Goal: Task Accomplishment & Management: Complete application form

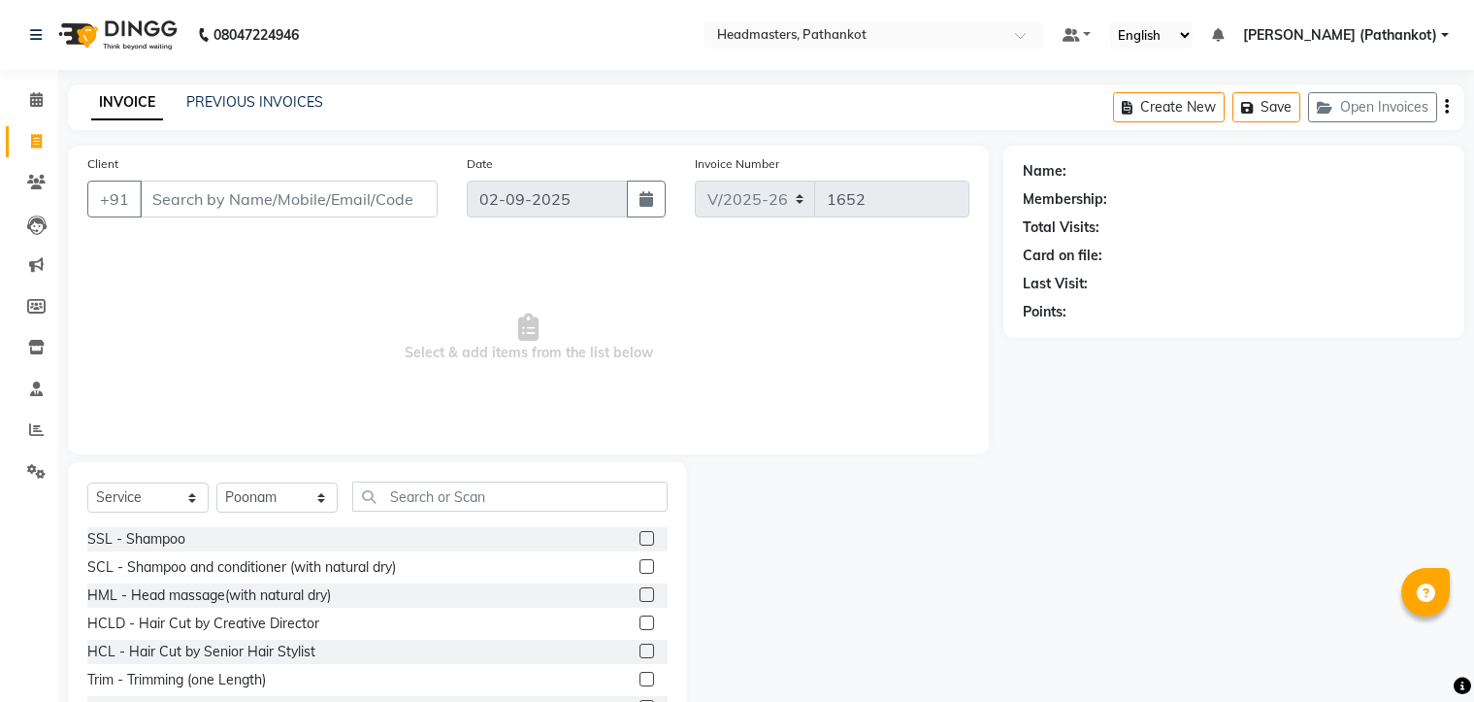
select select "service"
select select "66904"
click at [310, 182] on input "Client" at bounding box center [289, 198] width 298 height 37
click at [326, 190] on input "Client" at bounding box center [289, 198] width 298 height 37
click at [326, 196] on input "Client" at bounding box center [289, 198] width 298 height 37
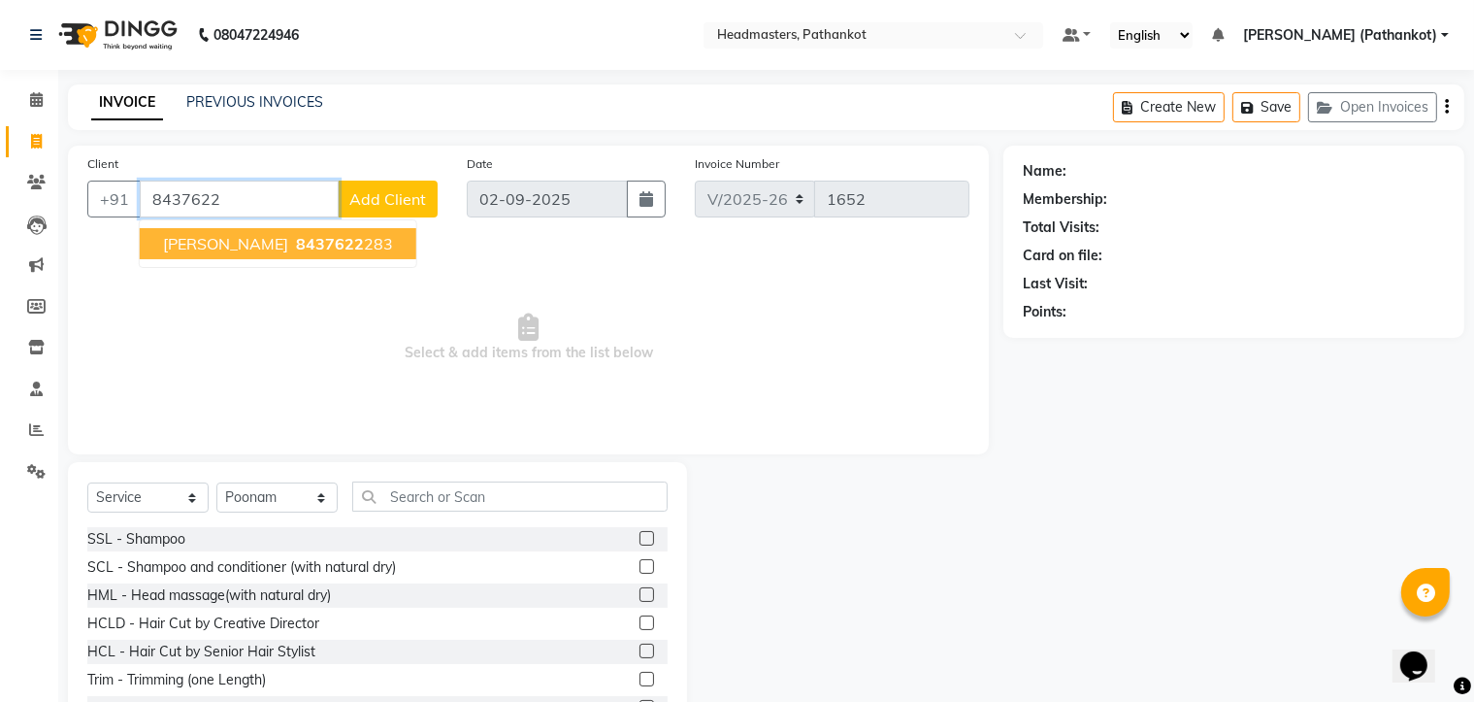
click at [330, 242] on span "8437622" at bounding box center [330, 243] width 68 height 19
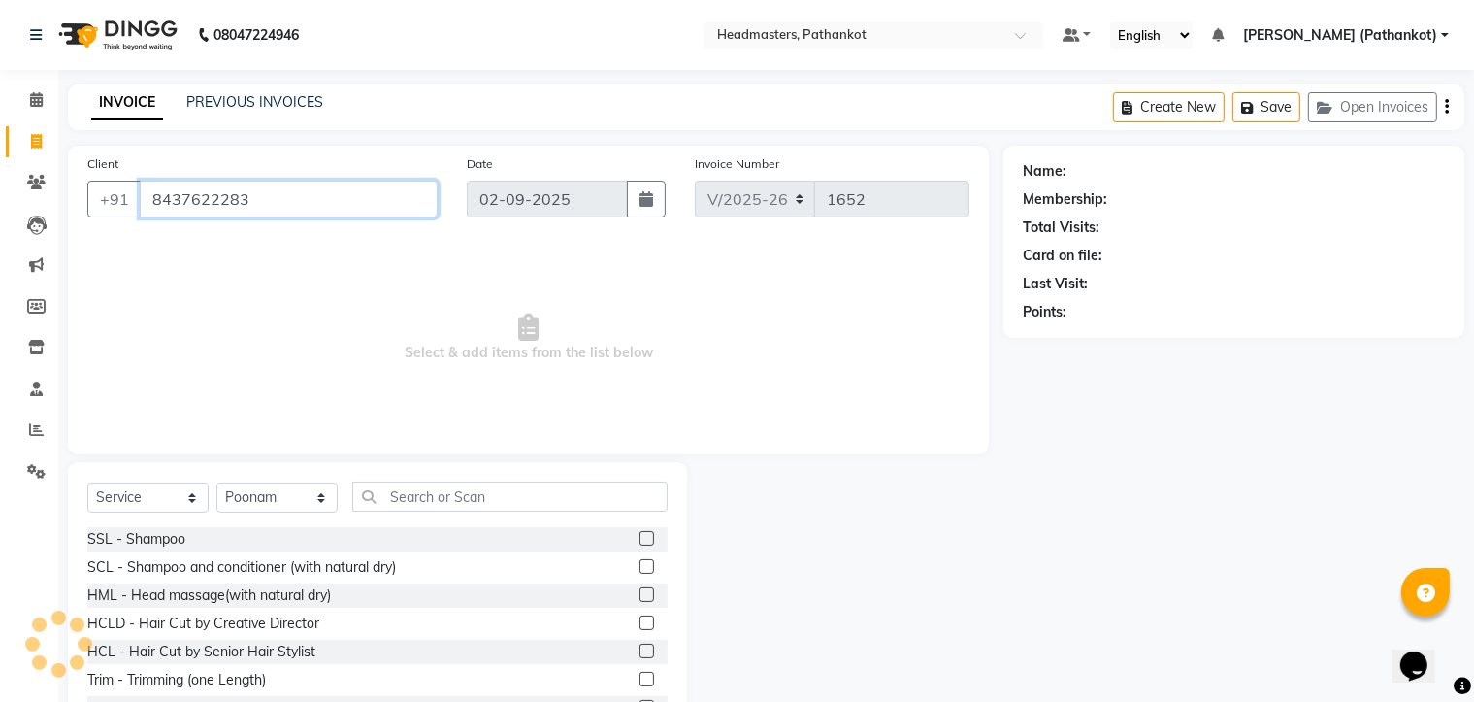
type input "8437622283"
click at [267, 507] on select "Select Stylist Amir HEAD [PERSON_NAME] [PERSON_NAME] [PERSON_NAME] [PERSON_NAME…" at bounding box center [276, 497] width 121 height 30
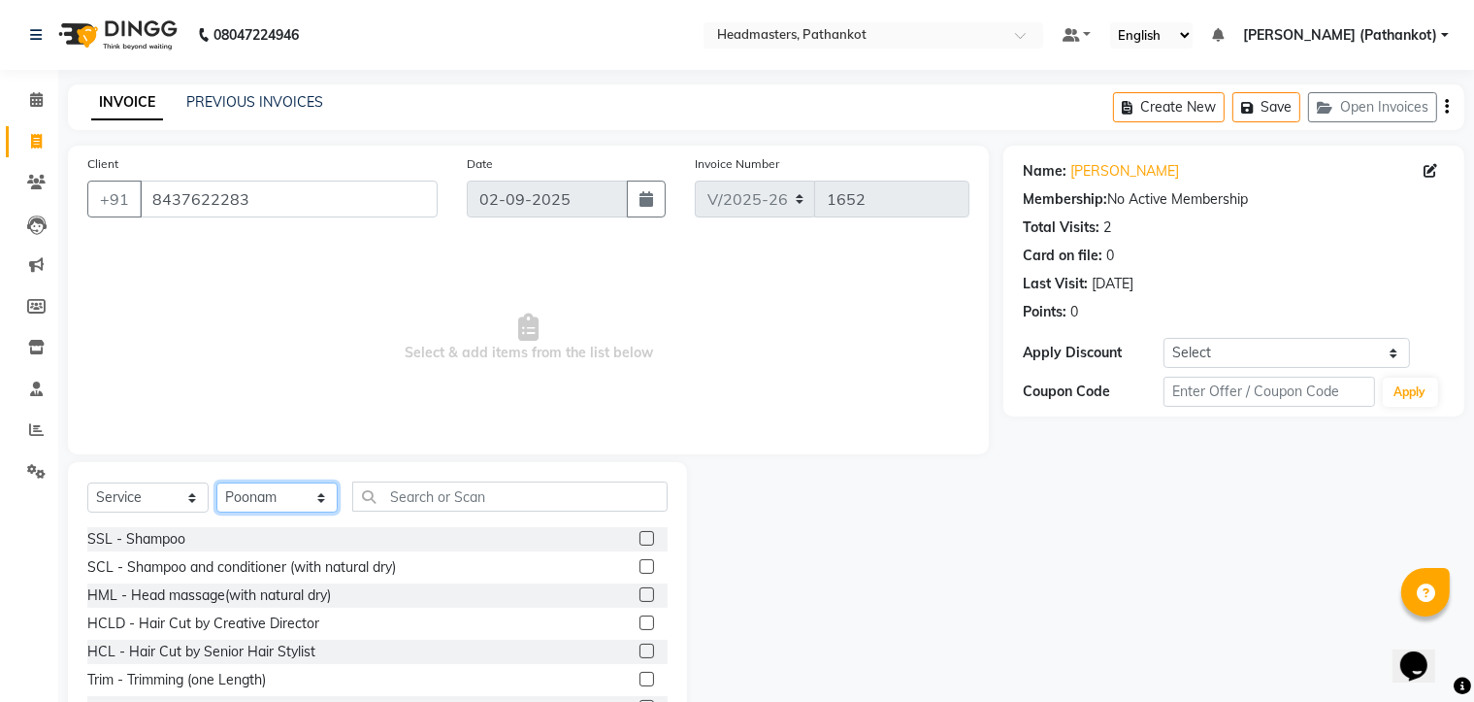
select select "66908"
click at [216, 483] on select "Select Stylist Amir HEAD [PERSON_NAME] [PERSON_NAME] [PERSON_NAME] [PERSON_NAME…" at bounding box center [276, 497] width 121 height 30
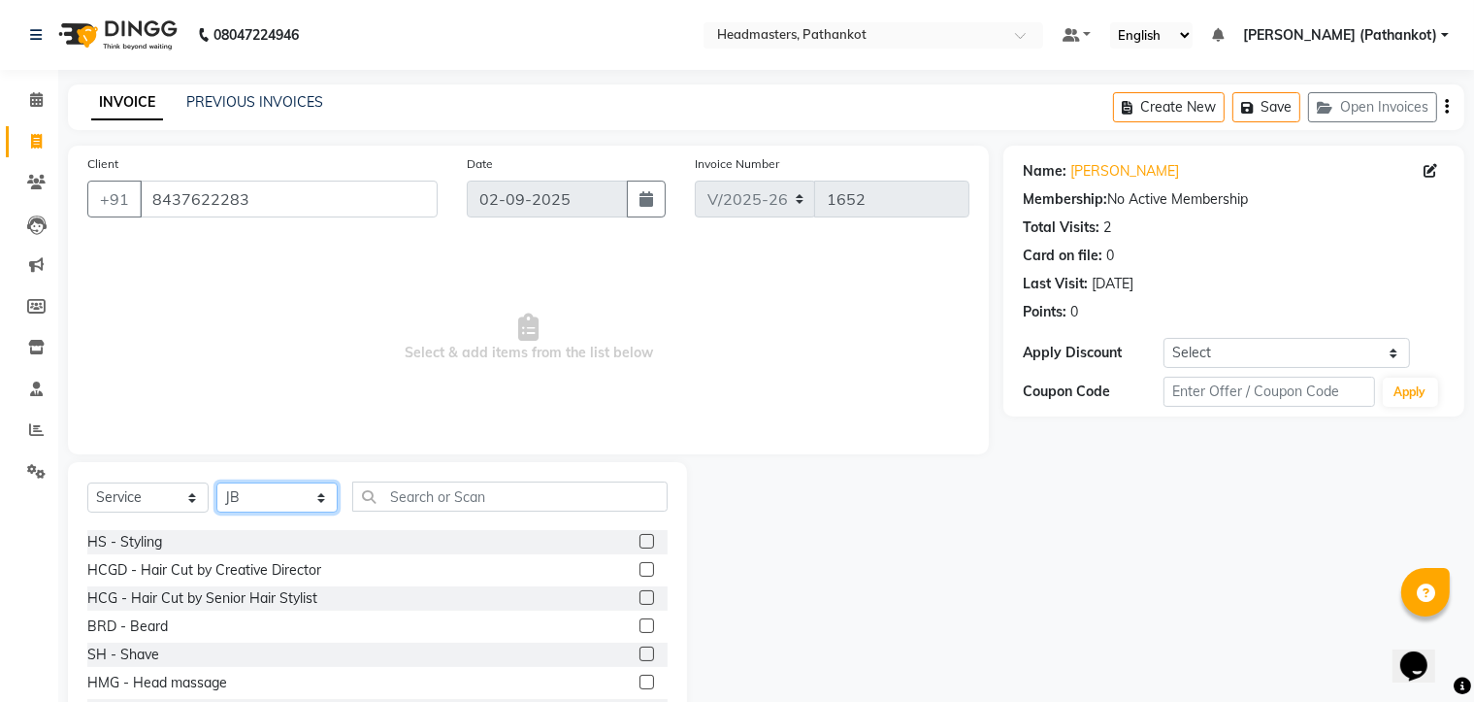
scroll to position [873, 0]
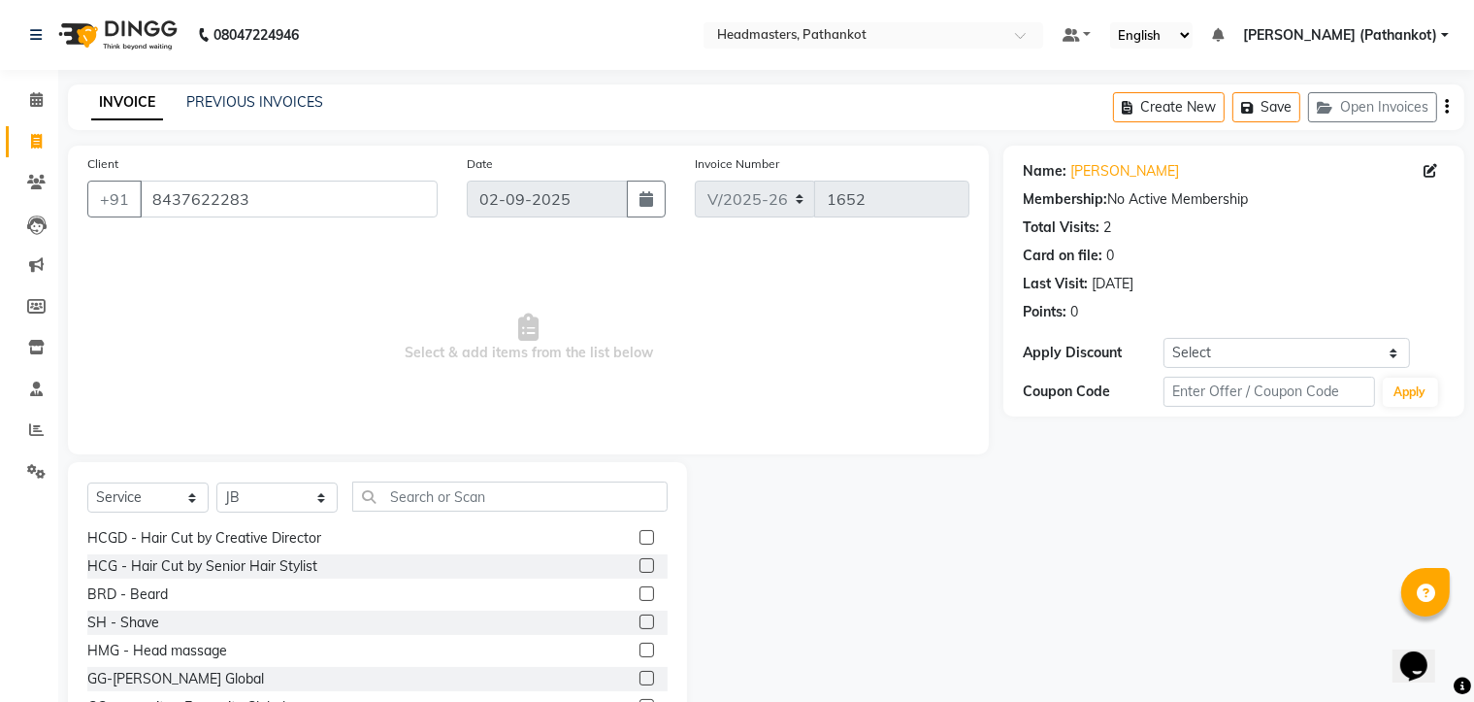
click at [621, 563] on div "HCG - Hair Cut by Senior Hair Stylist" at bounding box center [377, 566] width 580 height 24
click at [639, 566] on label at bounding box center [646, 565] width 15 height 15
click at [639, 566] on input "checkbox" at bounding box center [645, 566] width 13 height 13
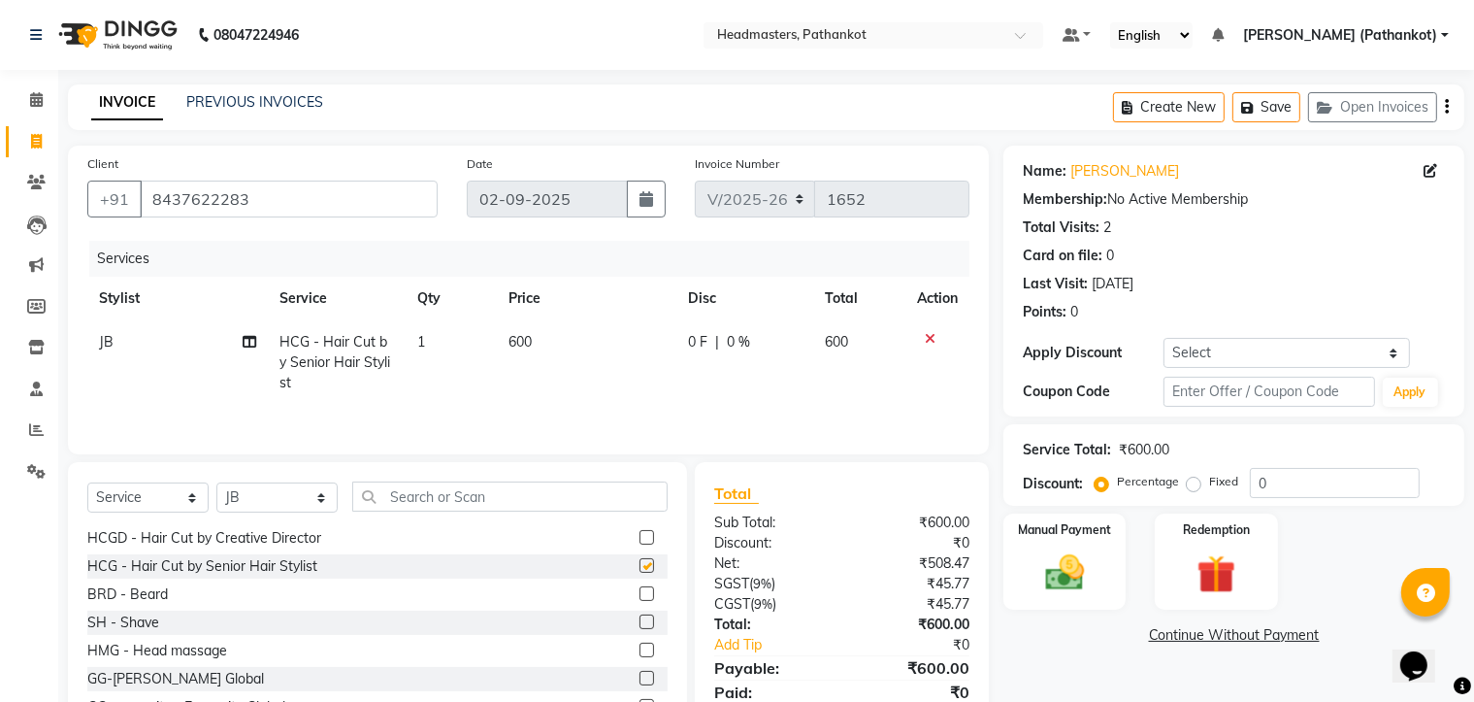
checkbox input "false"
click at [639, 594] on label at bounding box center [646, 593] width 15 height 15
click at [639, 594] on input "checkbox" at bounding box center [645, 594] width 13 height 13
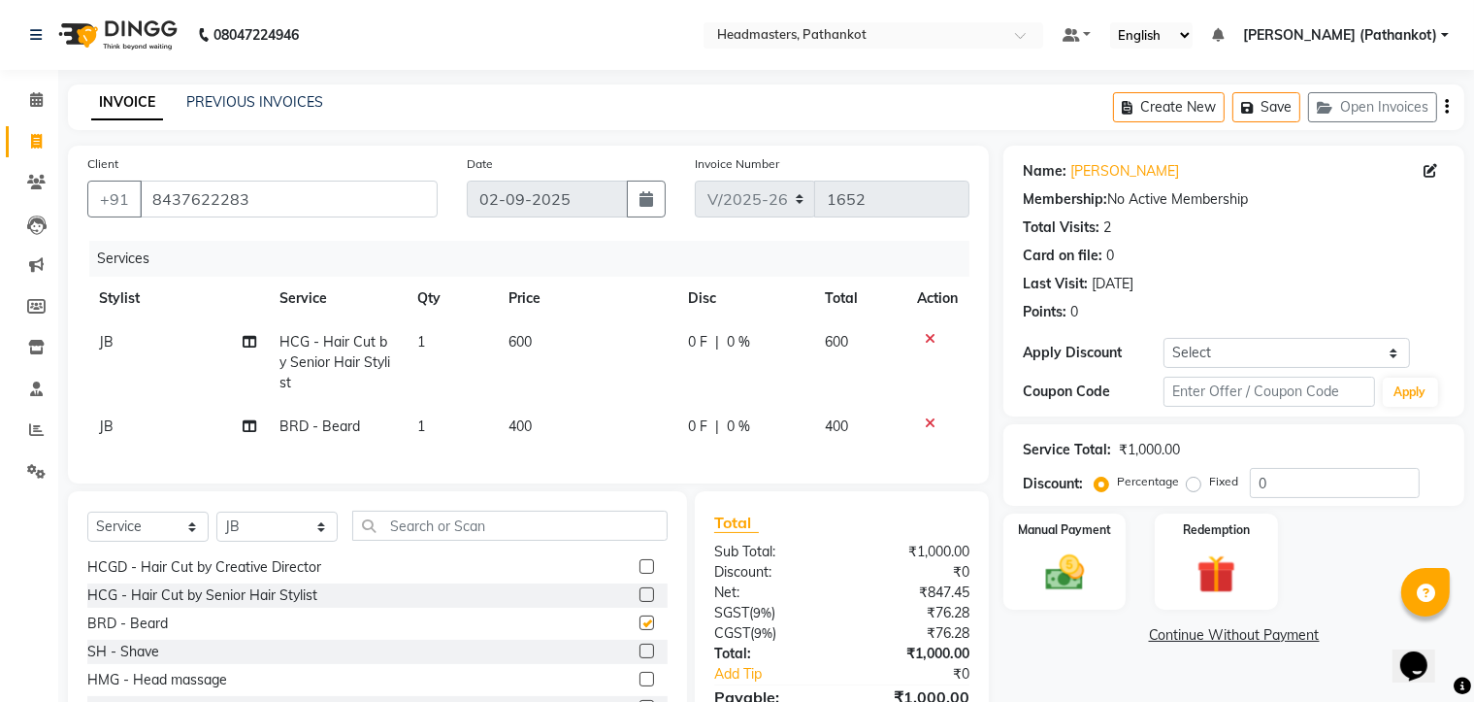
checkbox input "false"
click at [551, 343] on td "600" at bounding box center [587, 362] width 180 height 84
select select "66908"
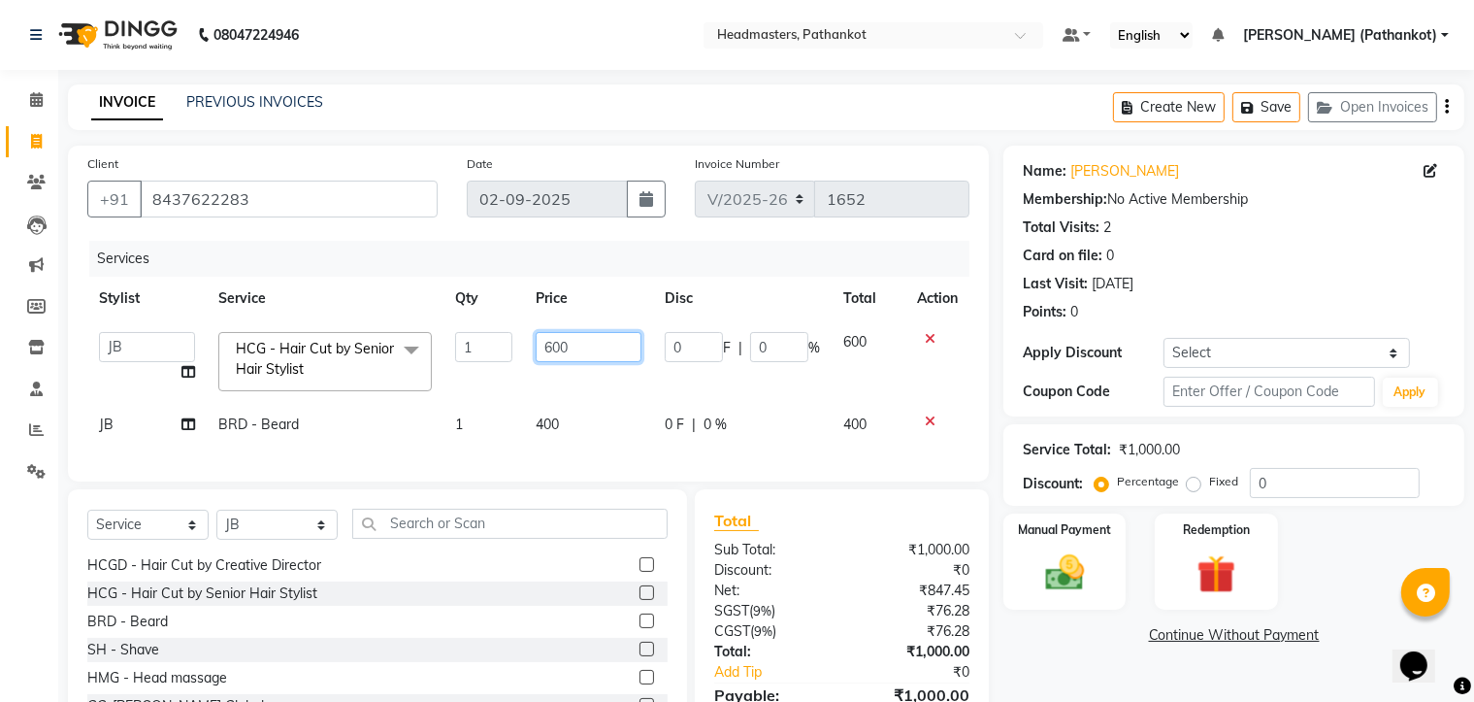
click at [551, 343] on input "600" at bounding box center [589, 347] width 107 height 30
click at [575, 350] on input "600" at bounding box center [589, 347] width 107 height 30
type input "6"
type input "300"
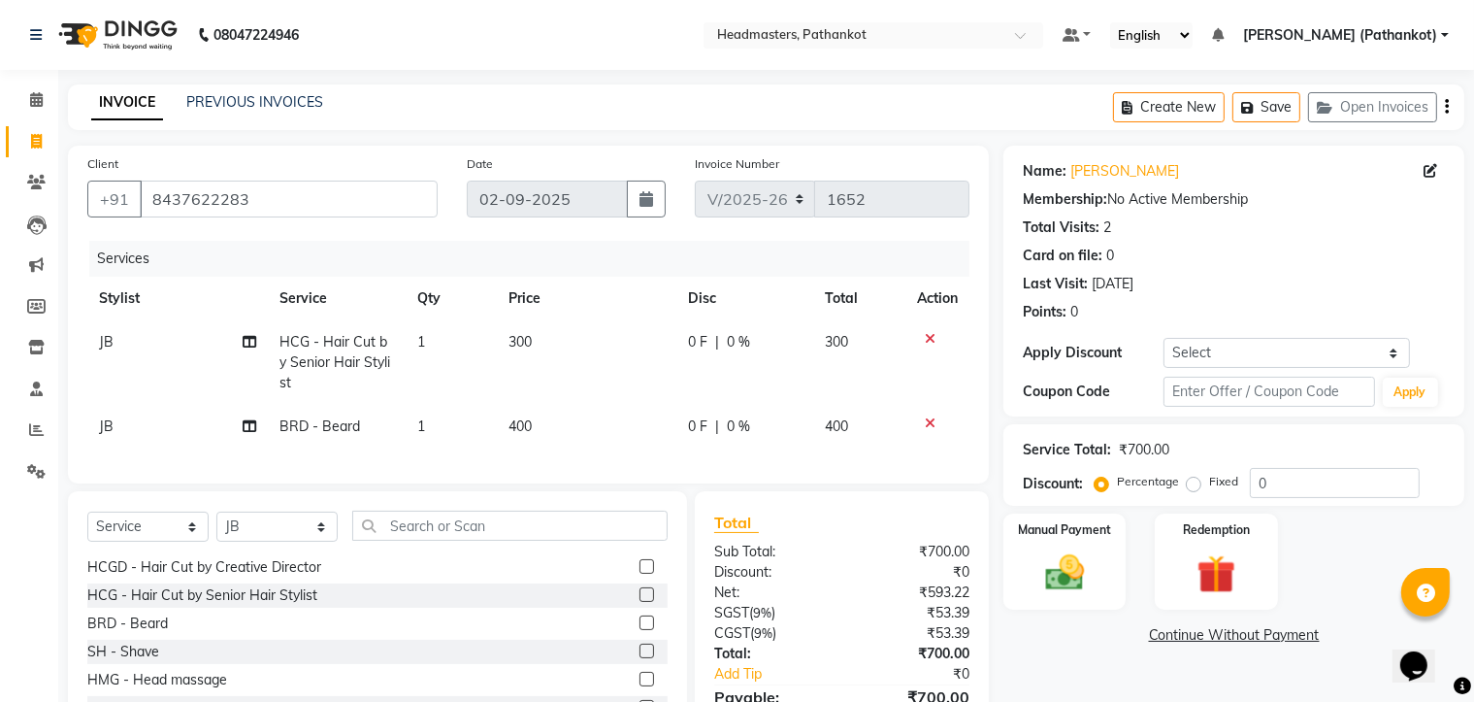
click at [562, 419] on td "400" at bounding box center [587, 427] width 180 height 44
select select "66908"
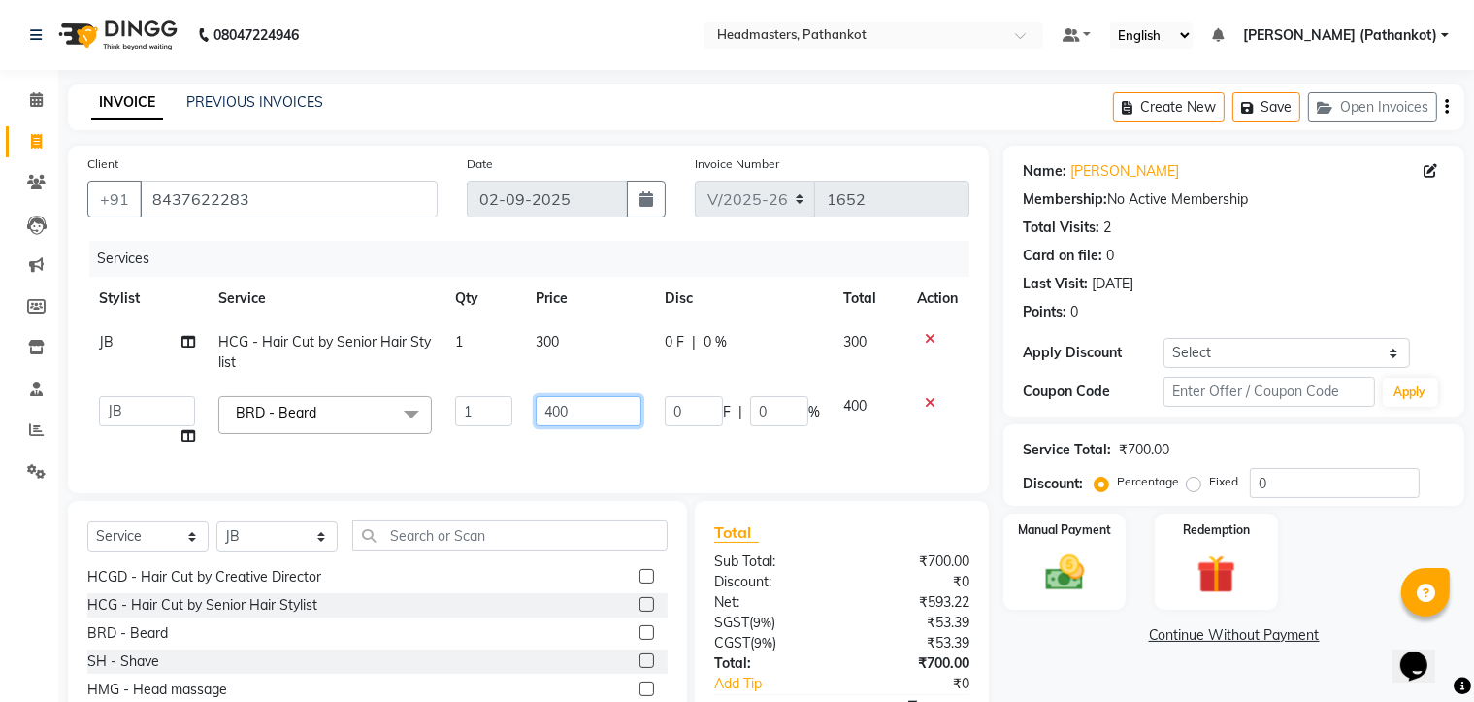
click at [590, 415] on input "400" at bounding box center [589, 411] width 107 height 30
type input "4"
type input "150"
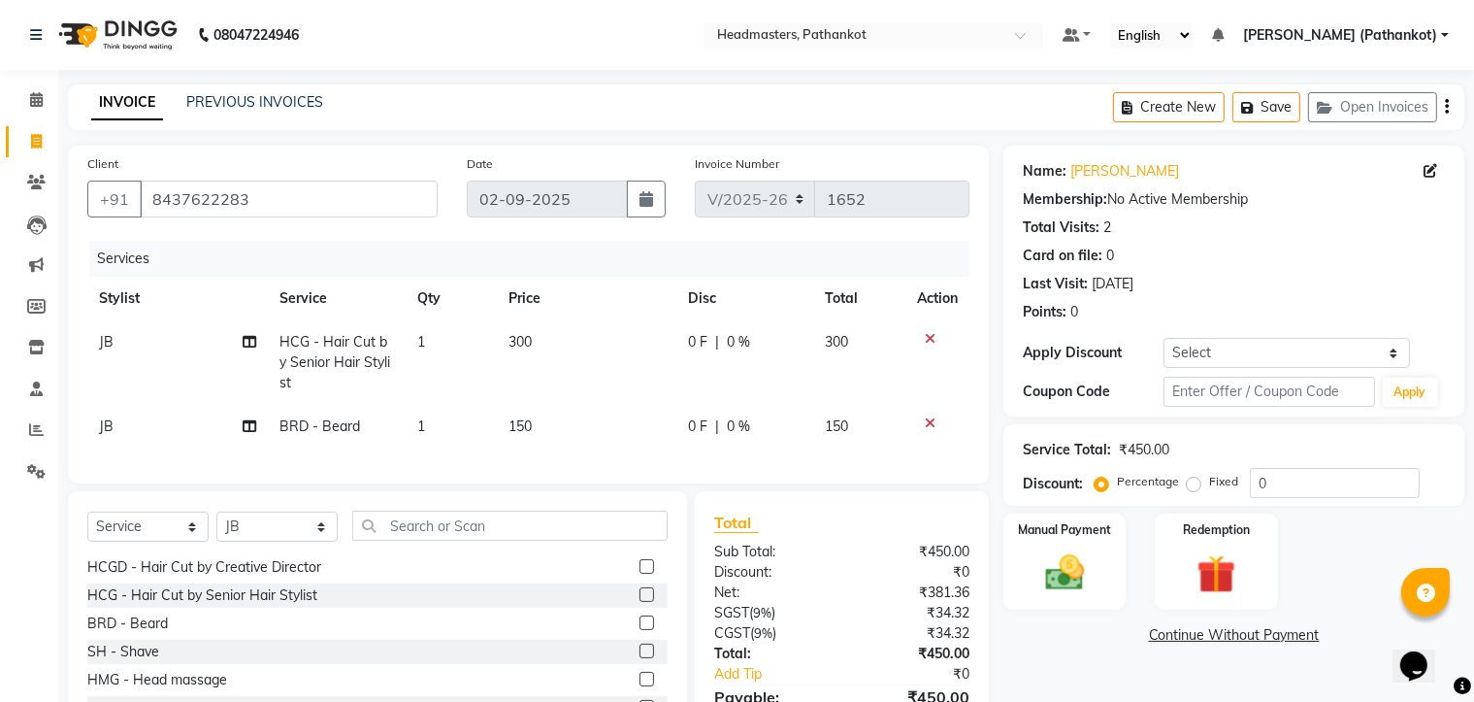
click at [671, 392] on tbody "JB HCG - Hair Cut by Senior Hair Stylist 1 300 0 F | 0 % 300 JB BRD - [PERSON_N…" at bounding box center [528, 384] width 882 height 128
click at [1050, 552] on img at bounding box center [1064, 573] width 65 height 47
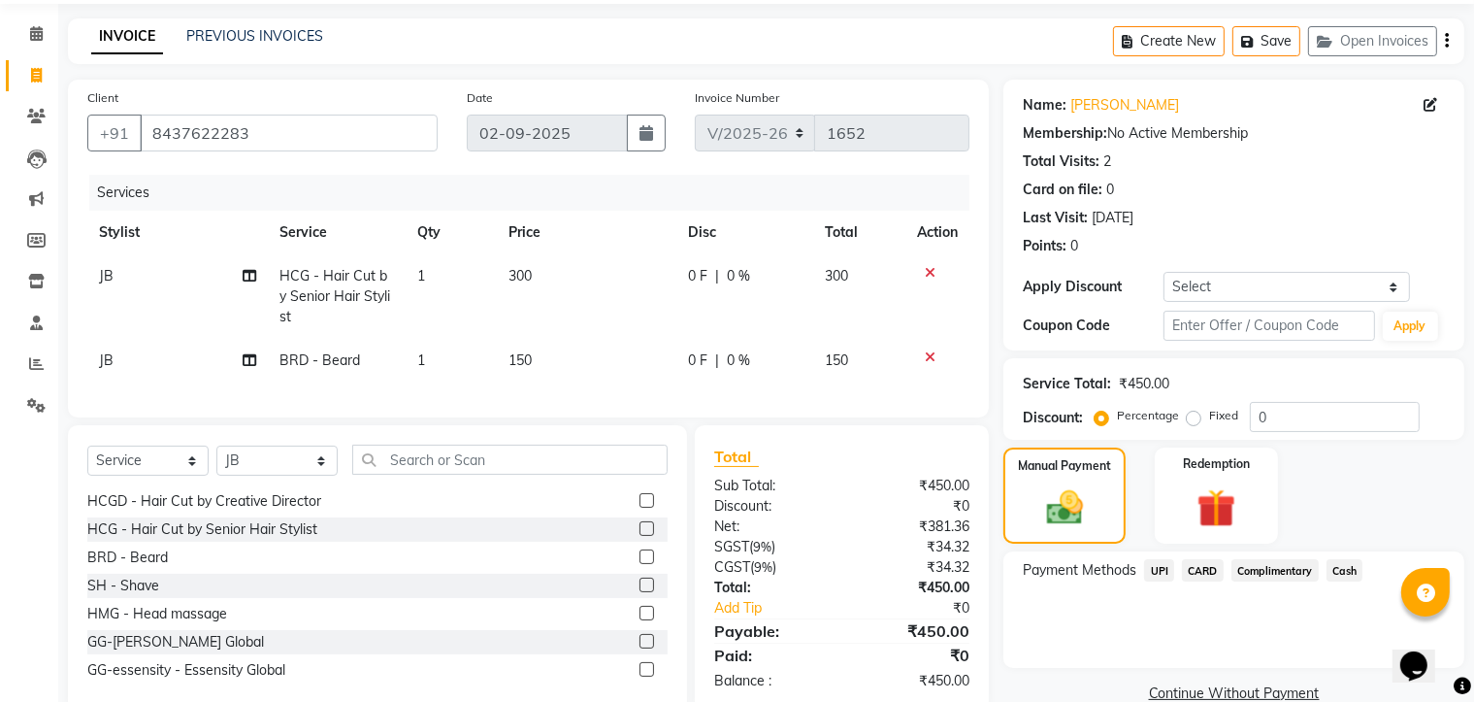
scroll to position [121, 0]
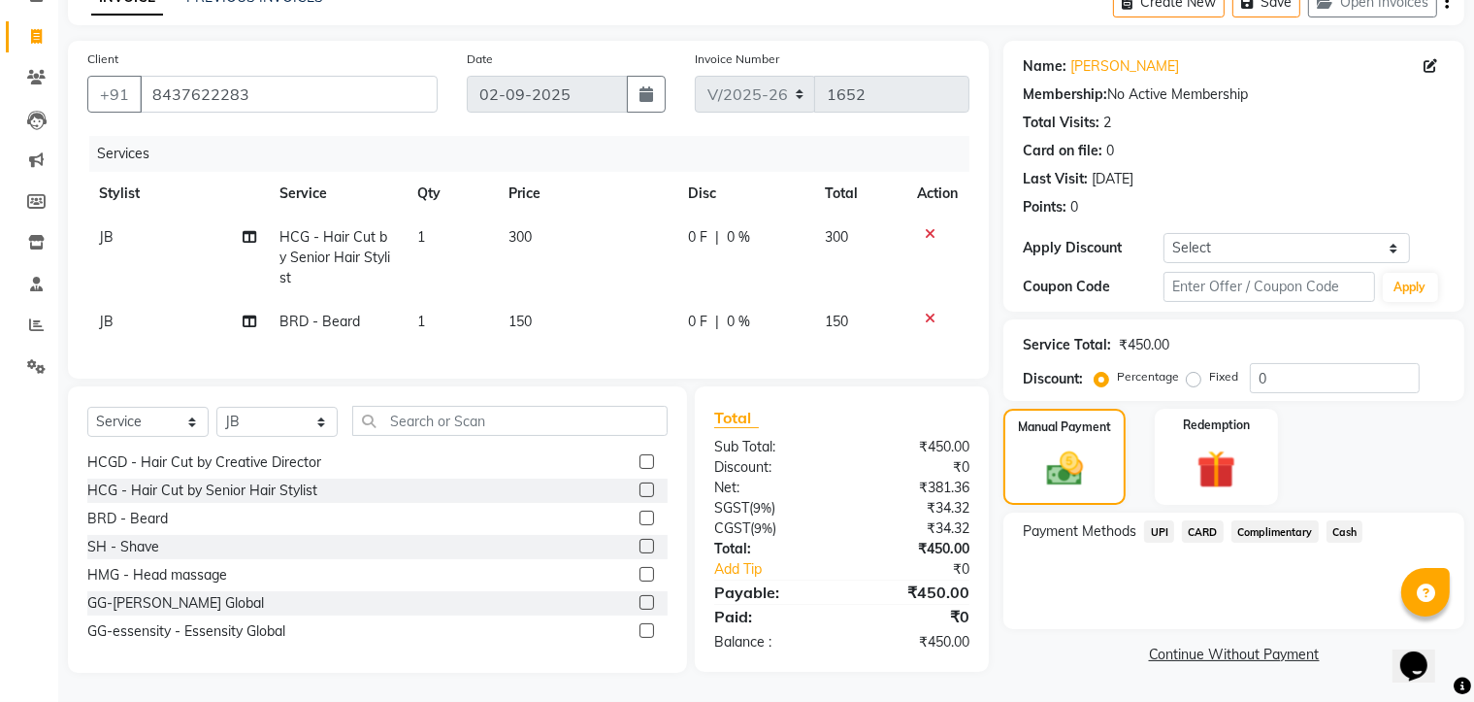
click at [1160, 520] on span "UPI" at bounding box center [1159, 531] width 30 height 22
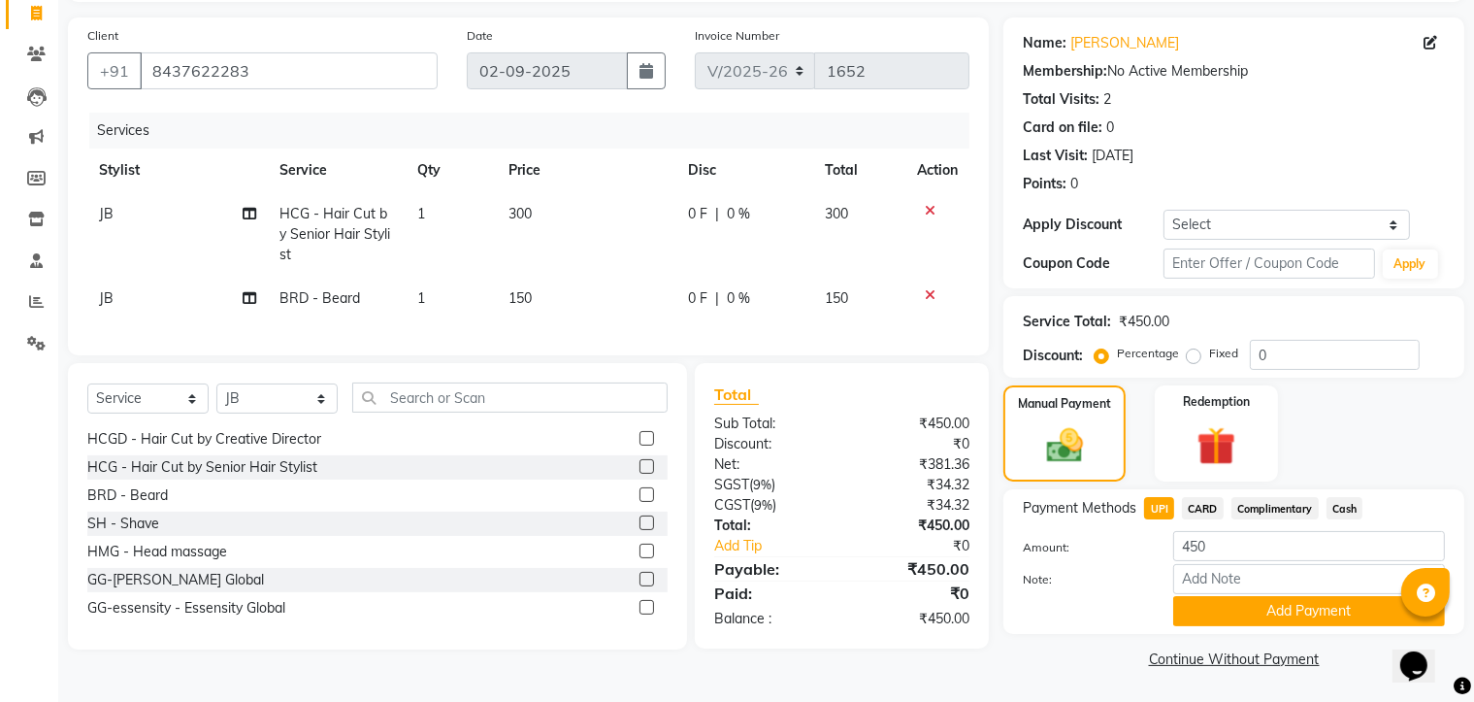
scroll to position [131, 0]
click at [1241, 606] on button "Add Payment" at bounding box center [1309, 610] width 272 height 30
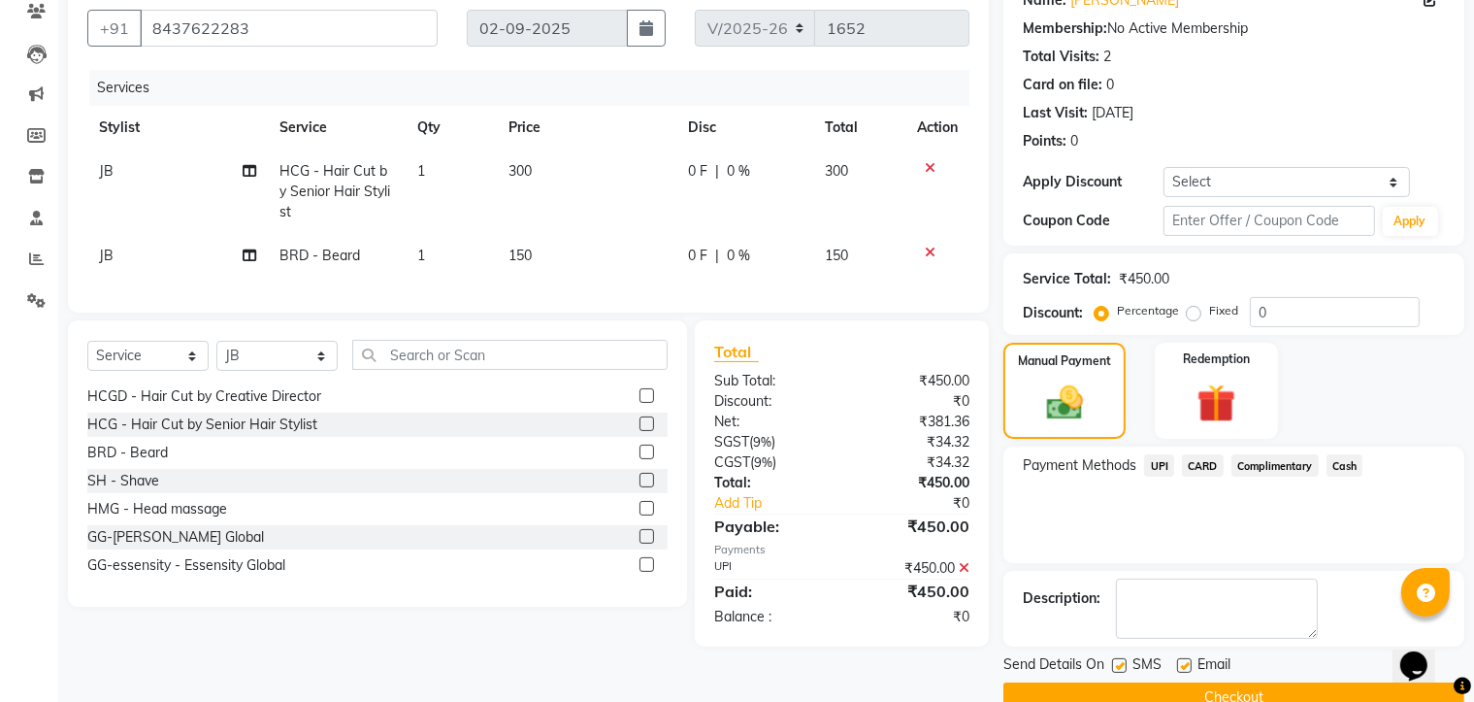
scroll to position [210, 0]
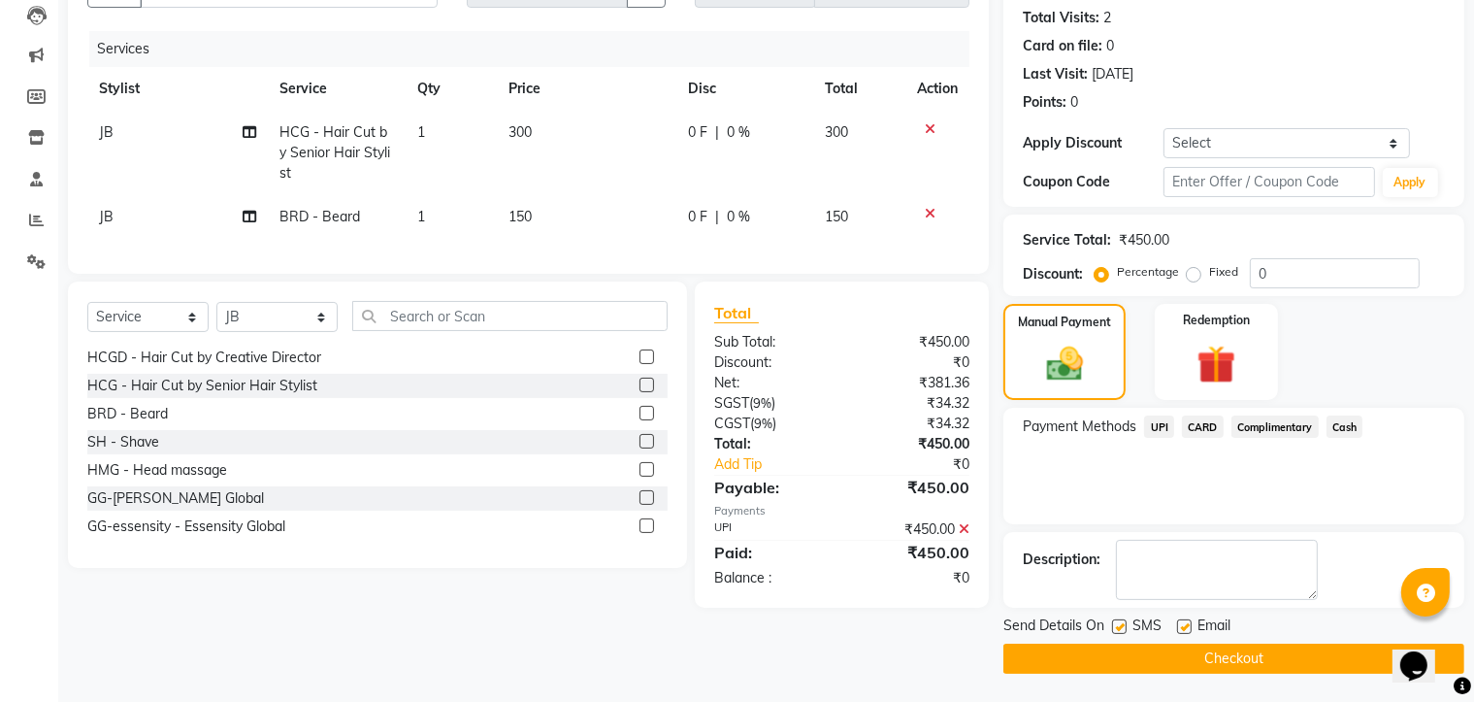
click at [1189, 659] on button "Checkout" at bounding box center [1233, 658] width 461 height 30
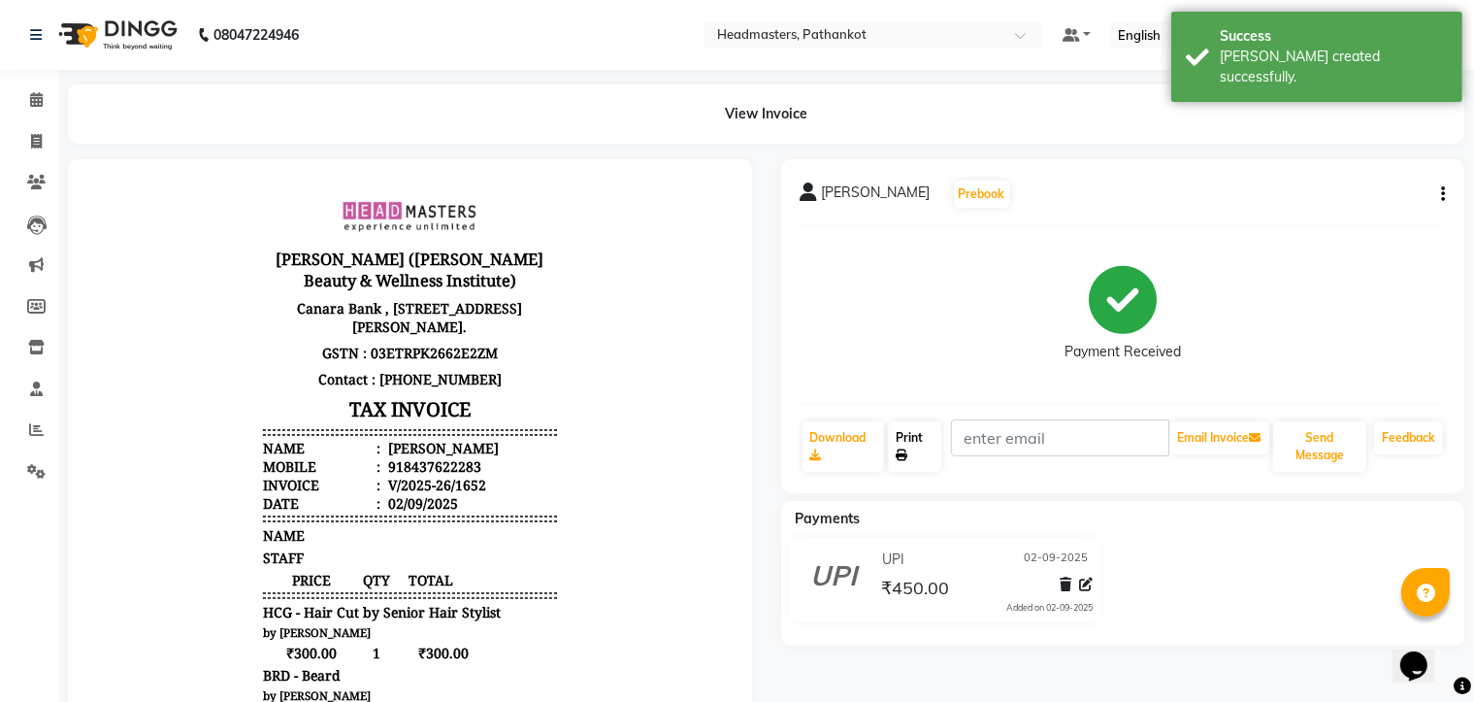
click at [915, 457] on link "Print" at bounding box center [914, 446] width 53 height 50
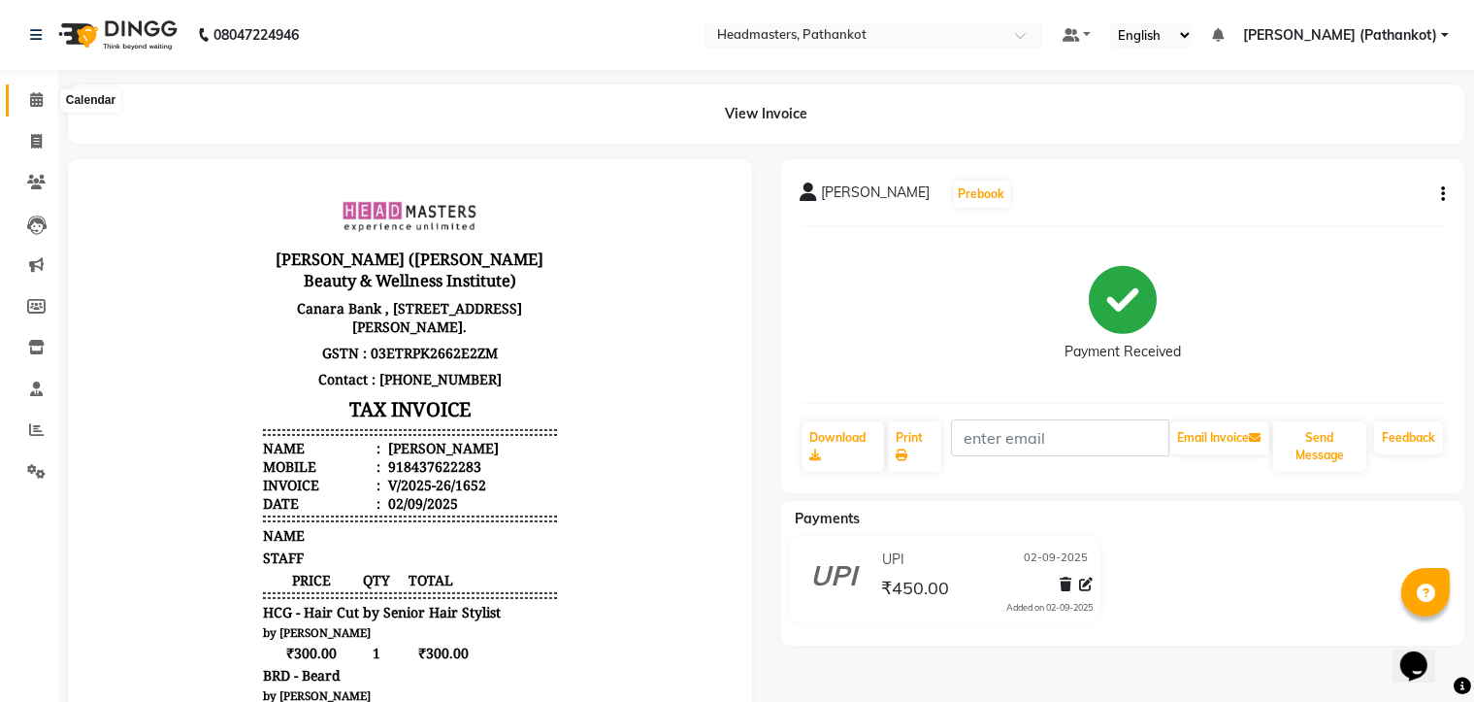
click at [39, 105] on icon at bounding box center [36, 99] width 13 height 15
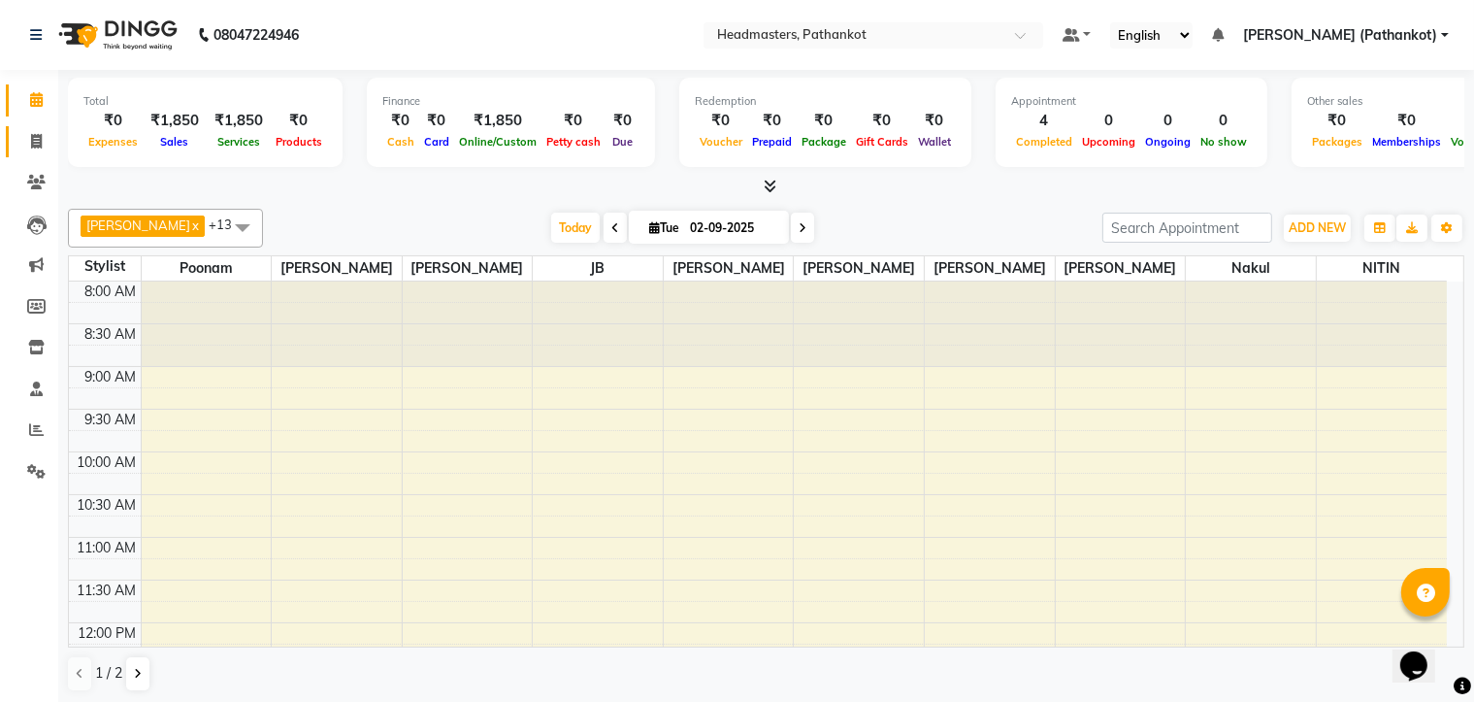
click at [16, 144] on link "Invoice" at bounding box center [29, 142] width 47 height 32
select select "service"
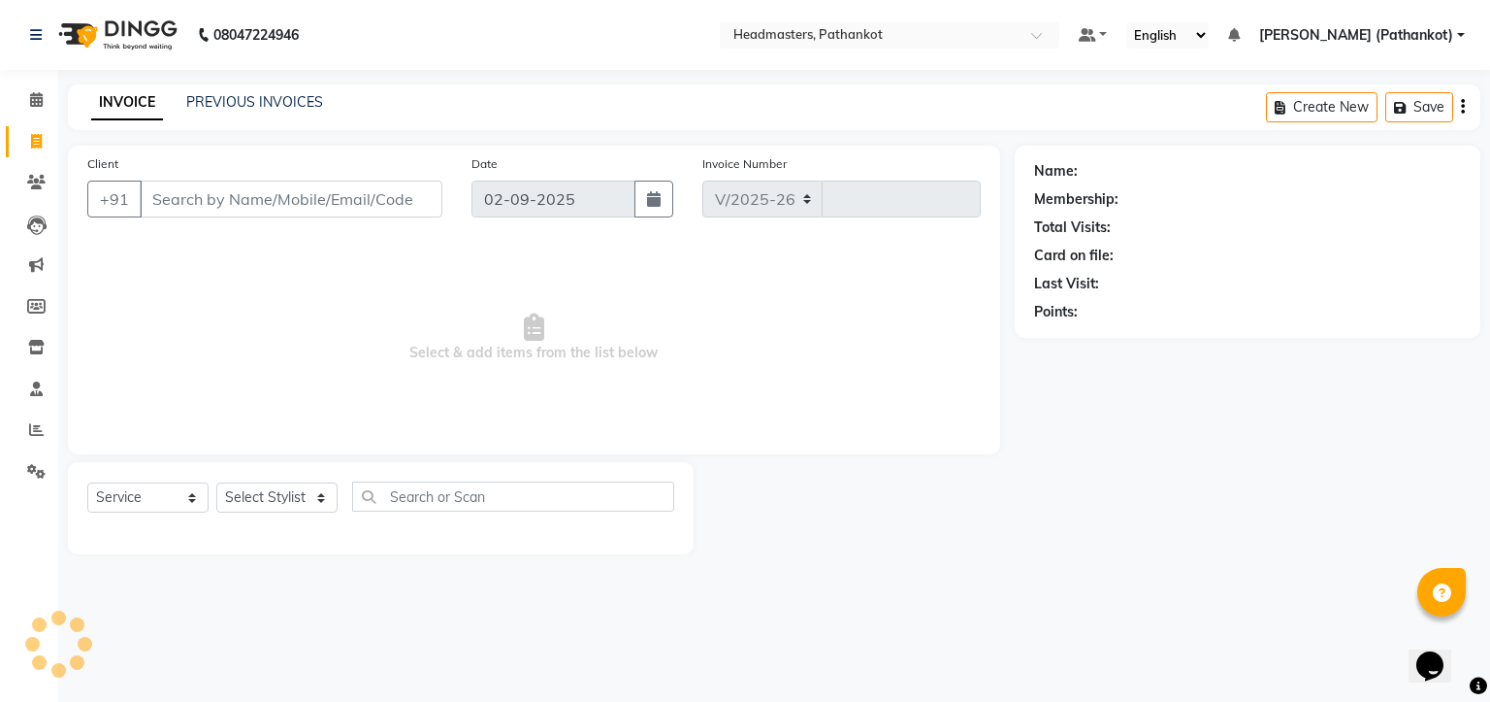
select select "7530"
type input "1653"
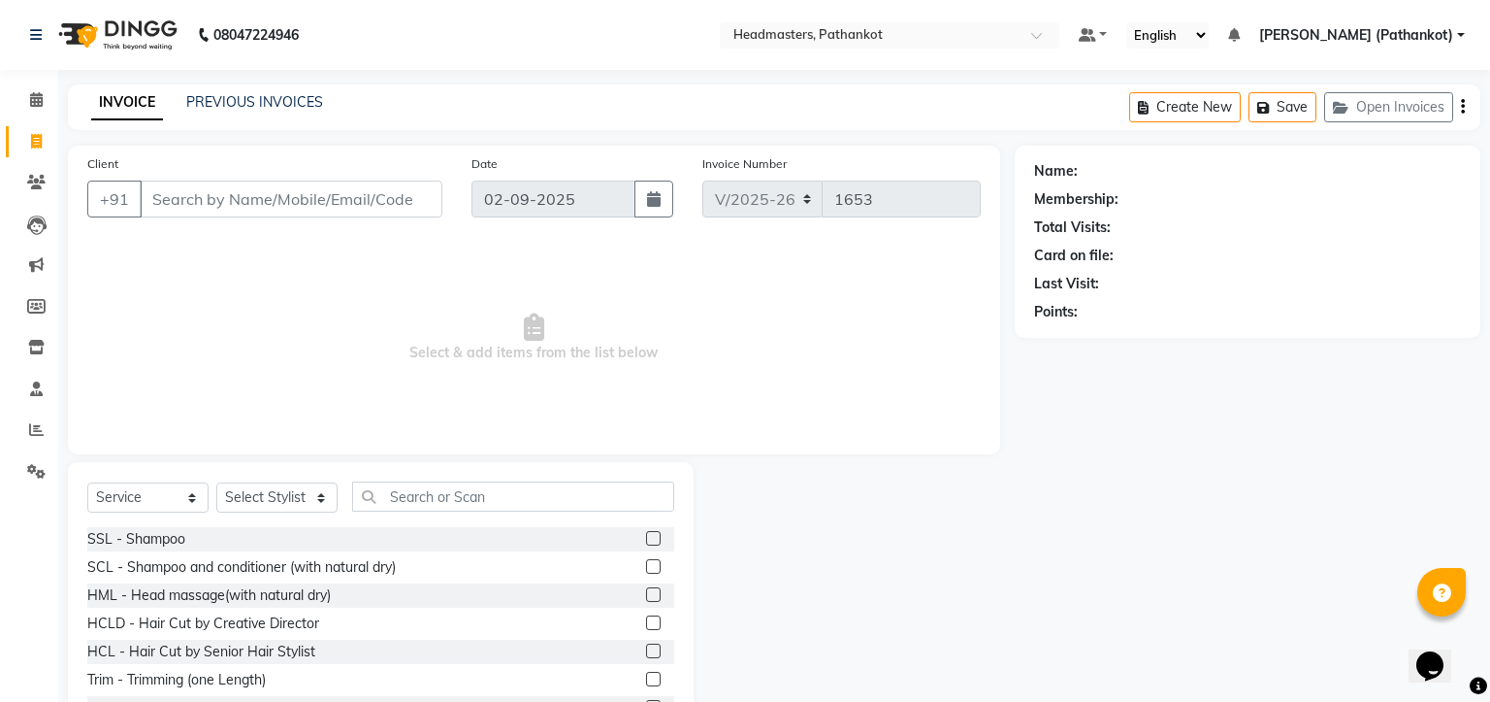
select select "66904"
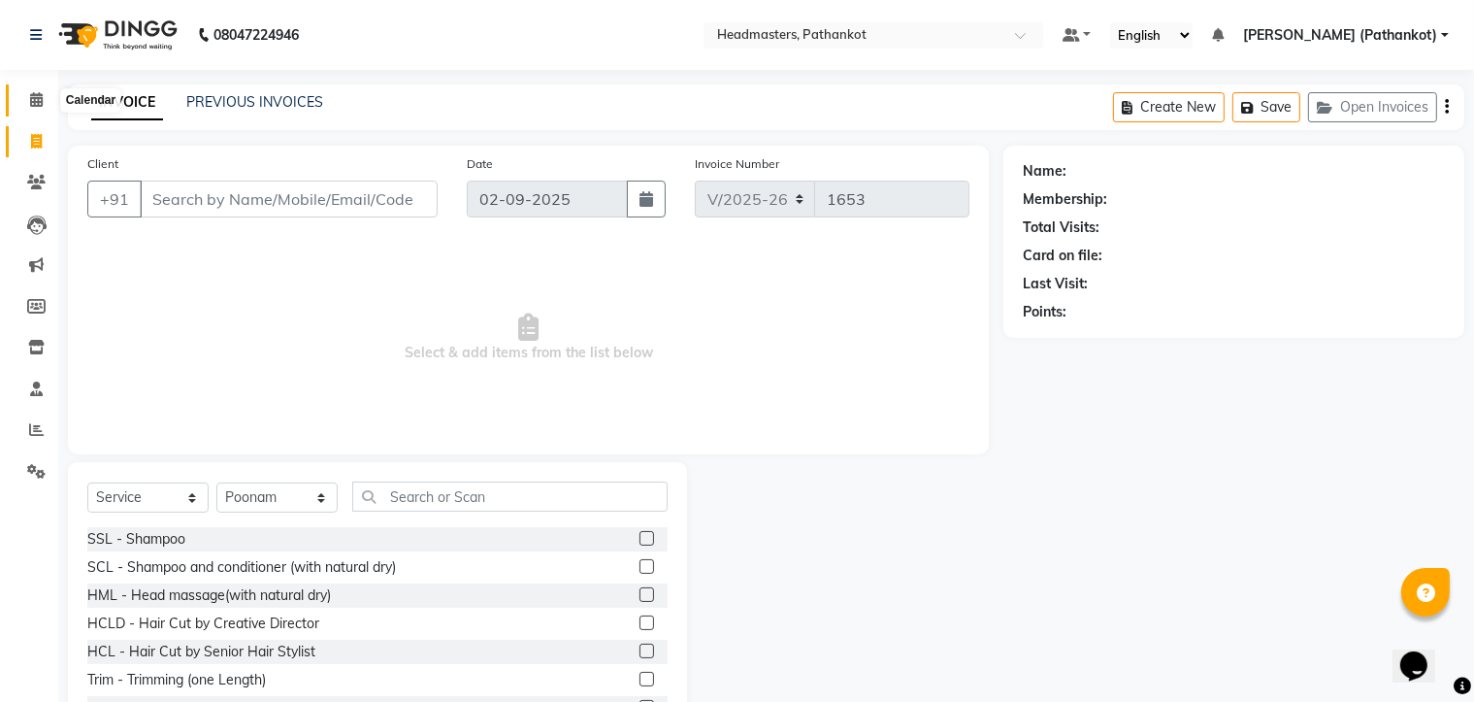
click at [30, 102] on icon at bounding box center [36, 99] width 13 height 15
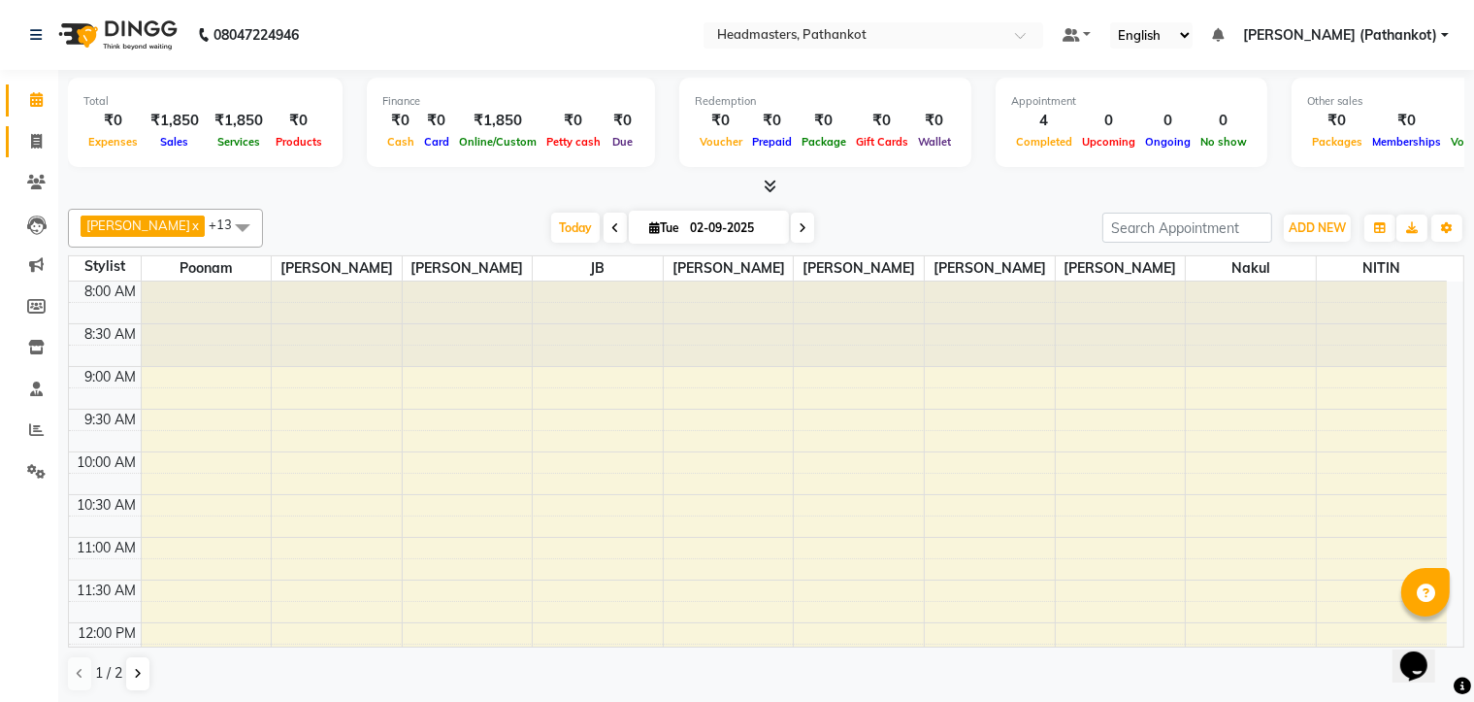
click at [35, 141] on icon at bounding box center [36, 141] width 11 height 15
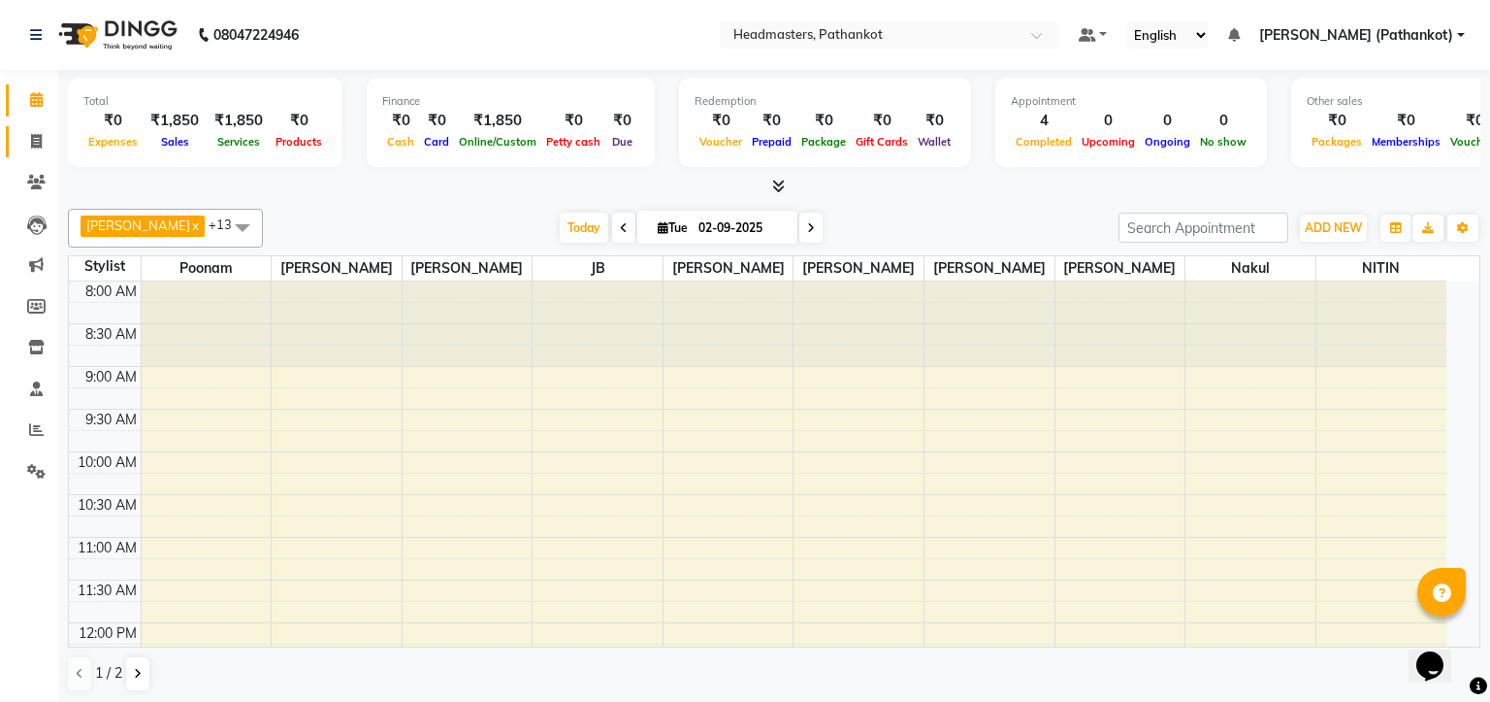
select select "service"
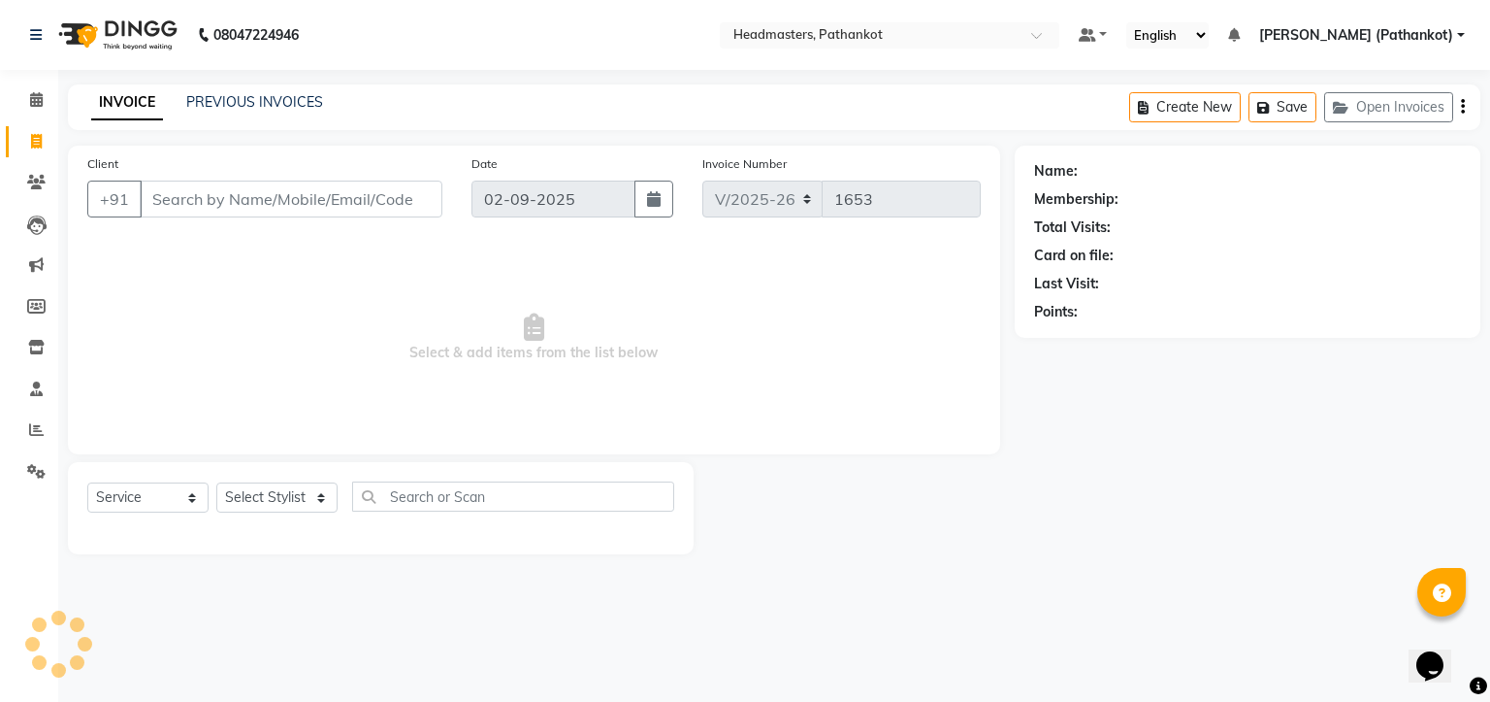
select select "66904"
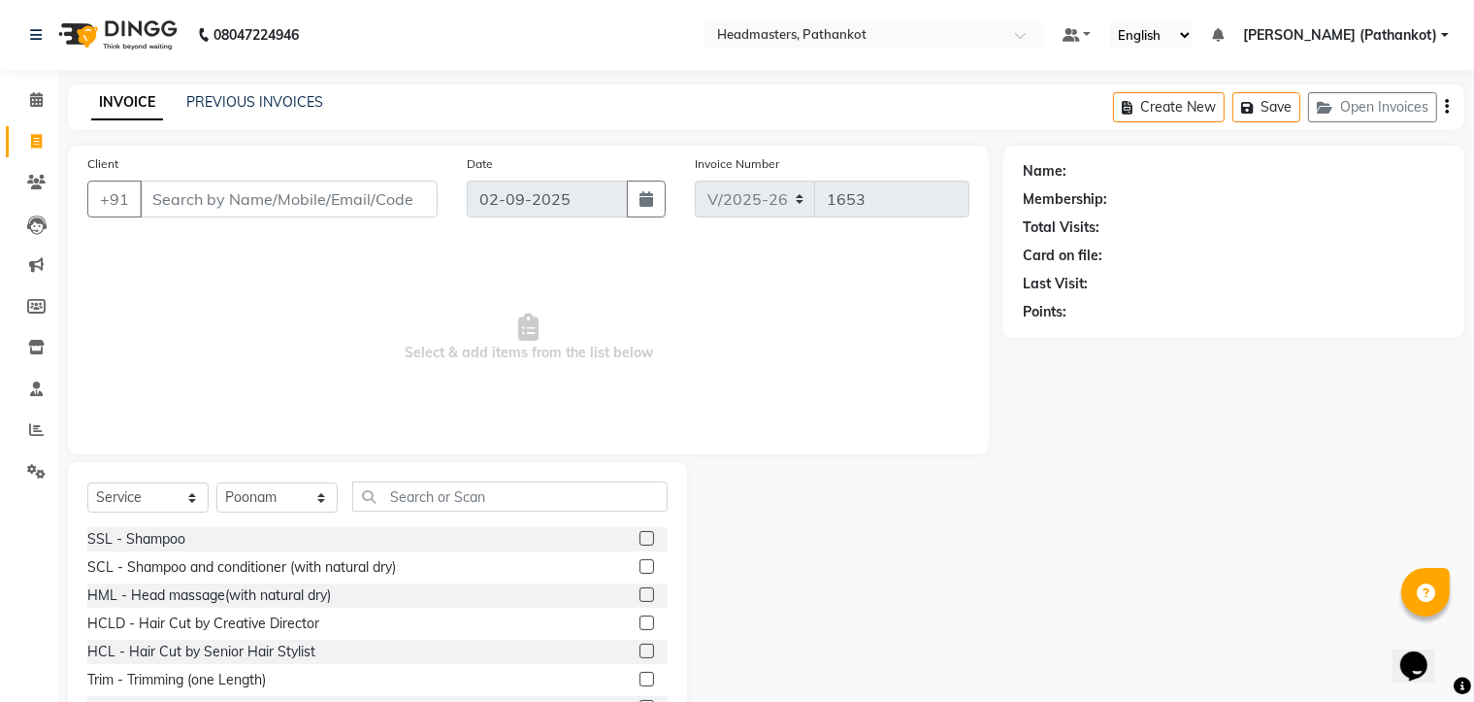
click at [241, 212] on input "Client" at bounding box center [289, 198] width 298 height 37
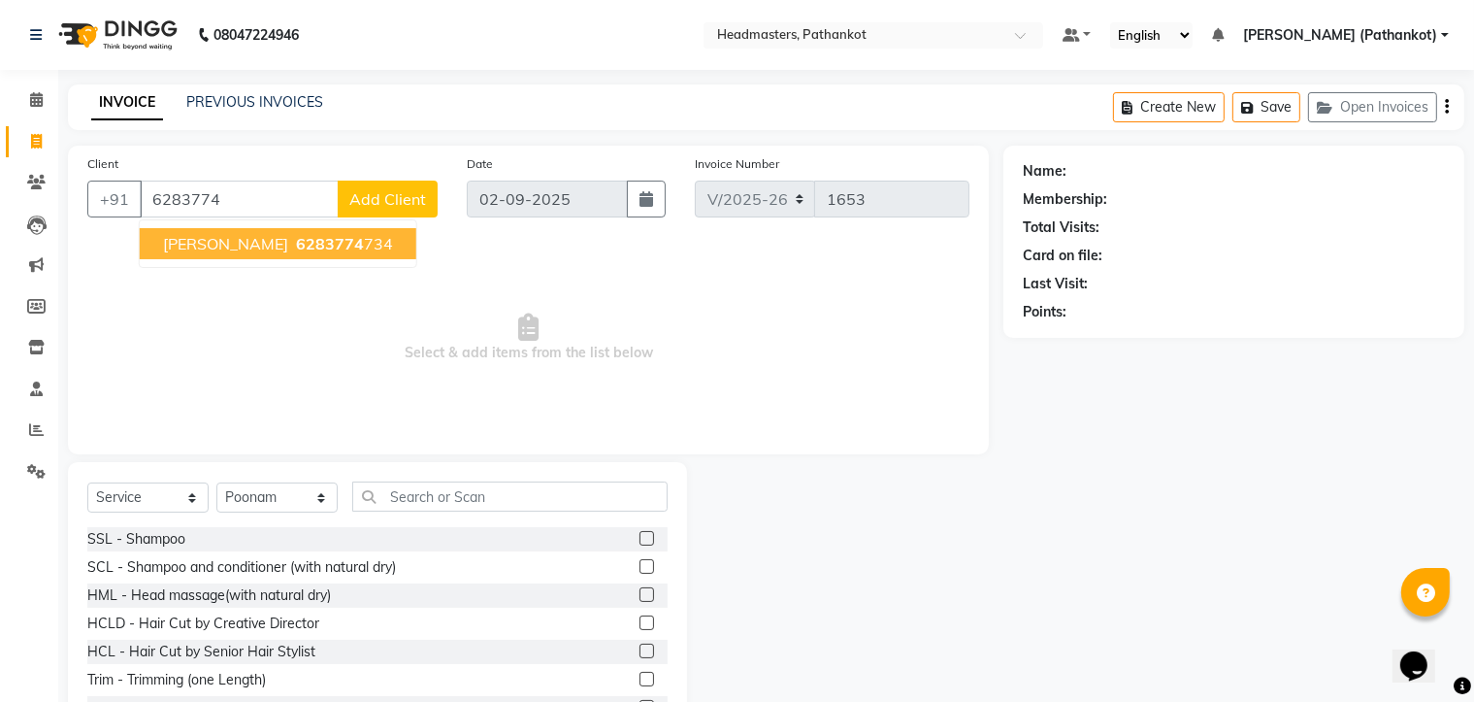
click at [250, 251] on span "[PERSON_NAME]" at bounding box center [225, 243] width 125 height 19
type input "6283774734"
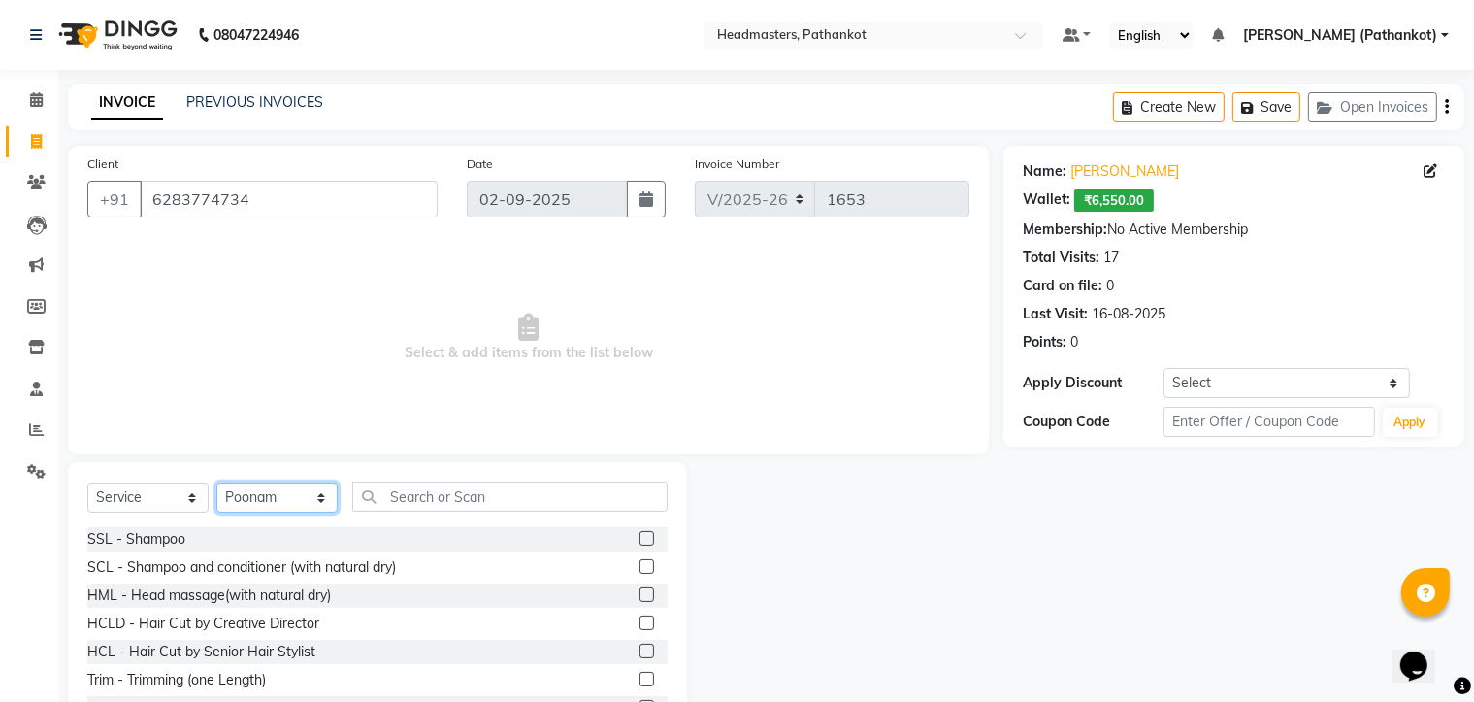
click at [311, 493] on select "Select Stylist Amir HEAD [PERSON_NAME] [PERSON_NAME] [PERSON_NAME] [PERSON_NAME…" at bounding box center [276, 497] width 121 height 30
click at [216, 483] on select "Select Stylist Amir HEAD [PERSON_NAME] [PERSON_NAME] [PERSON_NAME] [PERSON_NAME…" at bounding box center [276, 497] width 121 height 30
click at [452, 494] on input "text" at bounding box center [509, 496] width 315 height 30
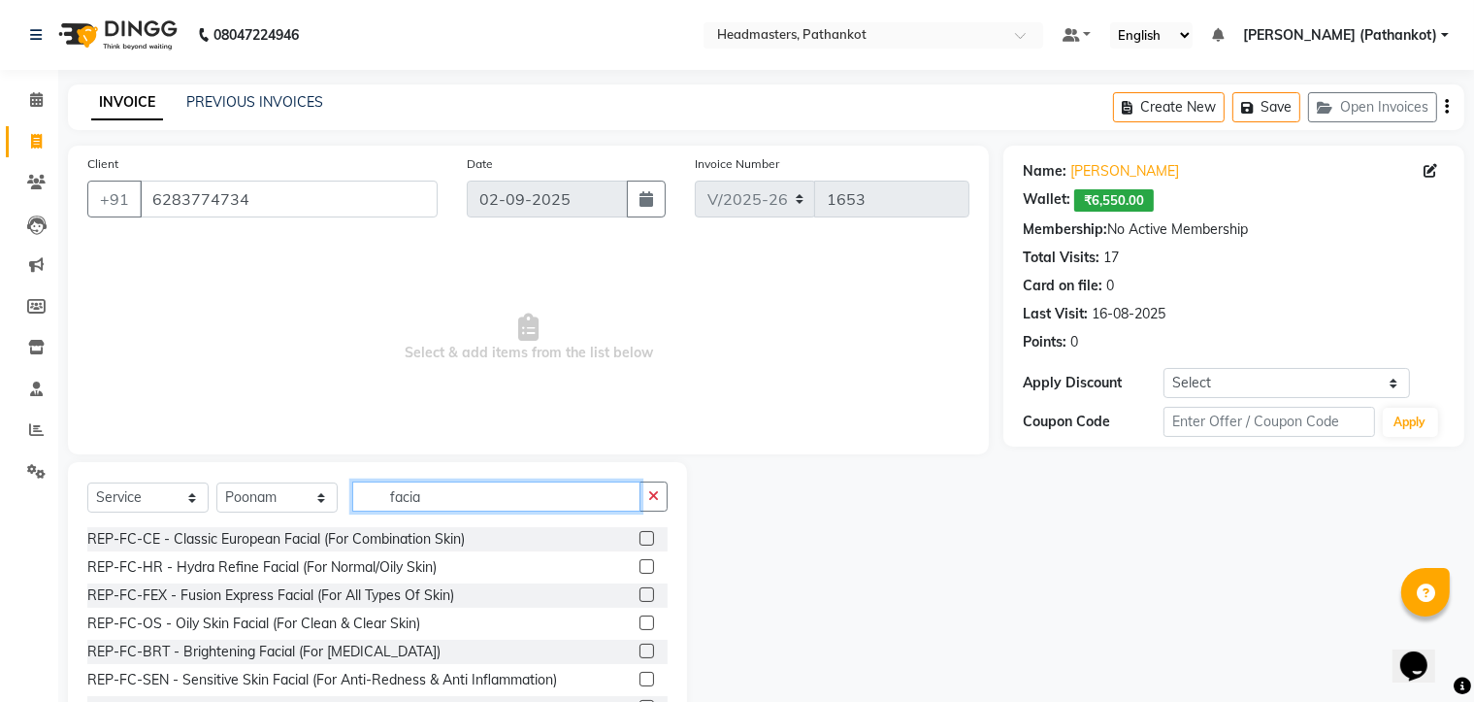
type input "facia"
click at [639, 562] on label at bounding box center [646, 566] width 15 height 15
click at [639, 562] on input "checkbox" at bounding box center [645, 567] width 13 height 13
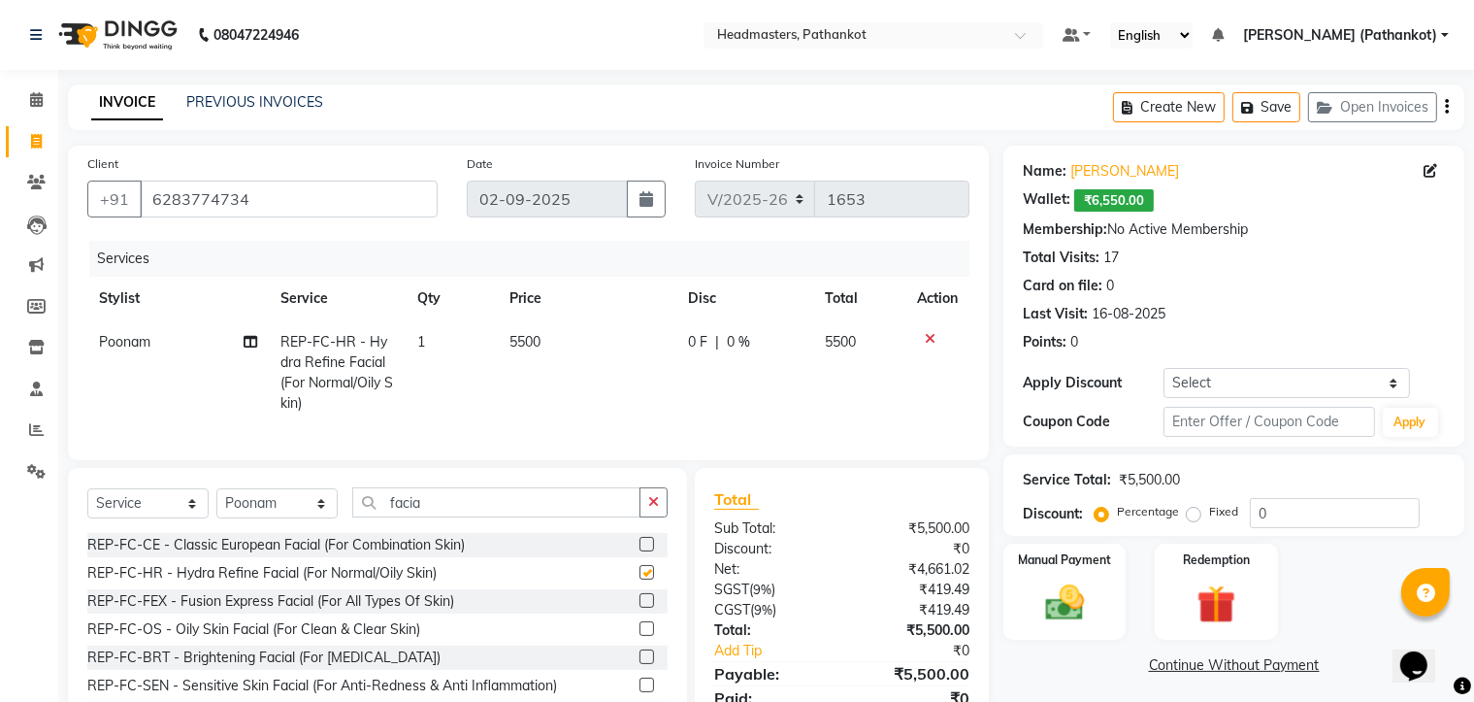
checkbox input "false"
click at [660, 517] on button "button" at bounding box center [653, 502] width 28 height 30
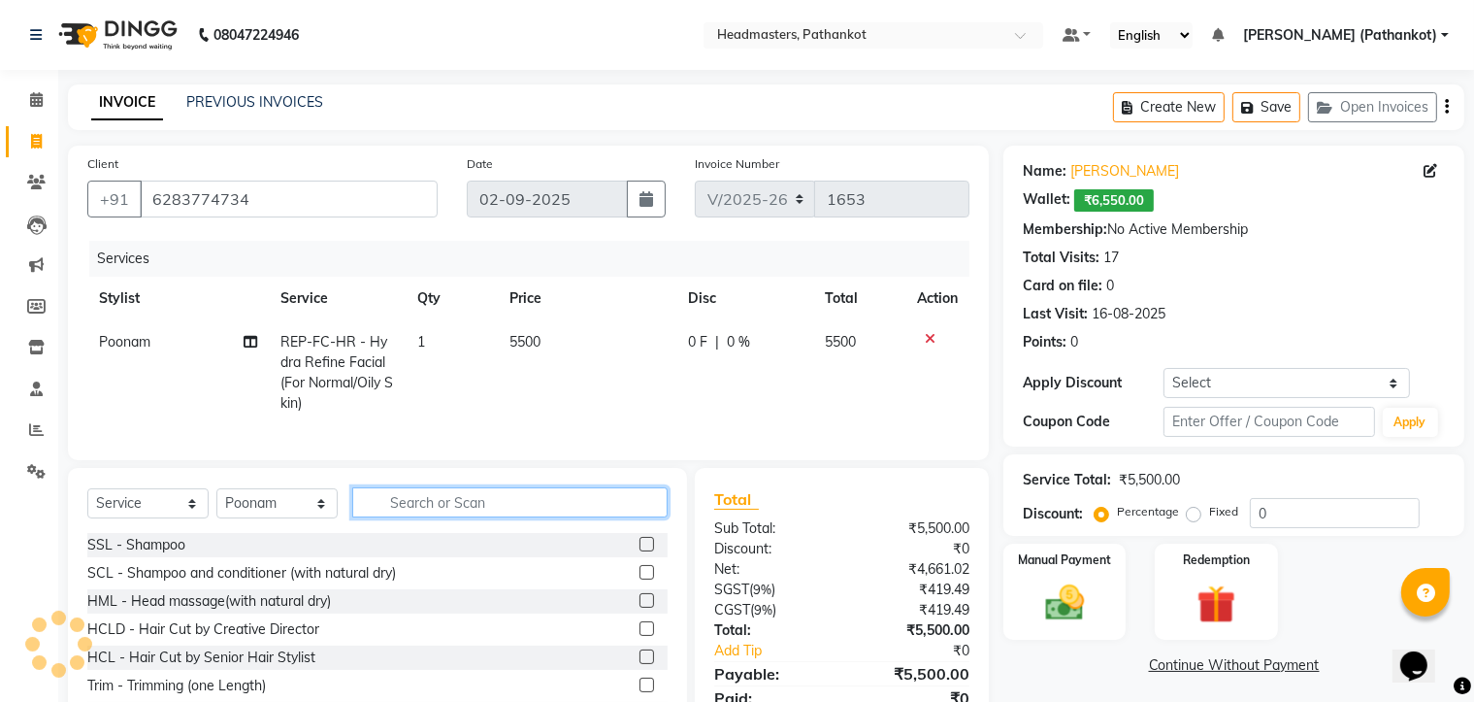
click at [502, 511] on input "text" at bounding box center [509, 502] width 315 height 30
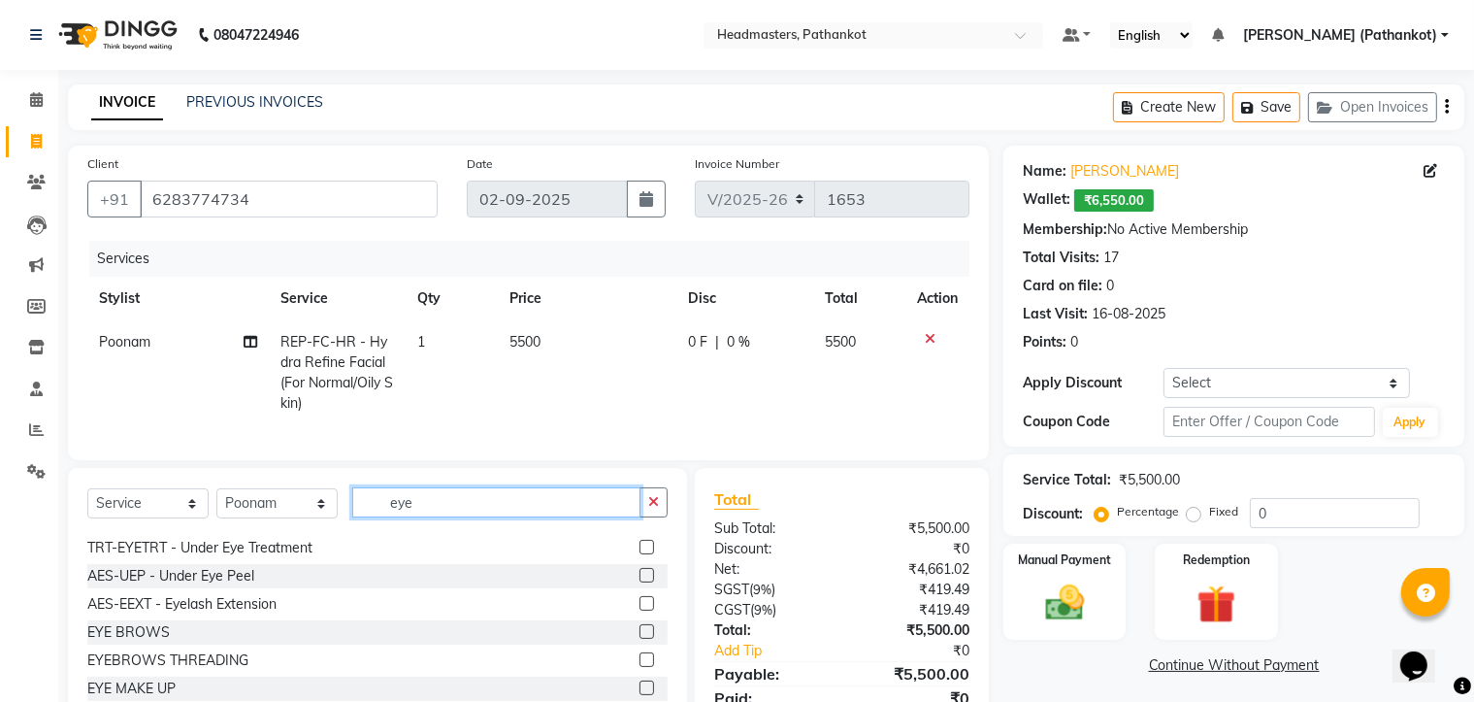
scroll to position [104, 0]
type input "eye"
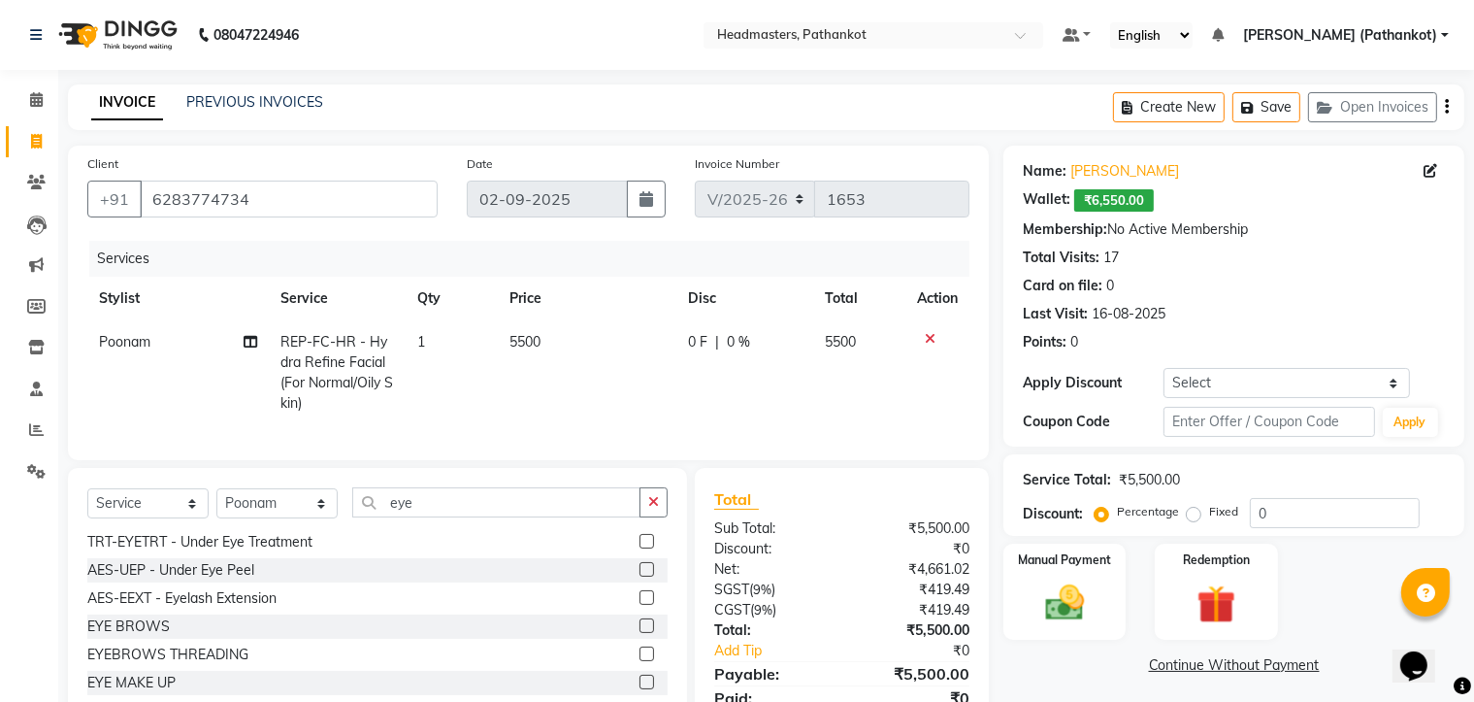
click at [639, 548] on label at bounding box center [646, 541] width 15 height 15
click at [639, 548] on input "checkbox" at bounding box center [645, 542] width 13 height 13
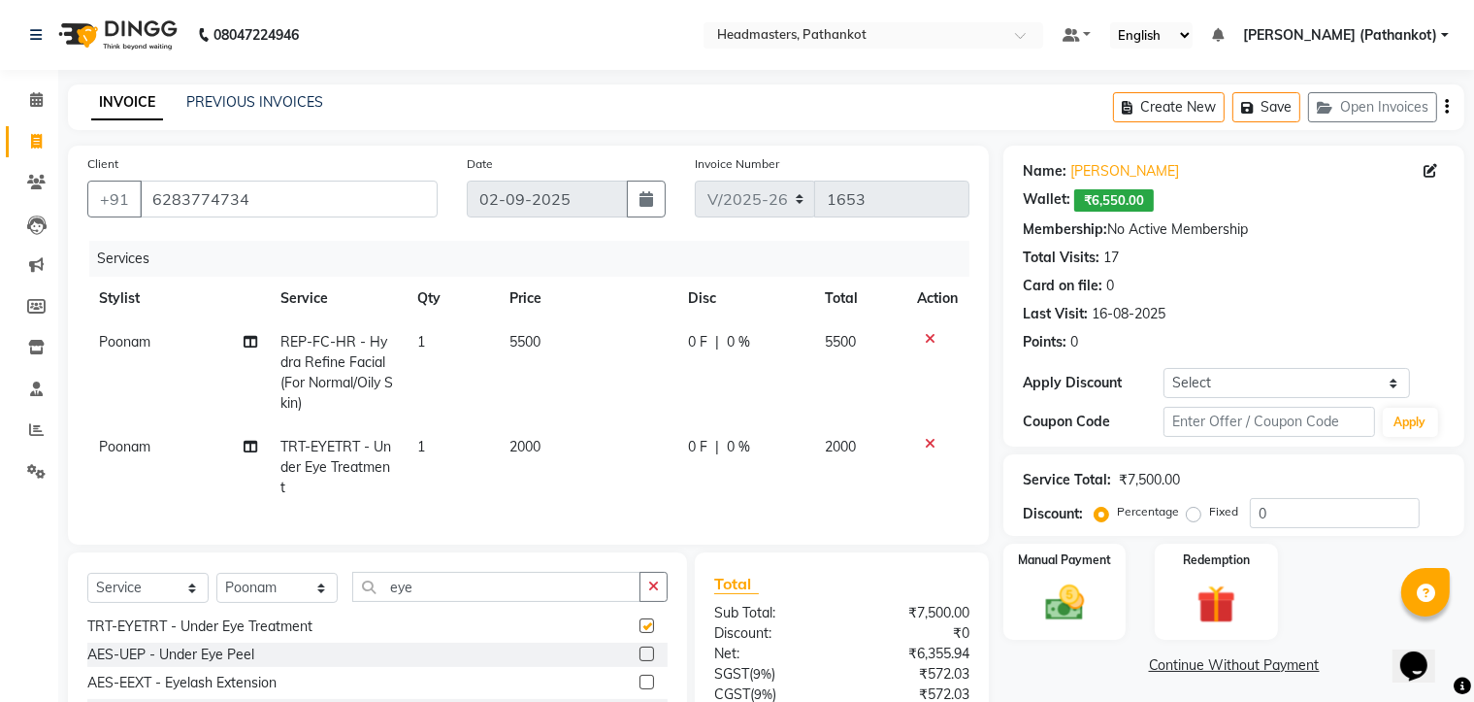
checkbox input "false"
click at [551, 436] on td "2000" at bounding box center [588, 467] width 180 height 84
select select "66904"
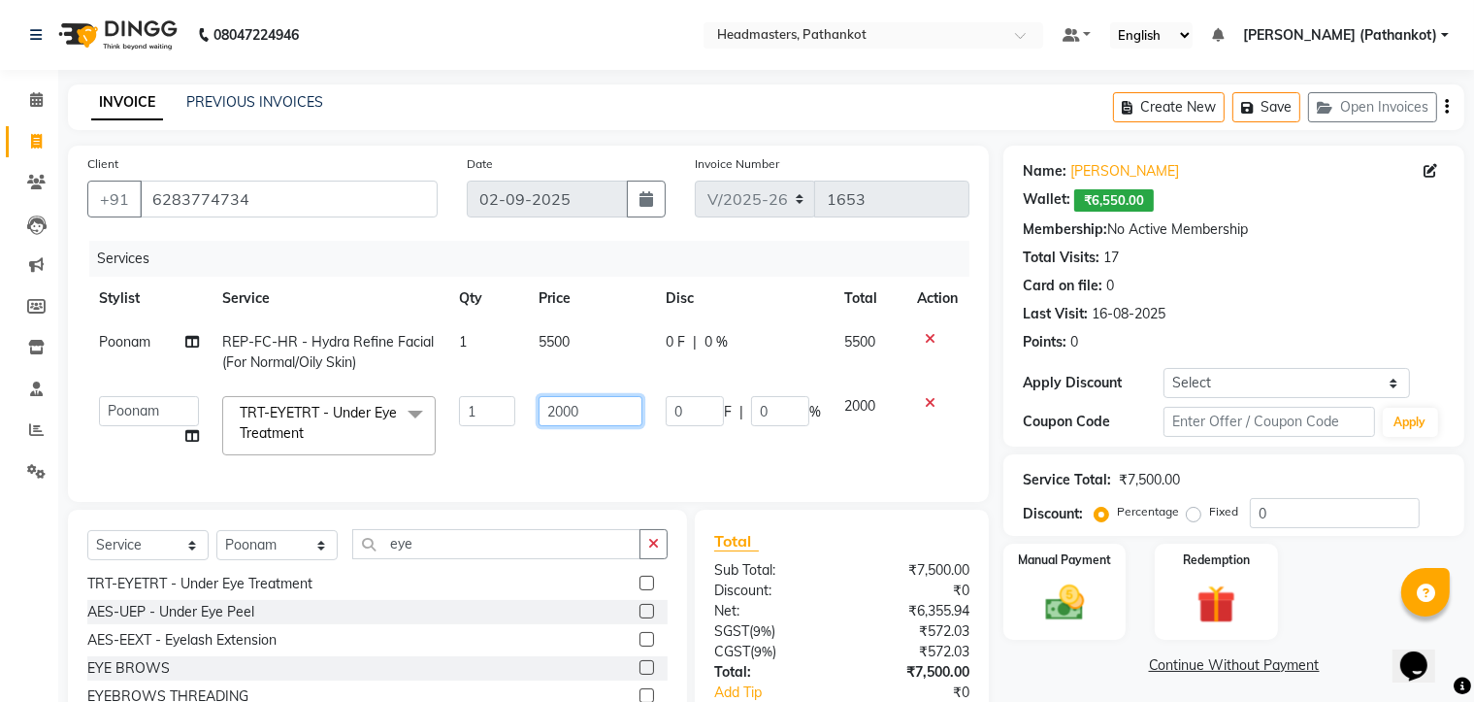
click at [602, 421] on input "2000" at bounding box center [591, 411] width 104 height 30
type input "2"
type input "1500"
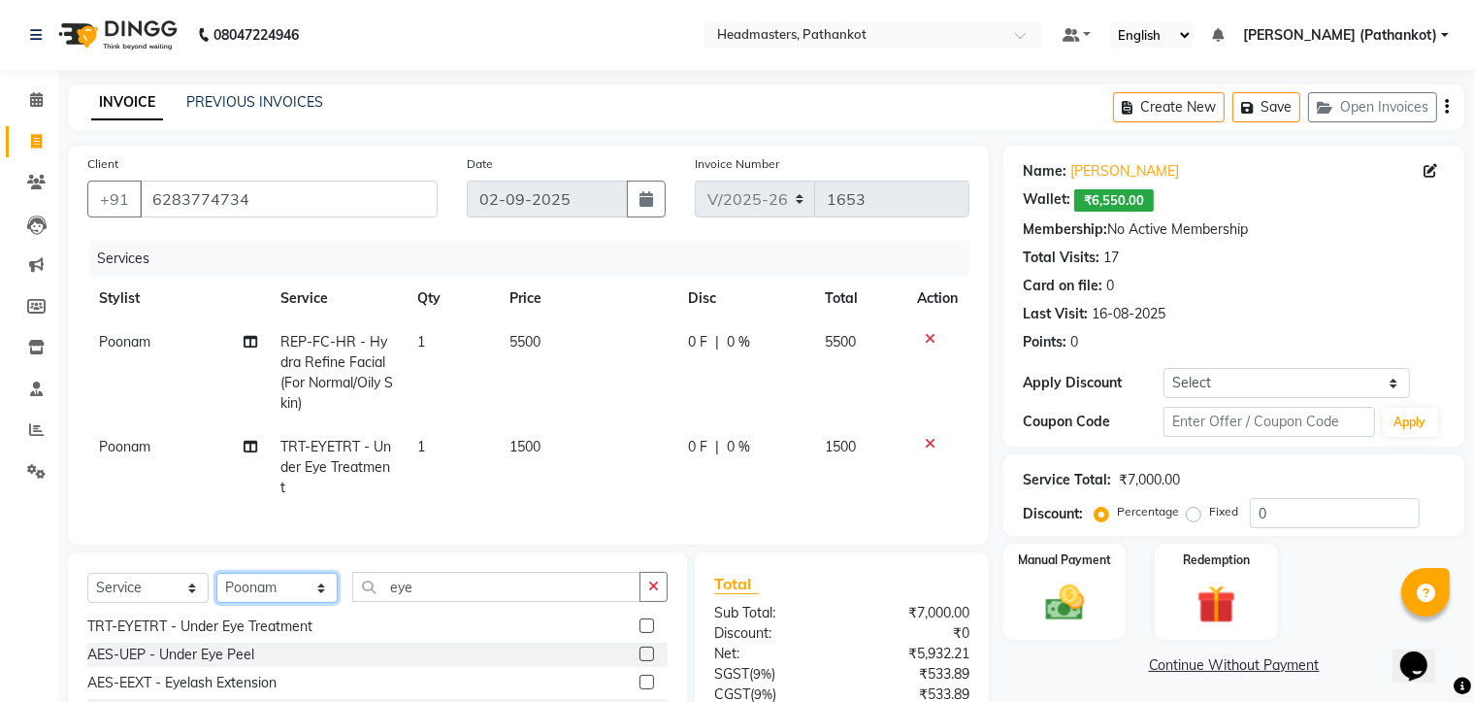
click at [323, 559] on div "Client [PHONE_NUMBER] Date [DATE] Invoice Number V/[PHONE_NUMBER] Services Styl…" at bounding box center [528, 492] width 950 height 693
select select "66910"
click at [216, 590] on select "Select Stylist Amir HEAD [PERSON_NAME] [PERSON_NAME] [PERSON_NAME] [PERSON_NAME…" at bounding box center [276, 587] width 121 height 30
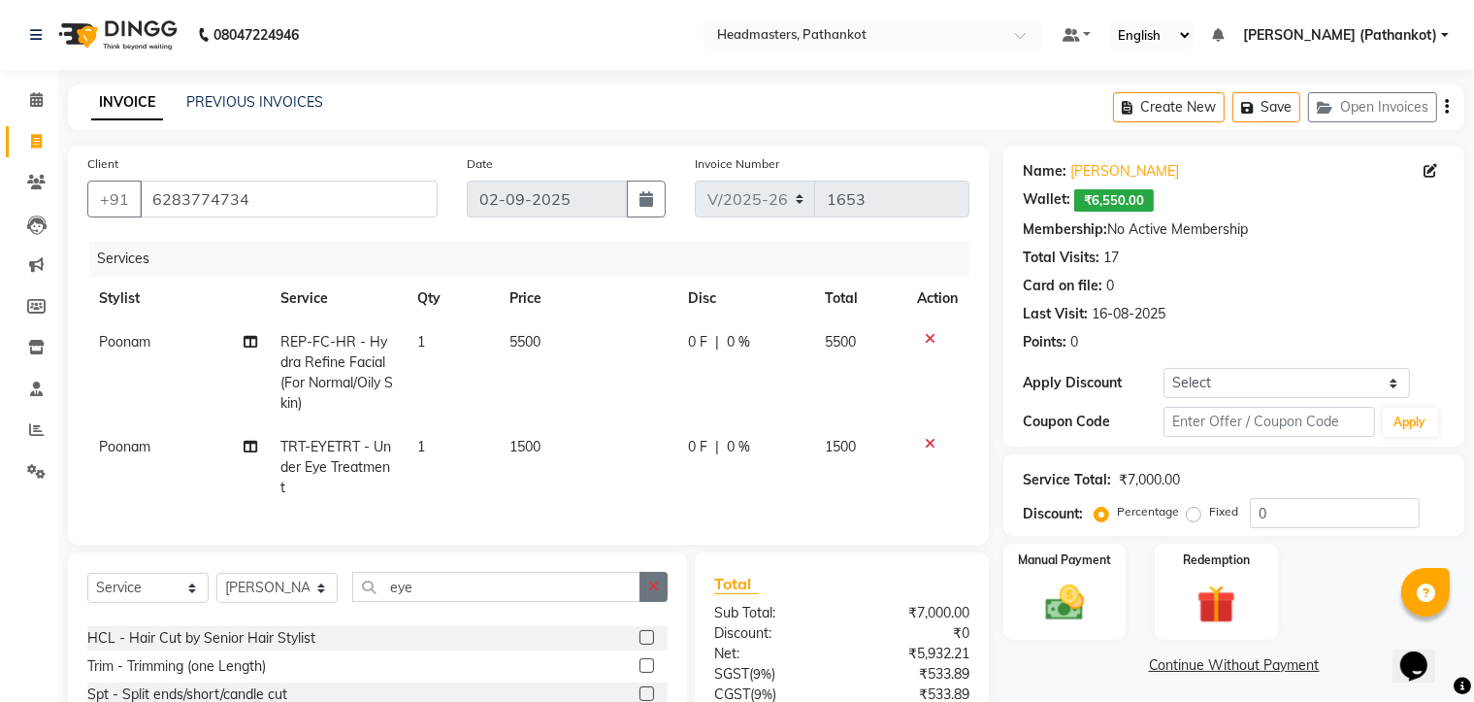
click at [656, 593] on icon "button" at bounding box center [653, 586] width 11 height 14
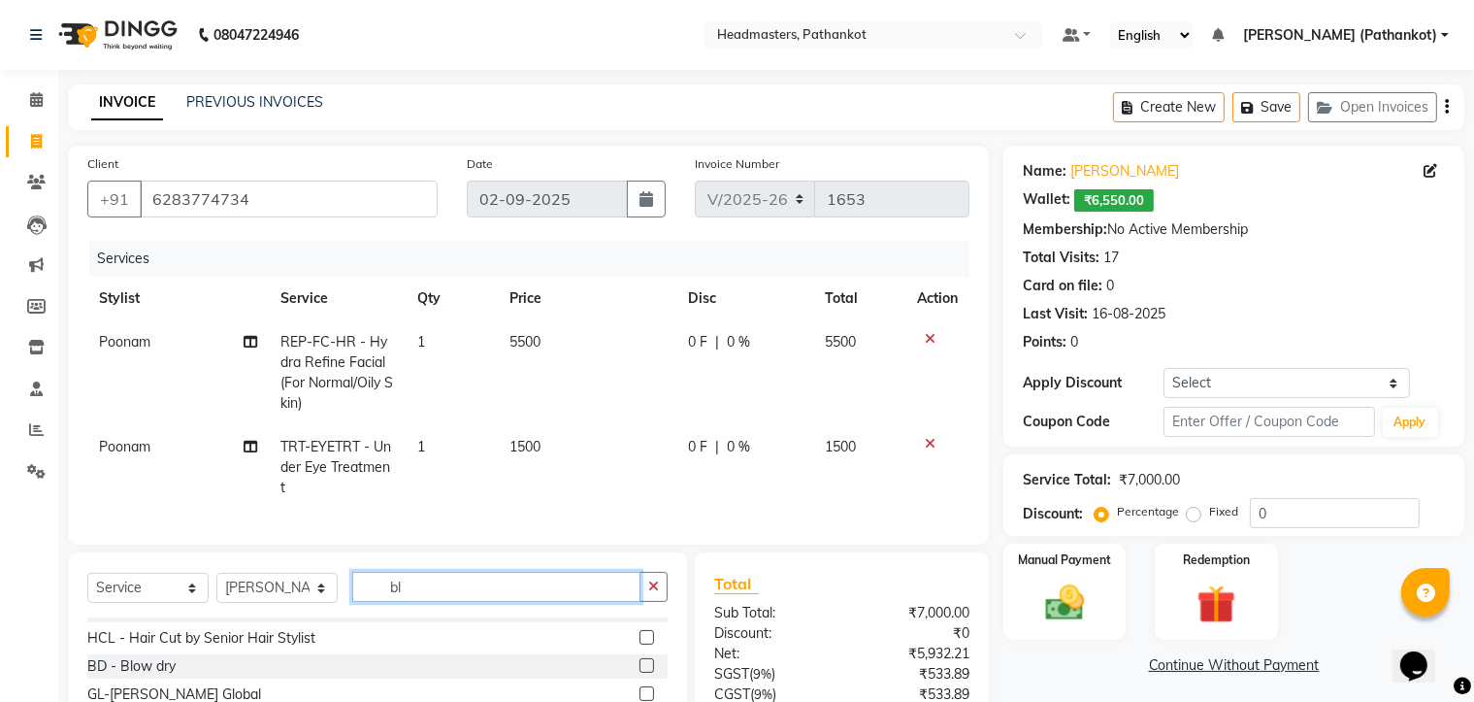
scroll to position [0, 0]
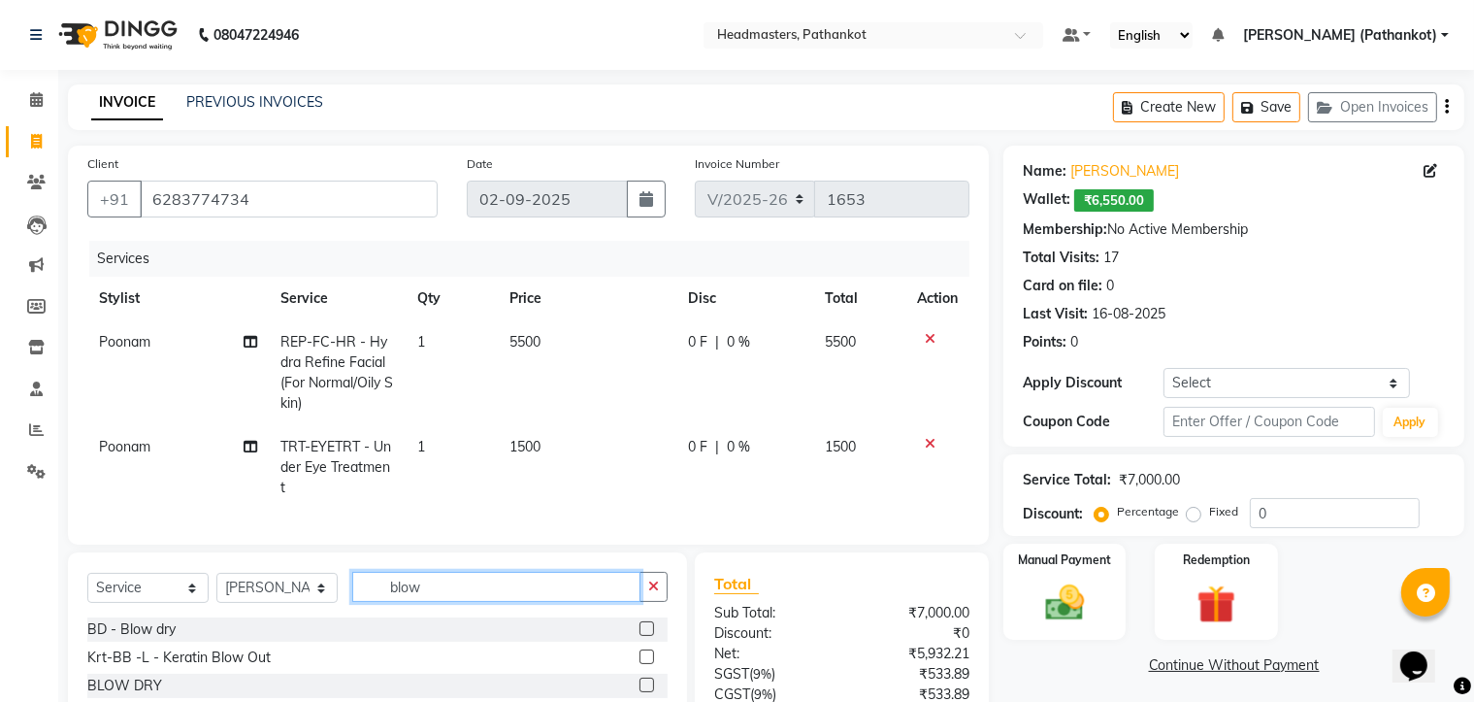
type input "blow"
click at [639, 636] on label at bounding box center [646, 628] width 15 height 15
click at [639, 636] on input "checkbox" at bounding box center [645, 629] width 13 height 13
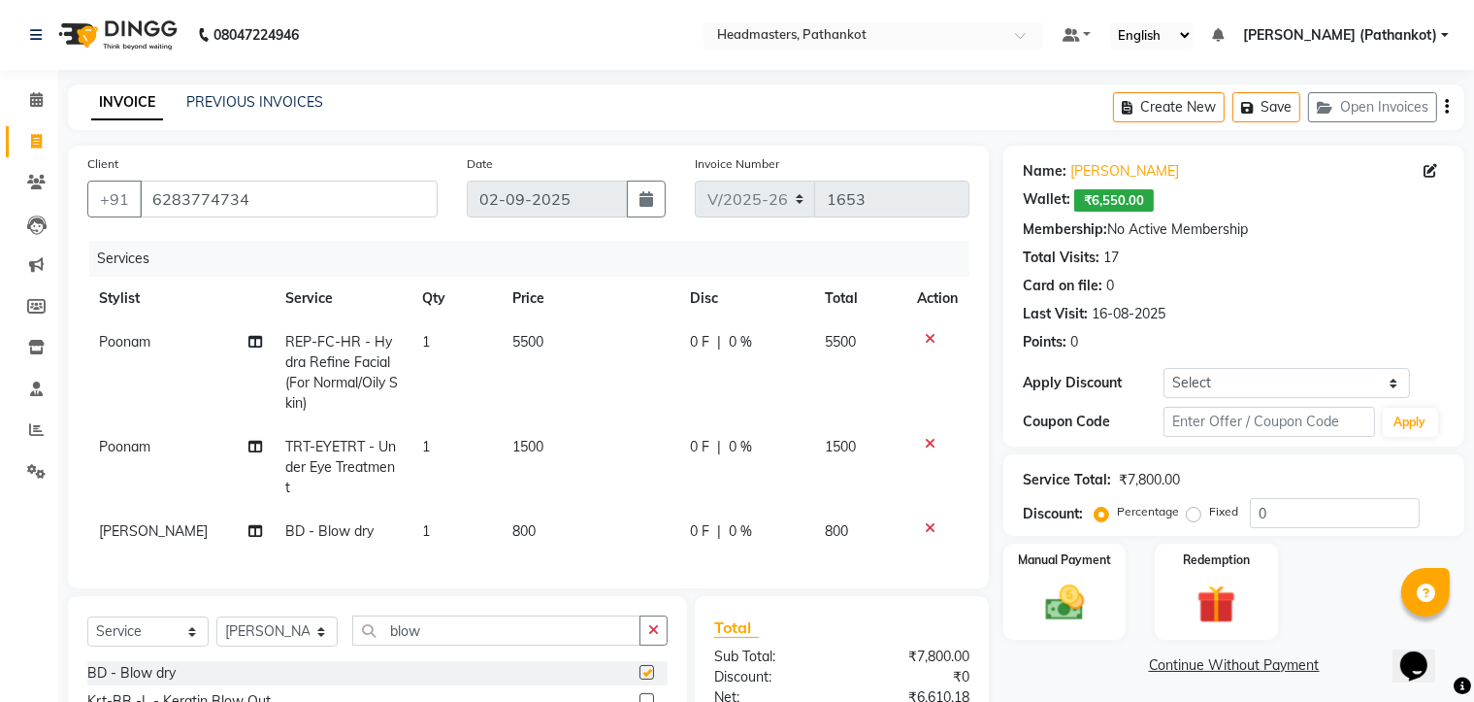
checkbox input "false"
click at [563, 533] on td "800" at bounding box center [590, 531] width 178 height 44
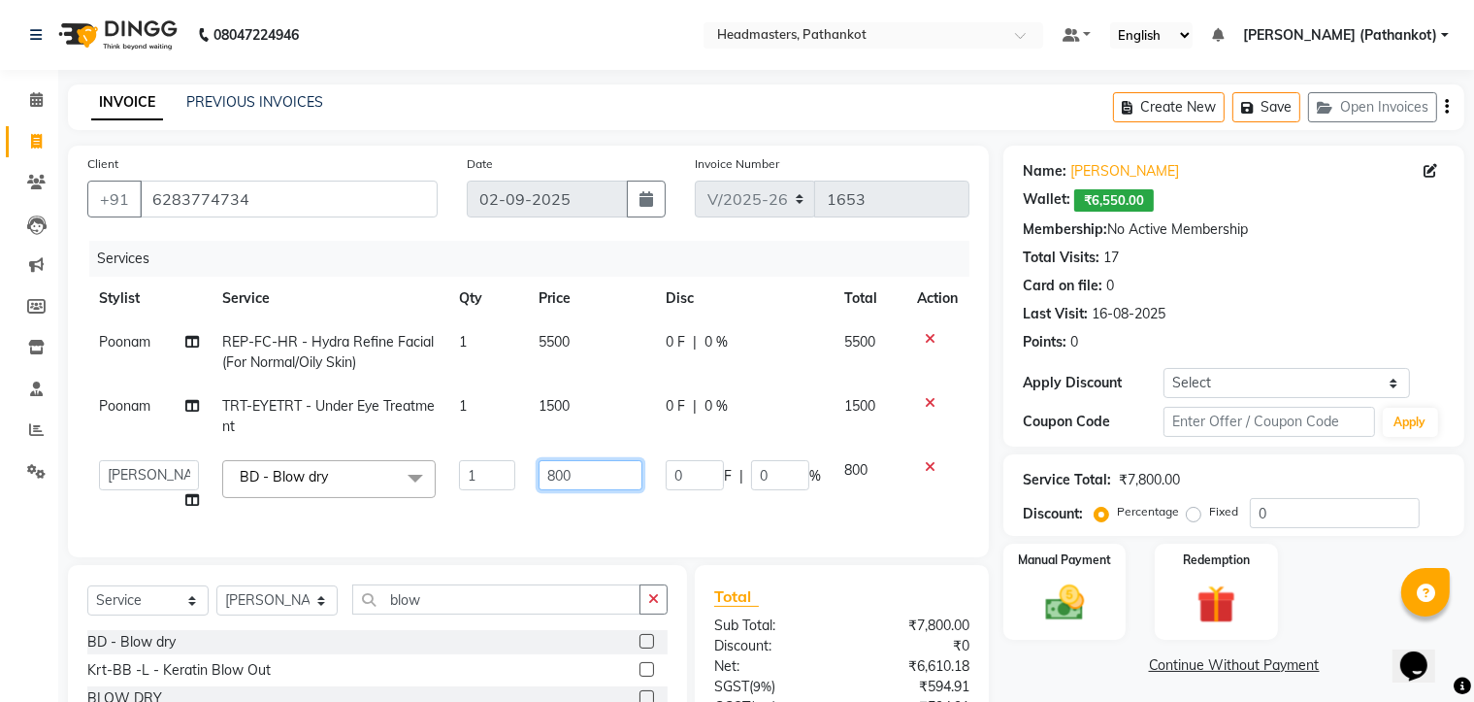
click at [617, 484] on input "800" at bounding box center [591, 475] width 104 height 30
type input "8"
type input "300"
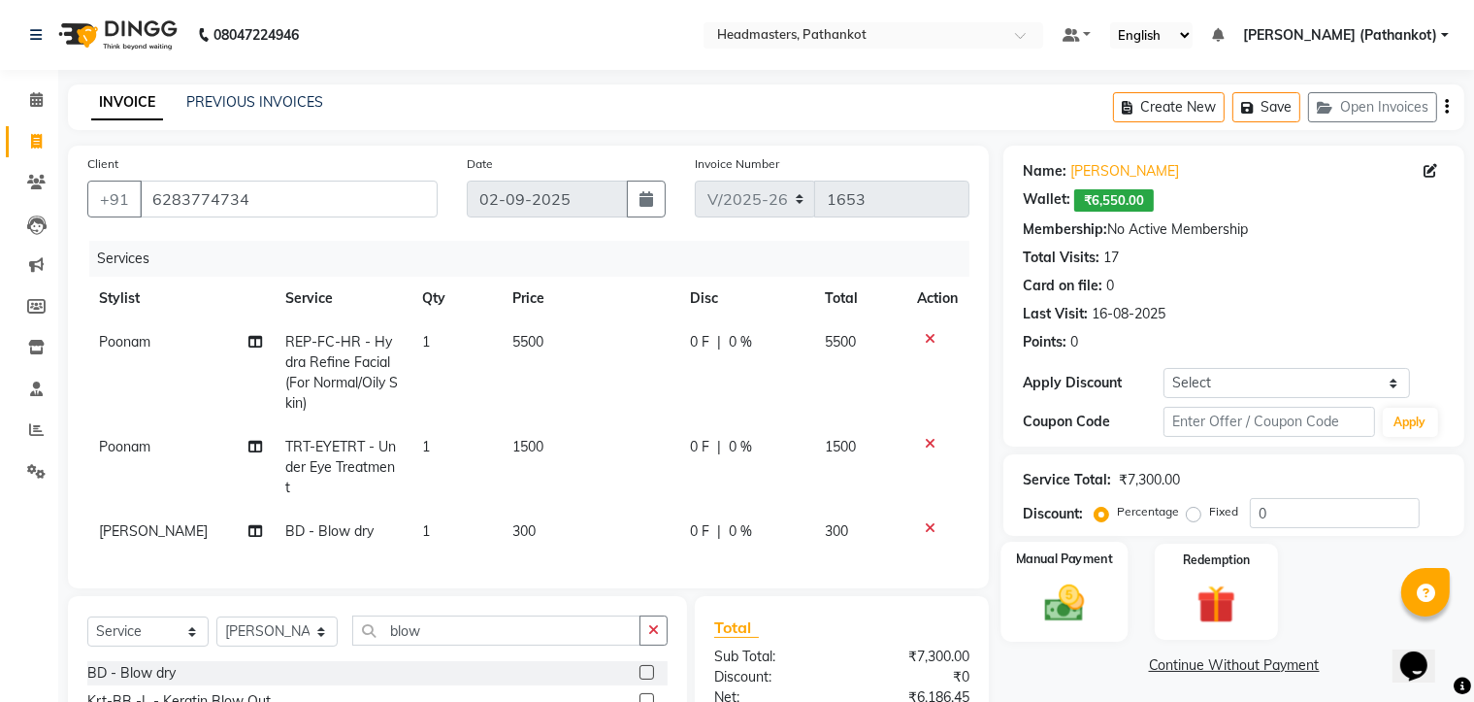
click at [1081, 583] on img at bounding box center [1064, 603] width 65 height 47
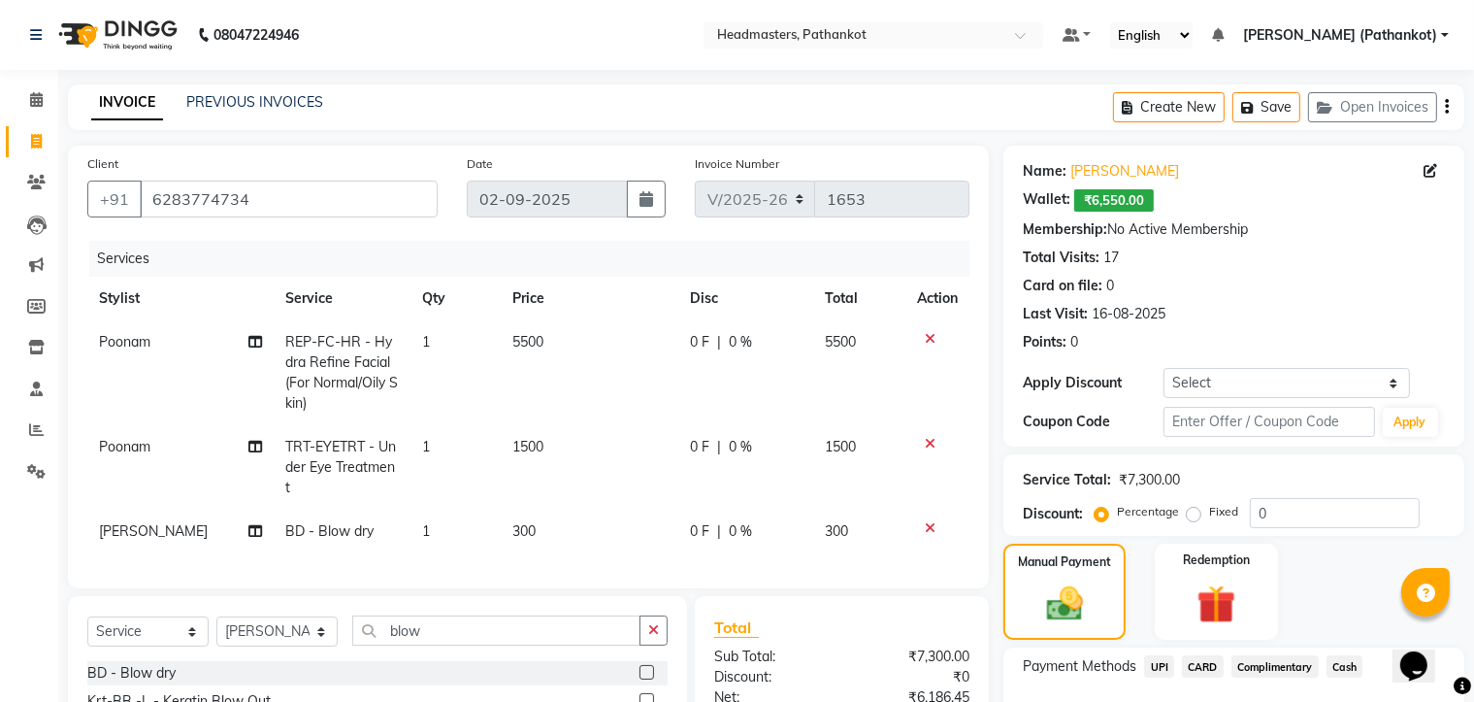
scroll to position [194, 0]
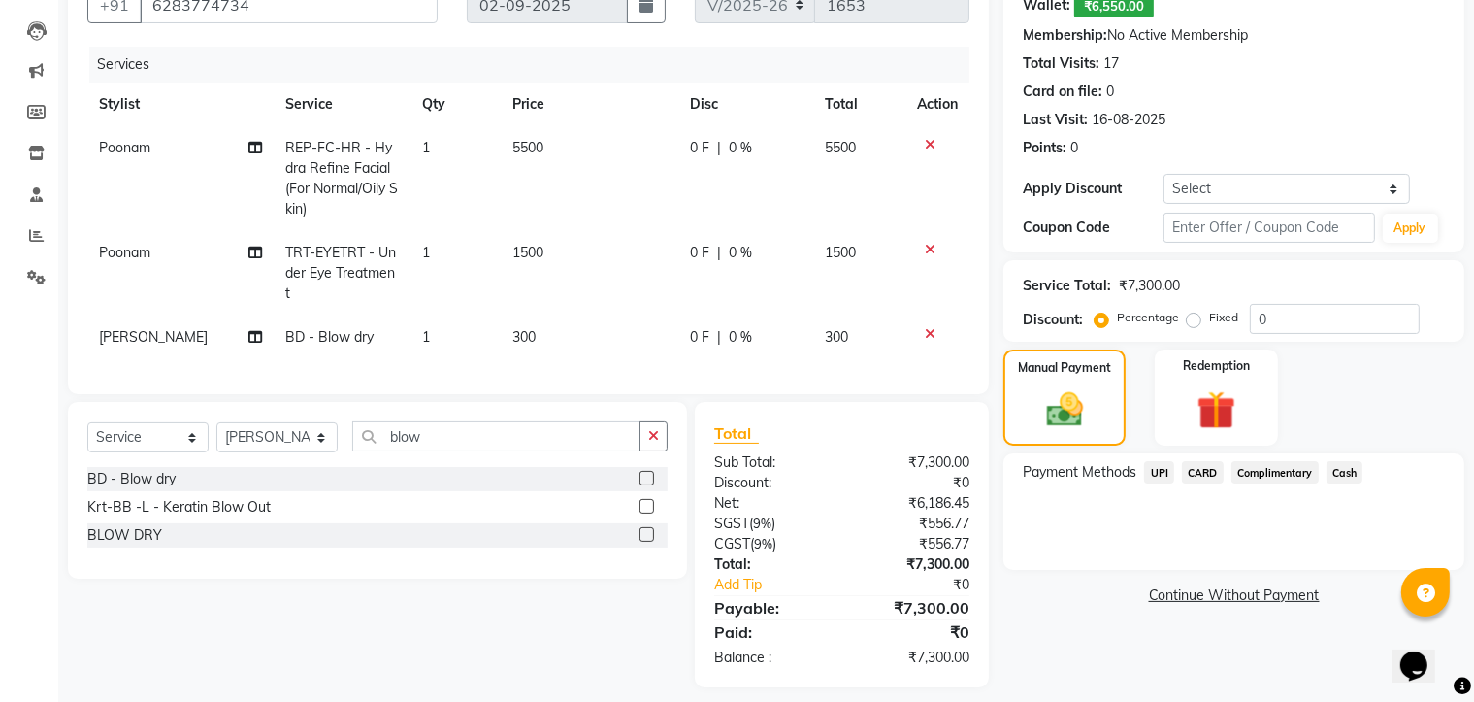
click at [1162, 474] on span "UPI" at bounding box center [1159, 472] width 30 height 22
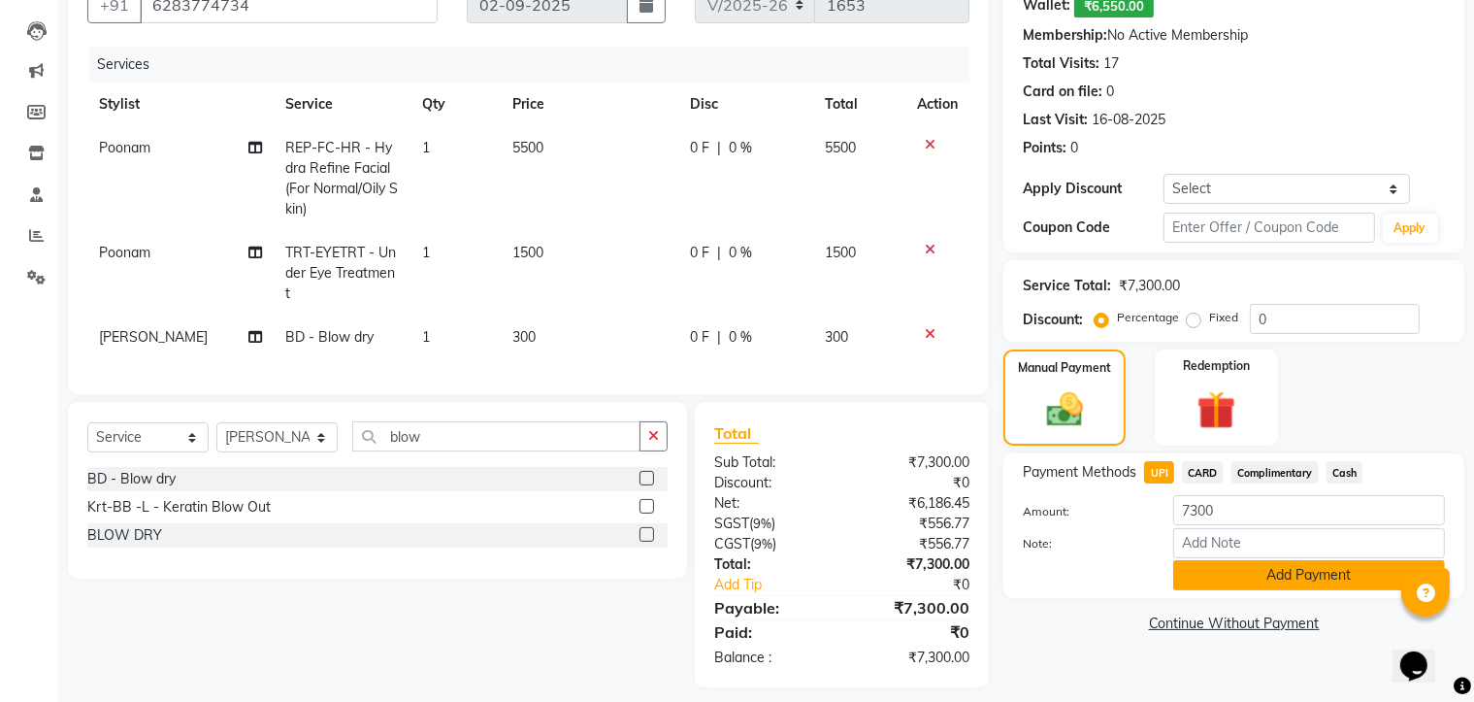
scroll to position [225, 0]
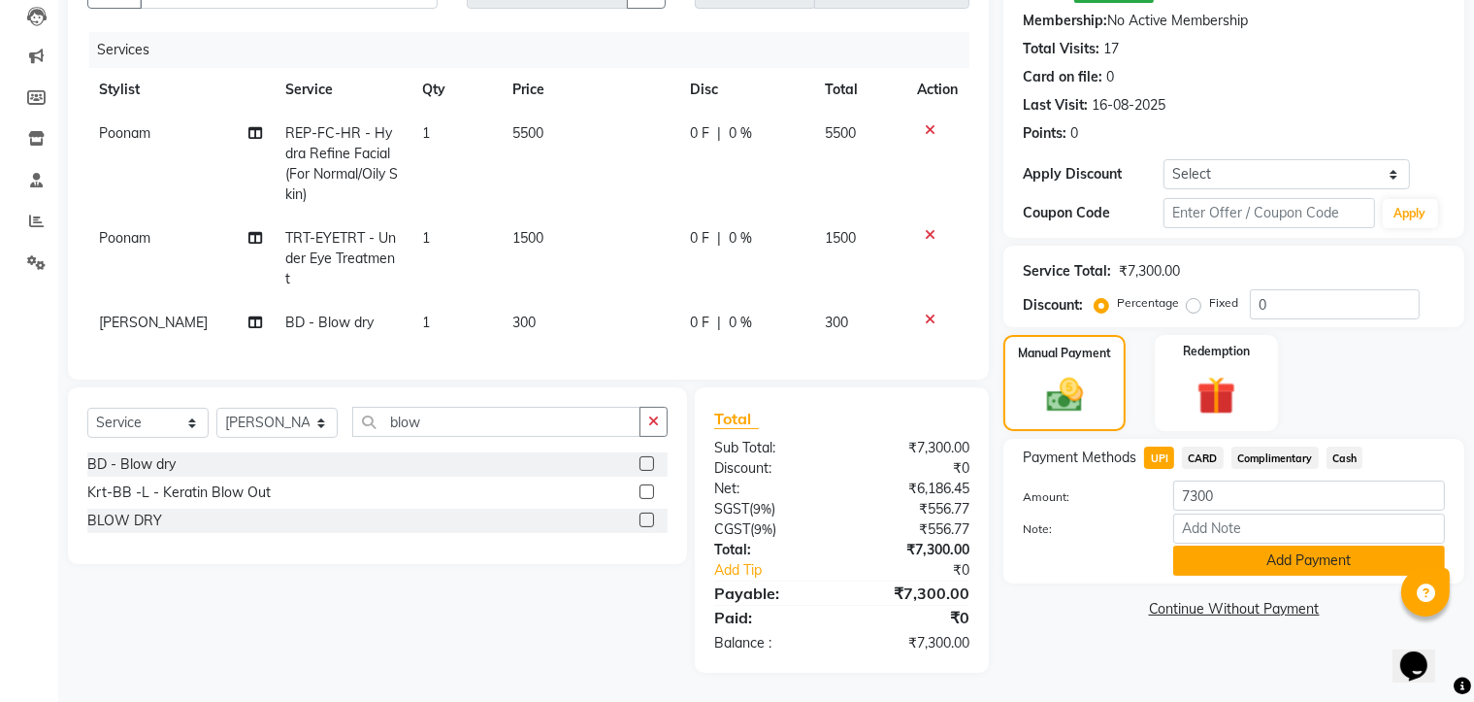
click at [1229, 545] on button "Add Payment" at bounding box center [1309, 560] width 272 height 30
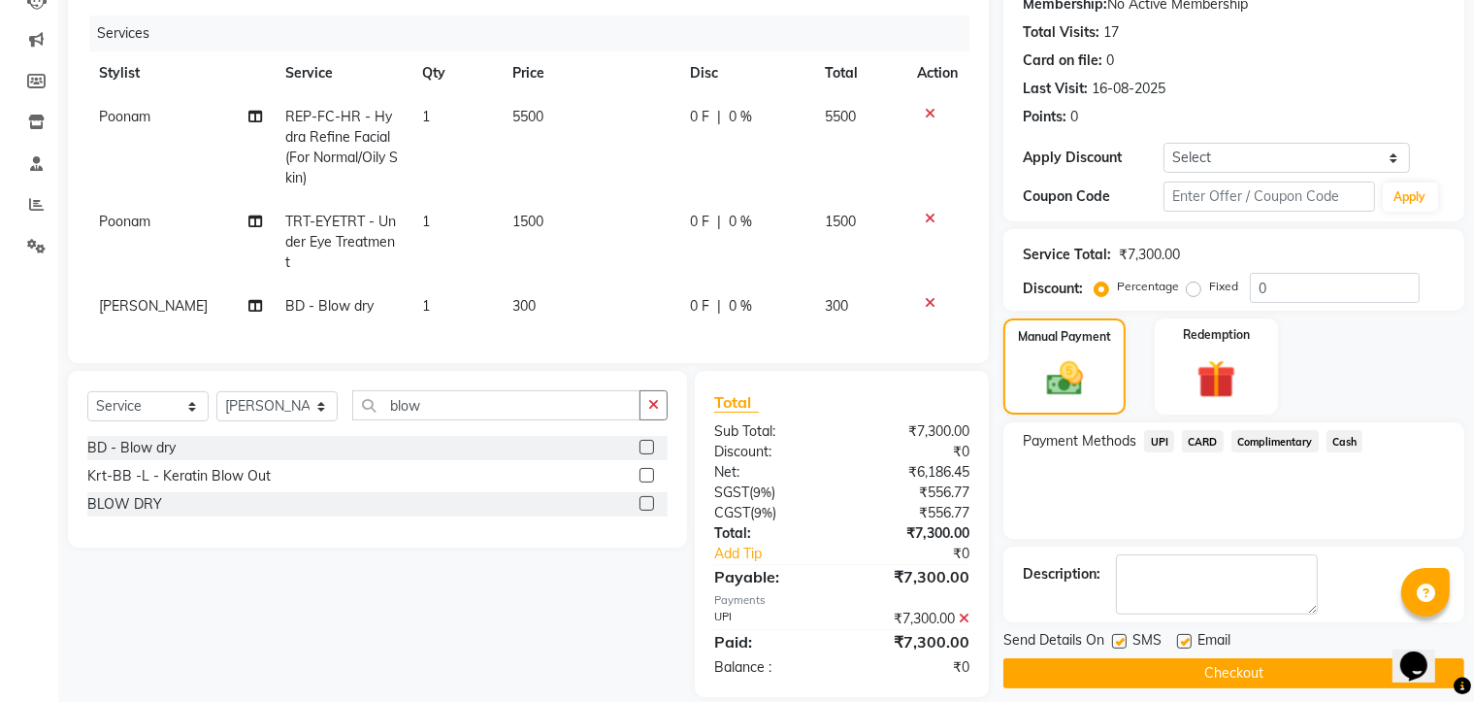
scroll to position [266, 0]
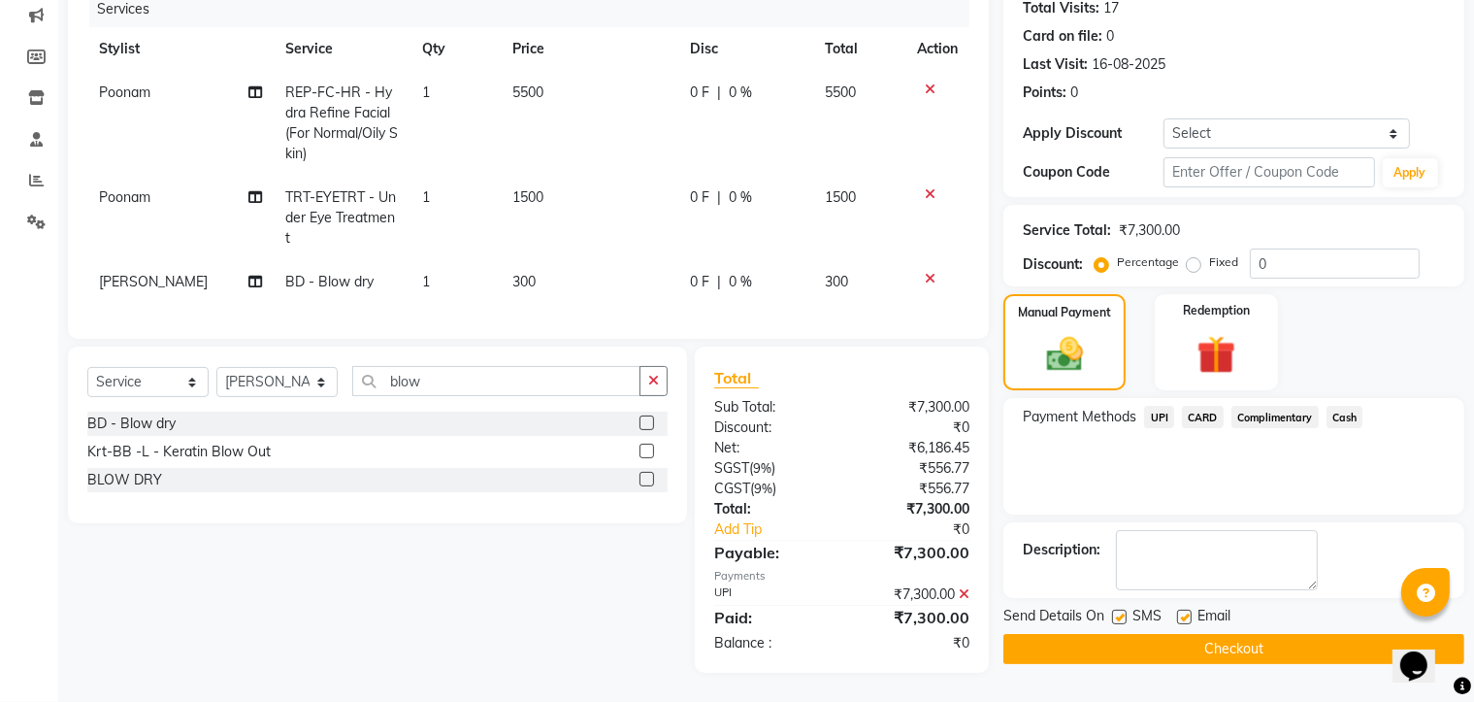
click at [1246, 634] on button "Checkout" at bounding box center [1233, 649] width 461 height 30
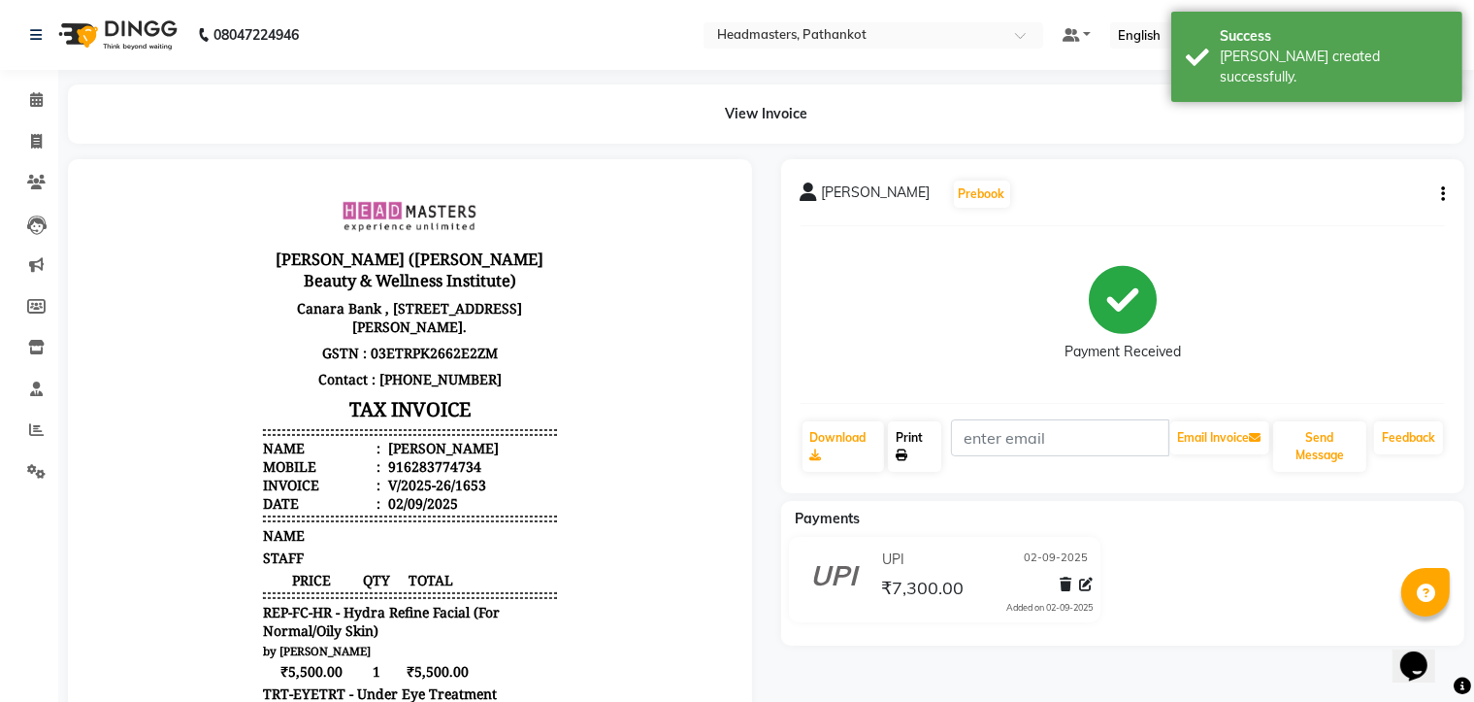
click at [931, 466] on link "Print" at bounding box center [914, 446] width 53 height 50
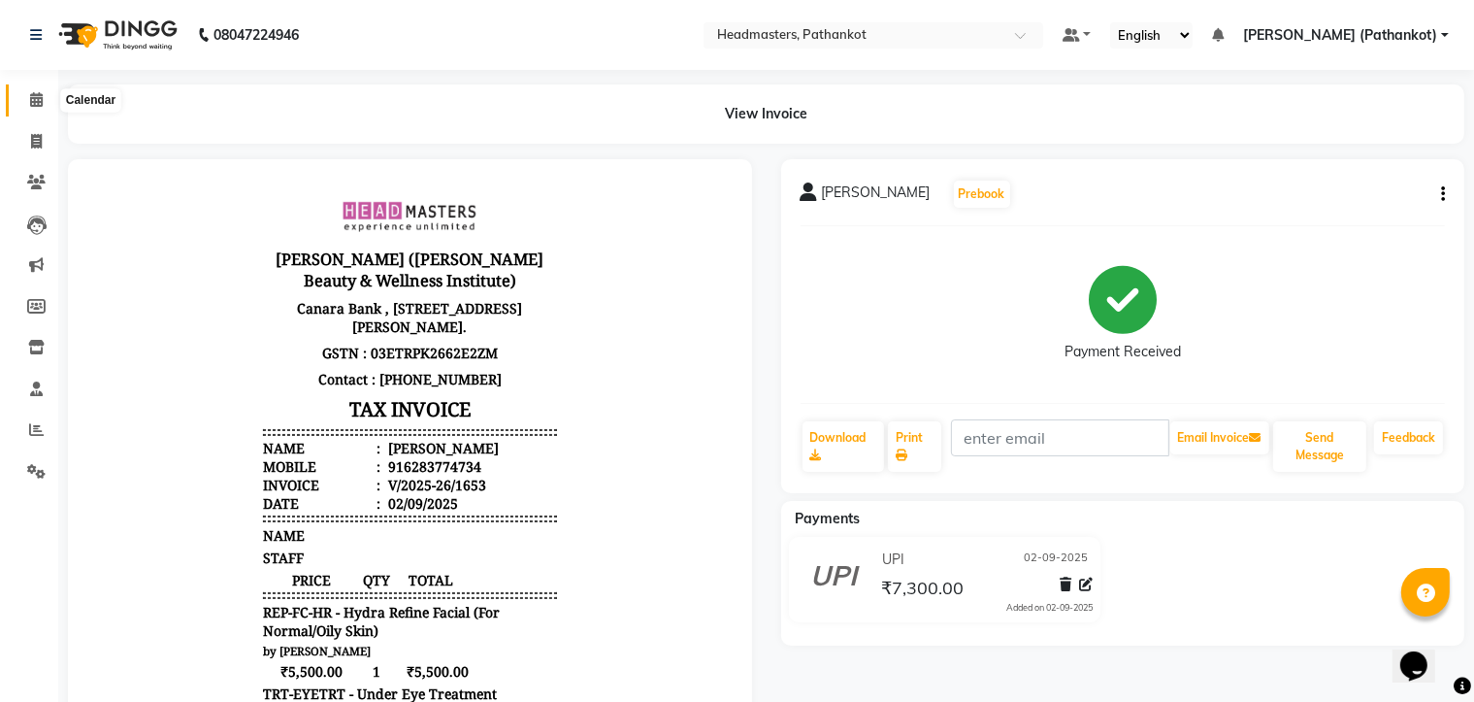
click at [31, 107] on icon at bounding box center [36, 99] width 13 height 15
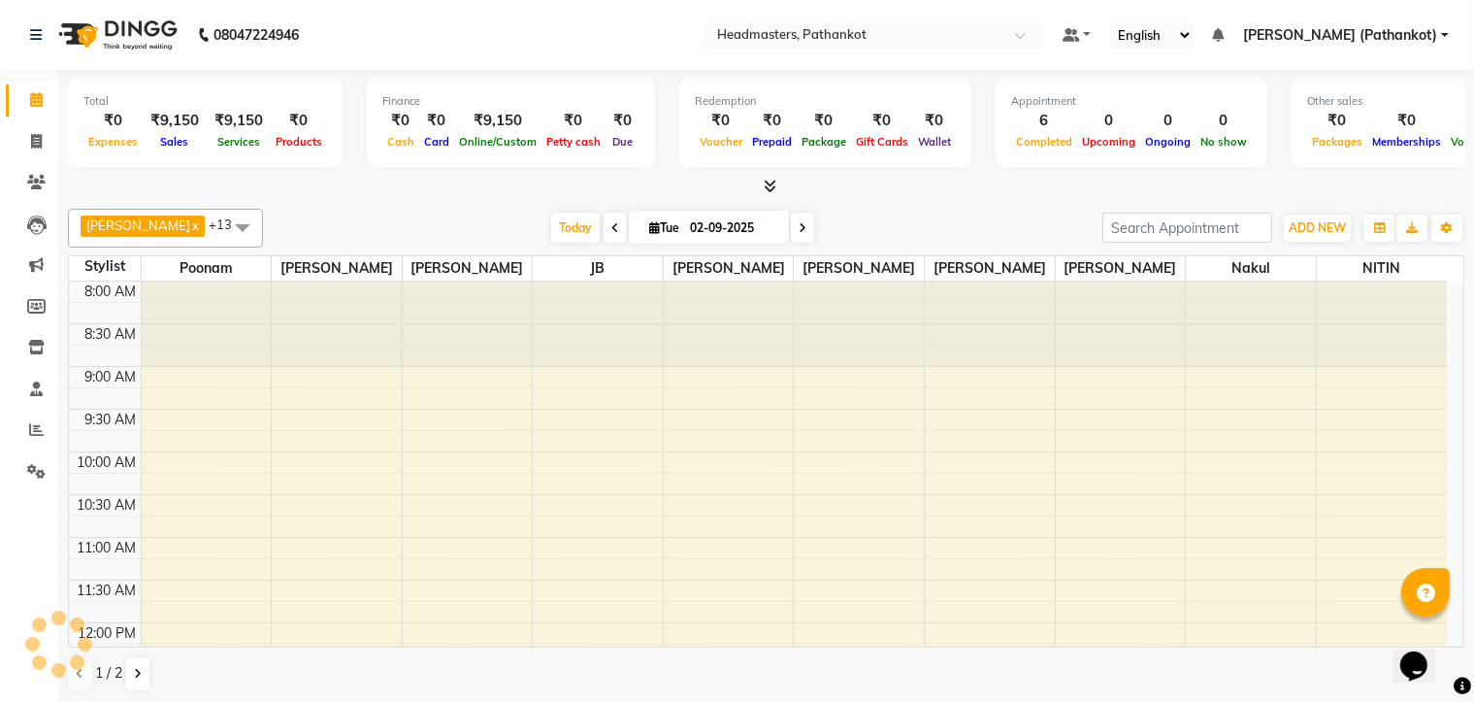
scroll to position [697, 0]
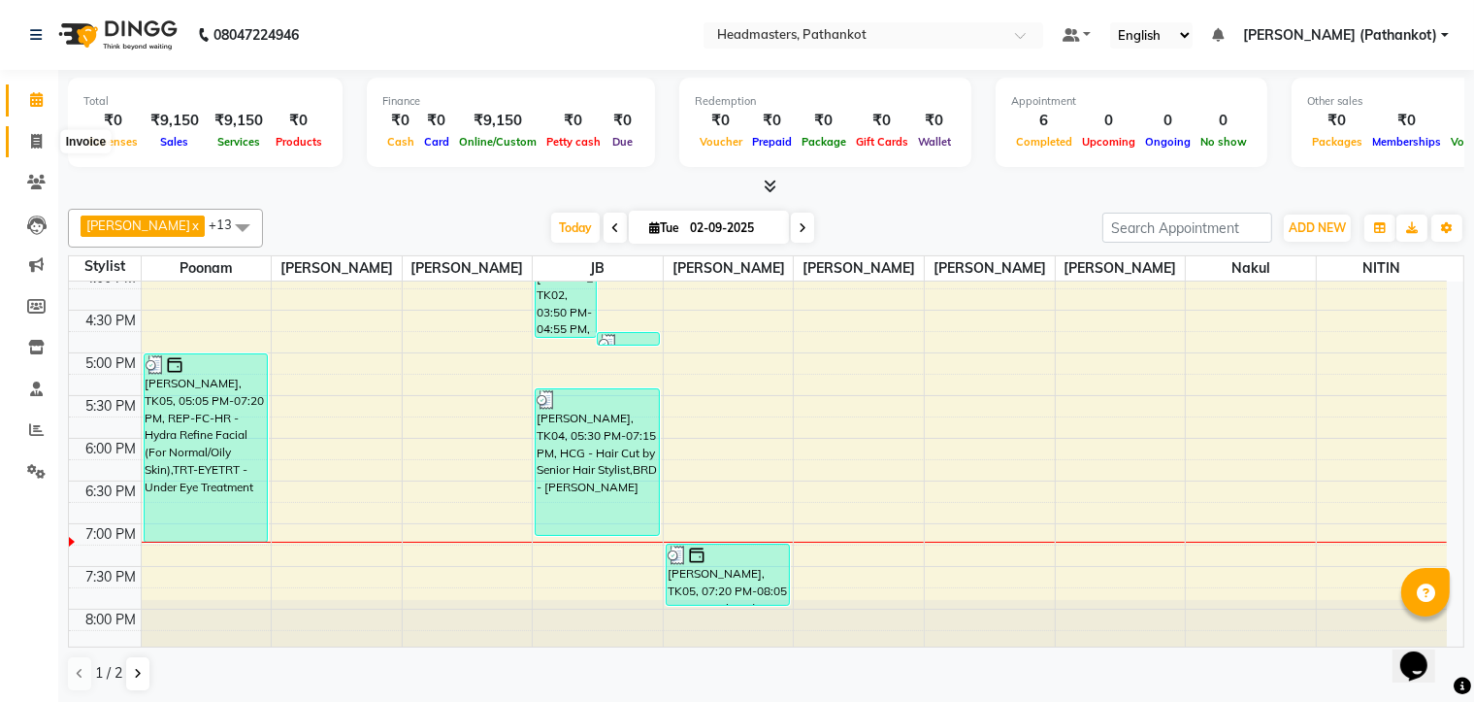
click at [40, 141] on icon at bounding box center [36, 141] width 11 height 15
select select "service"
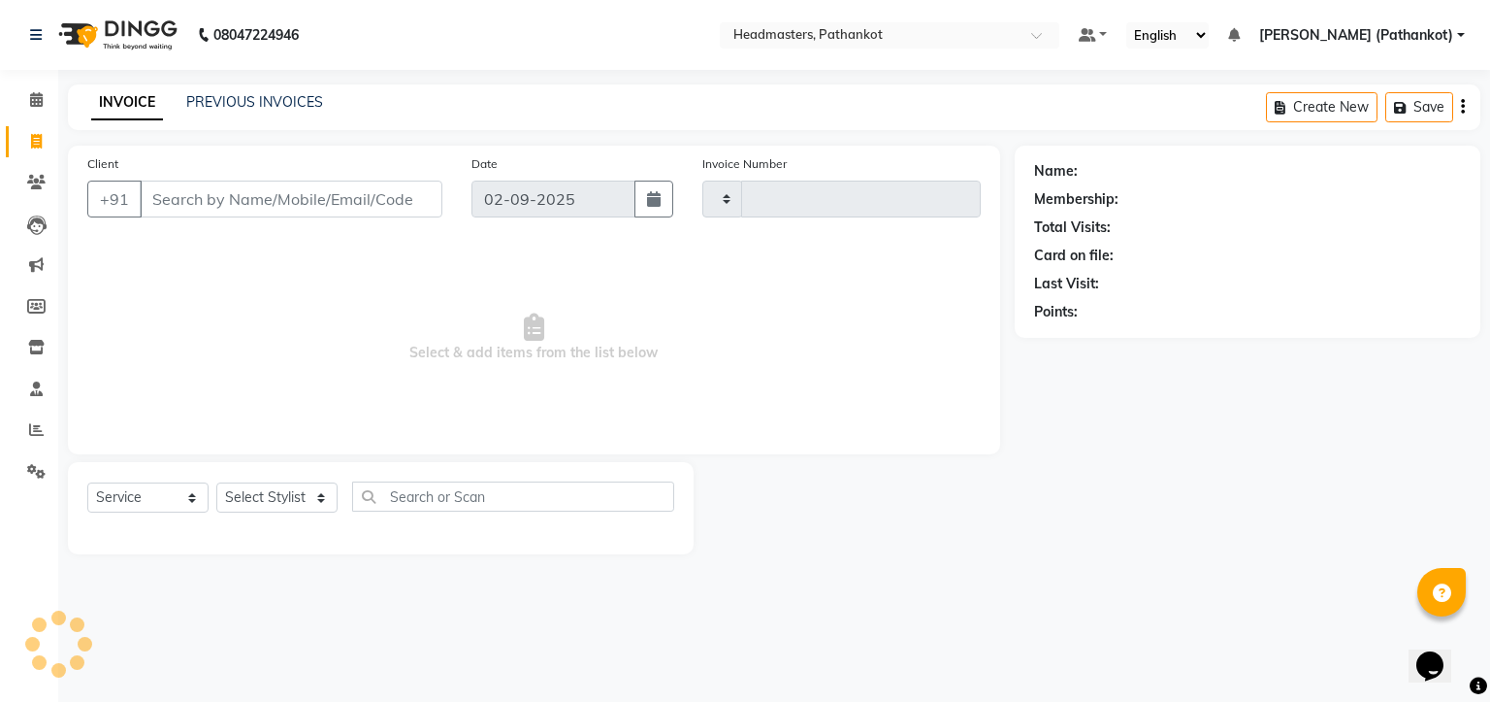
type input "1654"
select select "7530"
select select "66904"
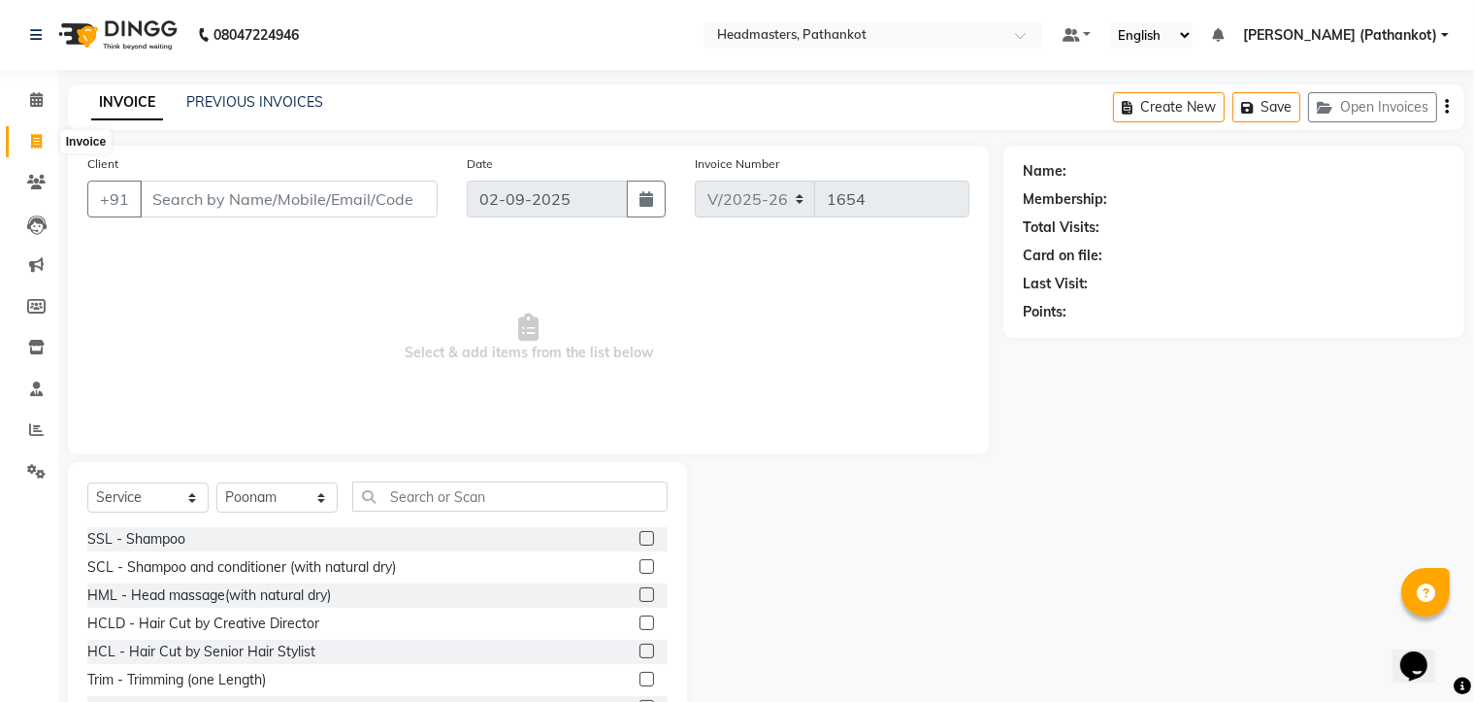
click at [35, 139] on icon at bounding box center [36, 141] width 11 height 15
select select "service"
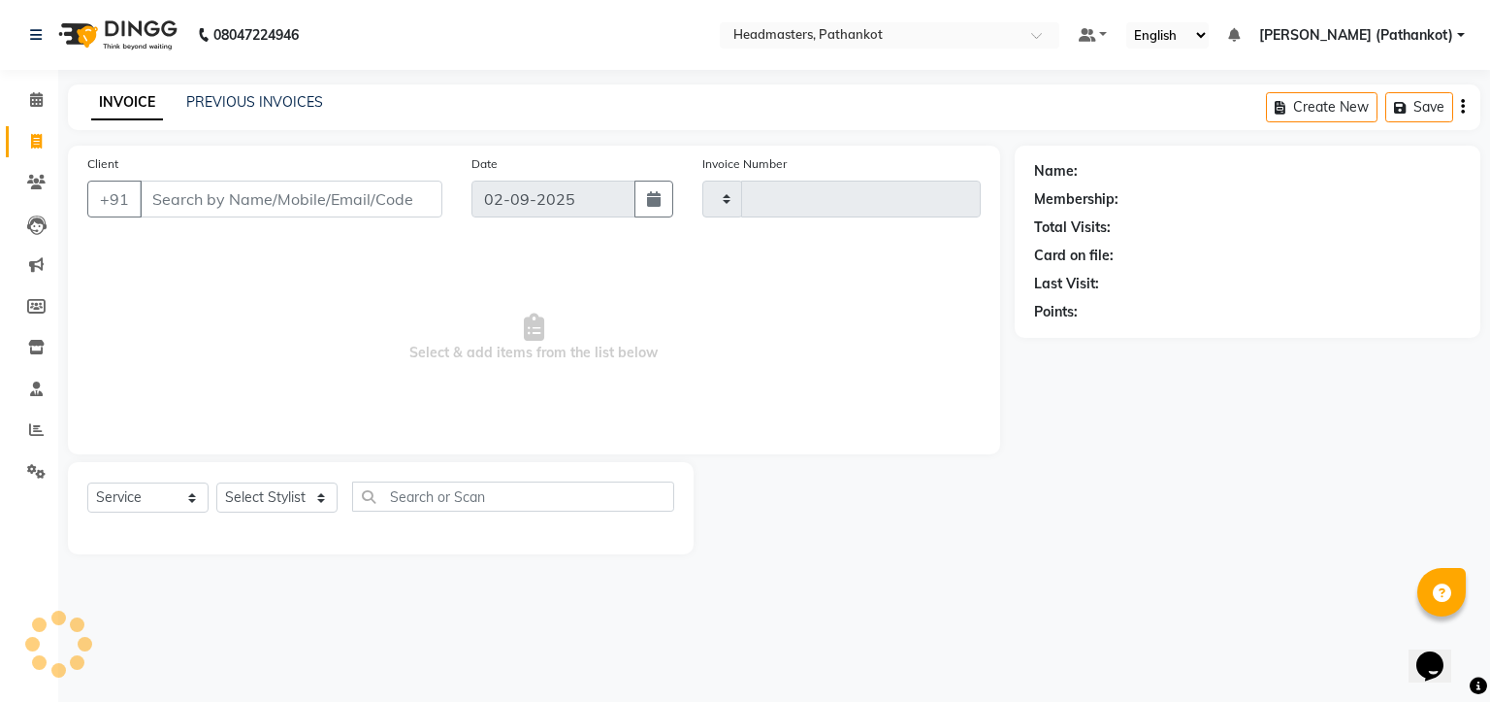
type input "1654"
select select "7530"
click at [205, 195] on input "Client" at bounding box center [291, 198] width 303 height 37
select select "66904"
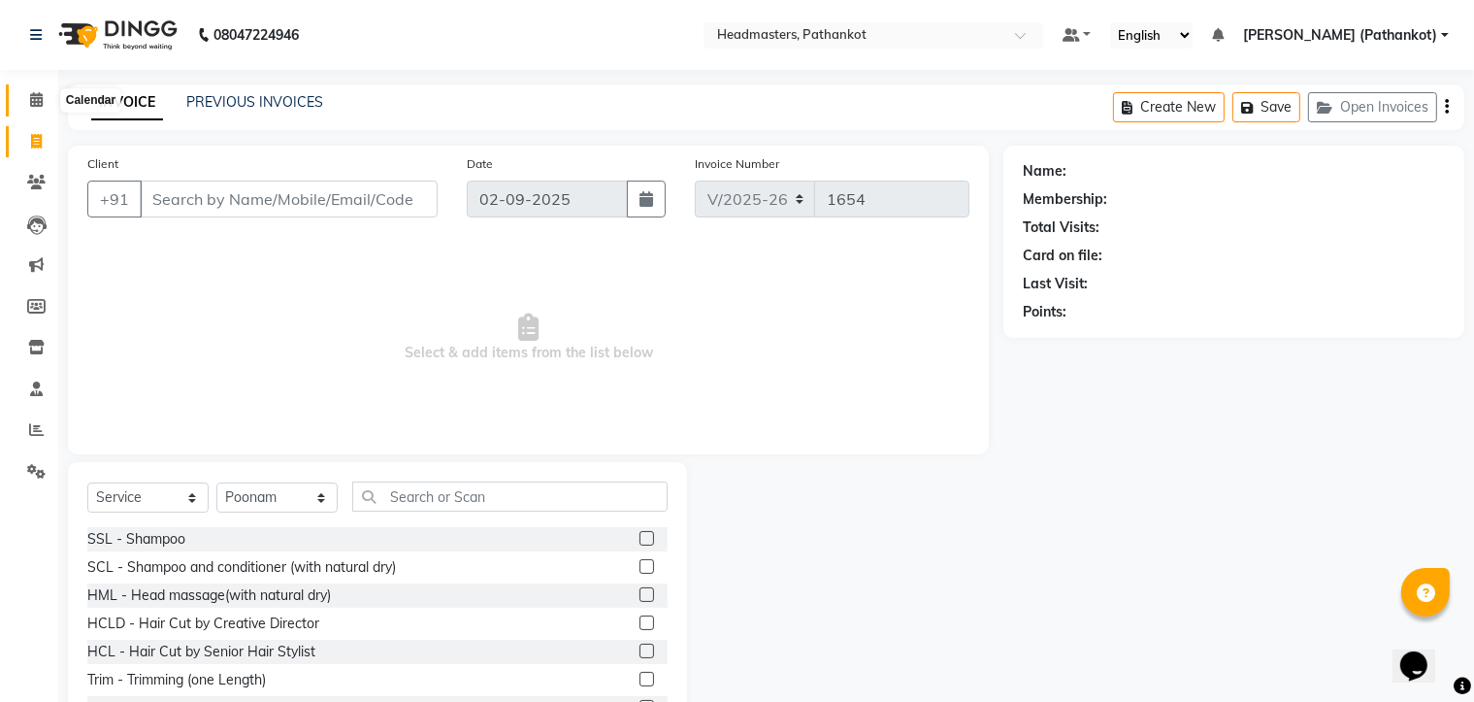
click at [37, 94] on icon at bounding box center [36, 99] width 13 height 15
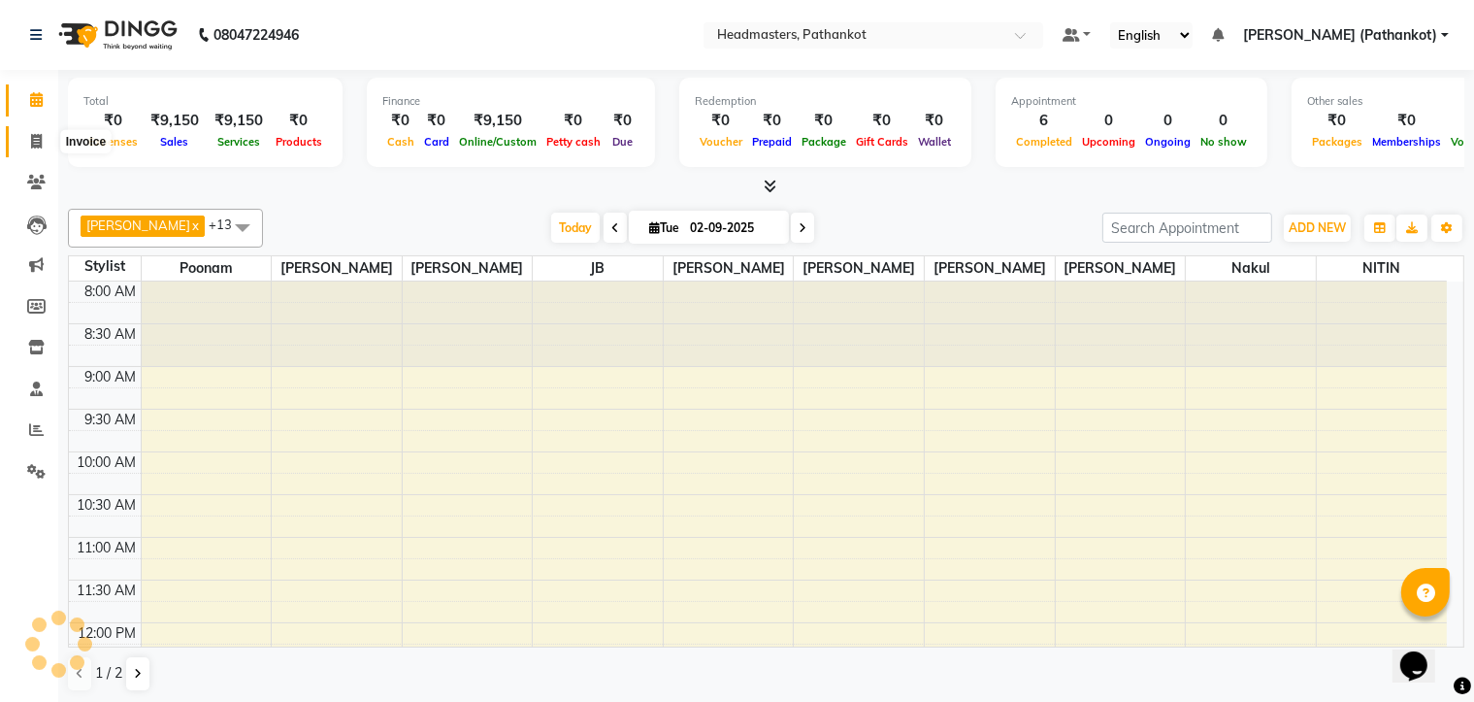
click at [24, 141] on span at bounding box center [36, 142] width 34 height 22
select select "service"
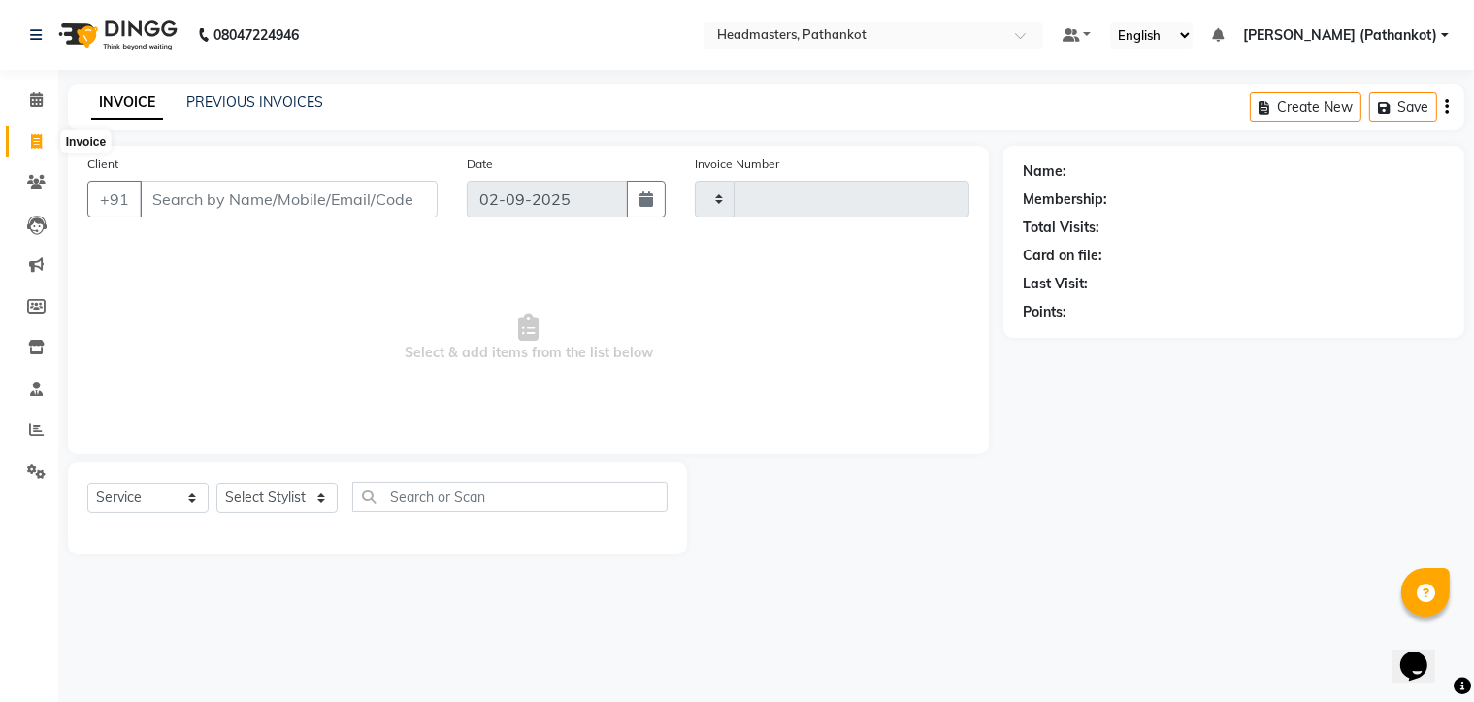
type input "1654"
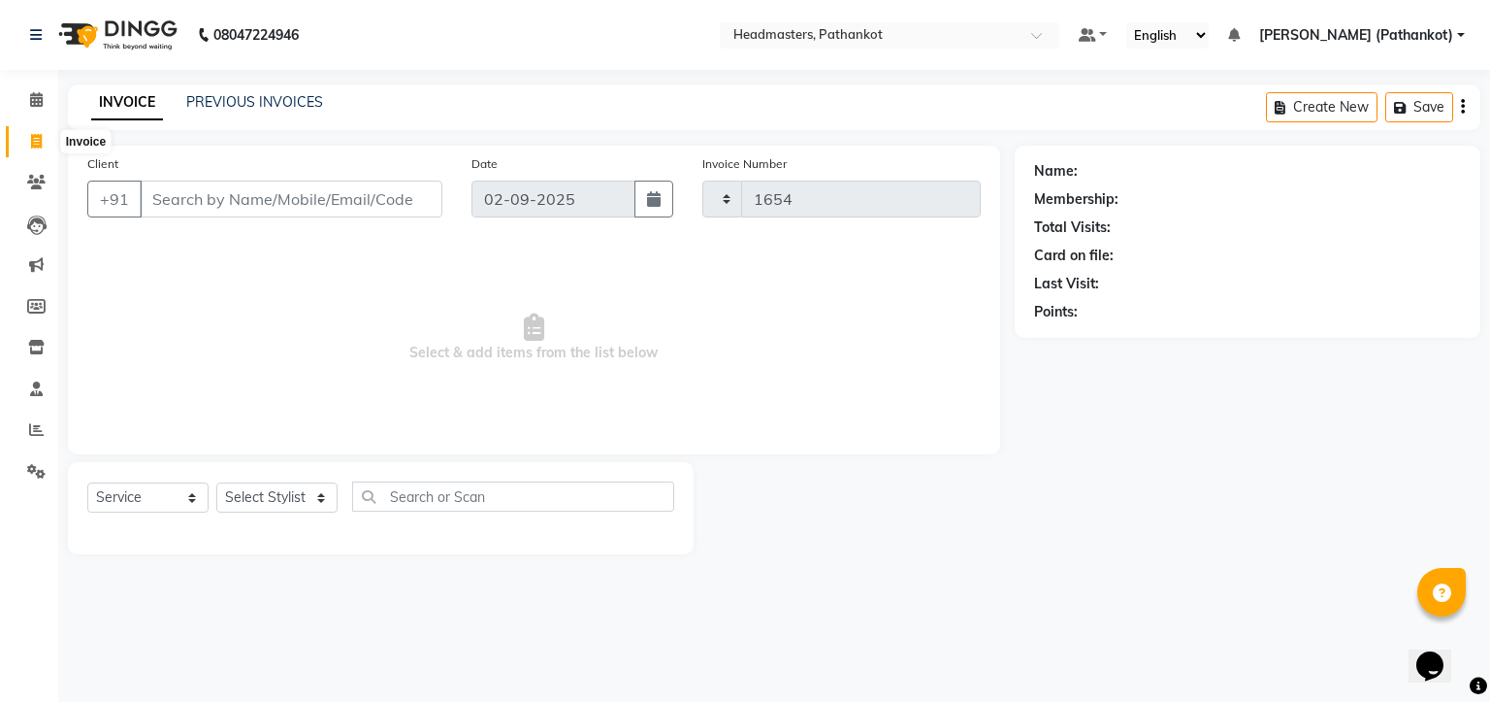
select select "7530"
select select "66904"
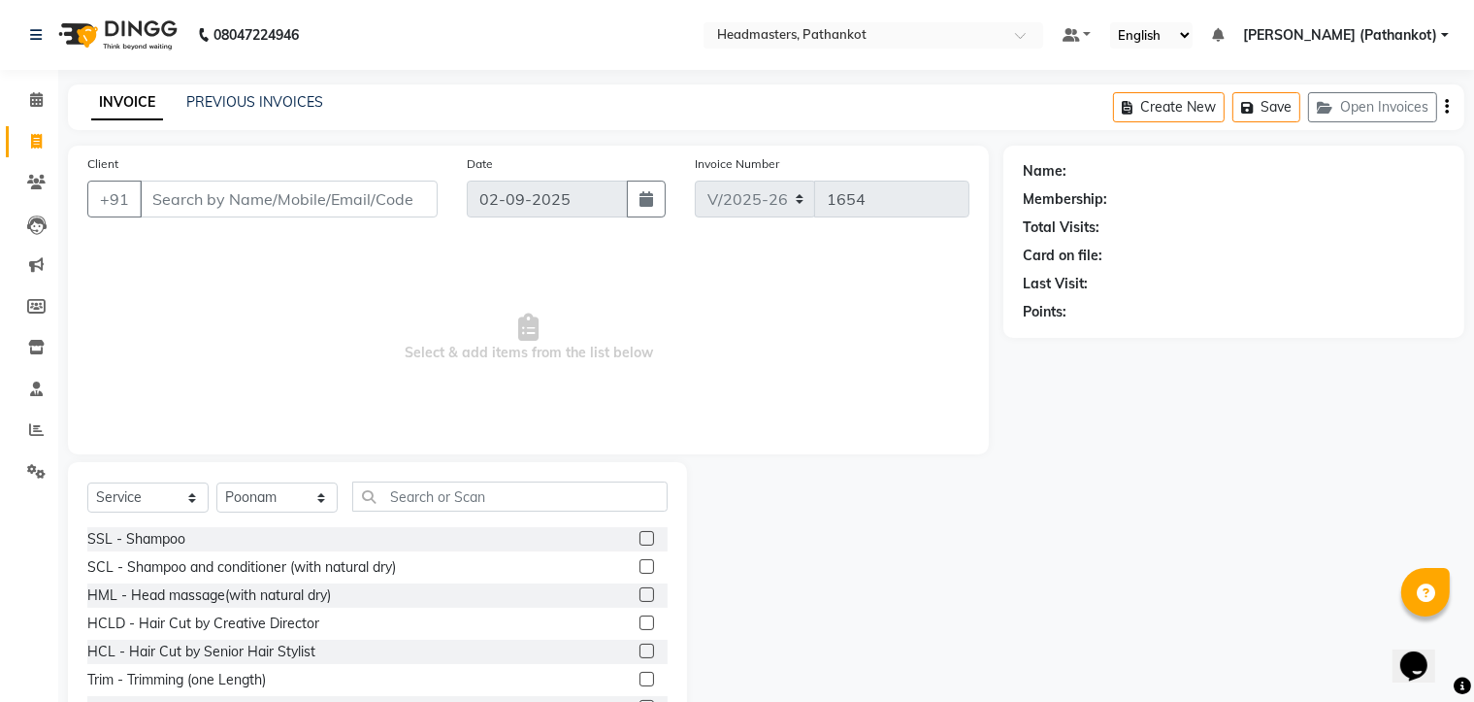
click at [218, 207] on input "Client" at bounding box center [289, 198] width 298 height 37
click at [343, 195] on input "Client" at bounding box center [289, 198] width 298 height 37
click at [241, 200] on input "Client" at bounding box center [289, 198] width 298 height 37
click at [264, 207] on input "Client" at bounding box center [289, 198] width 298 height 37
click at [30, 98] on icon at bounding box center [36, 99] width 13 height 15
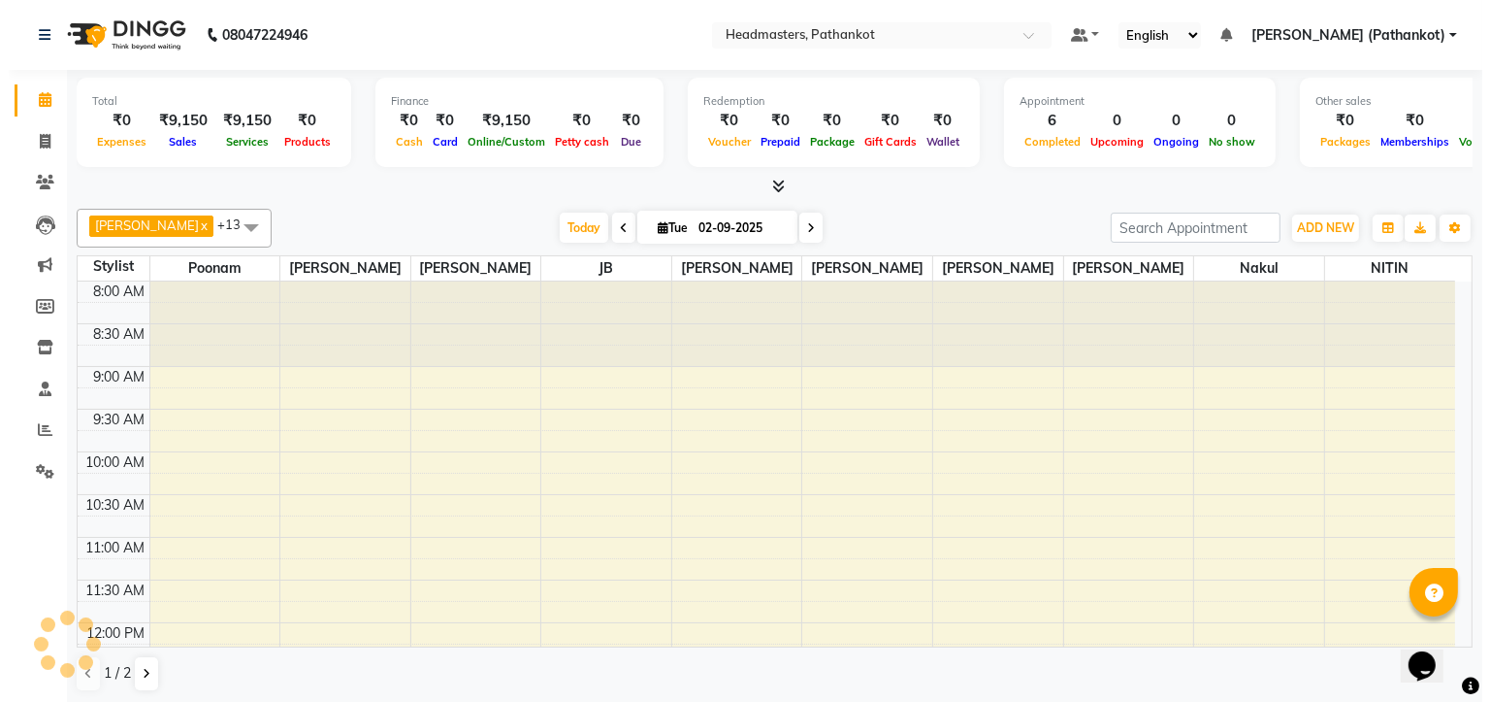
scroll to position [697, 0]
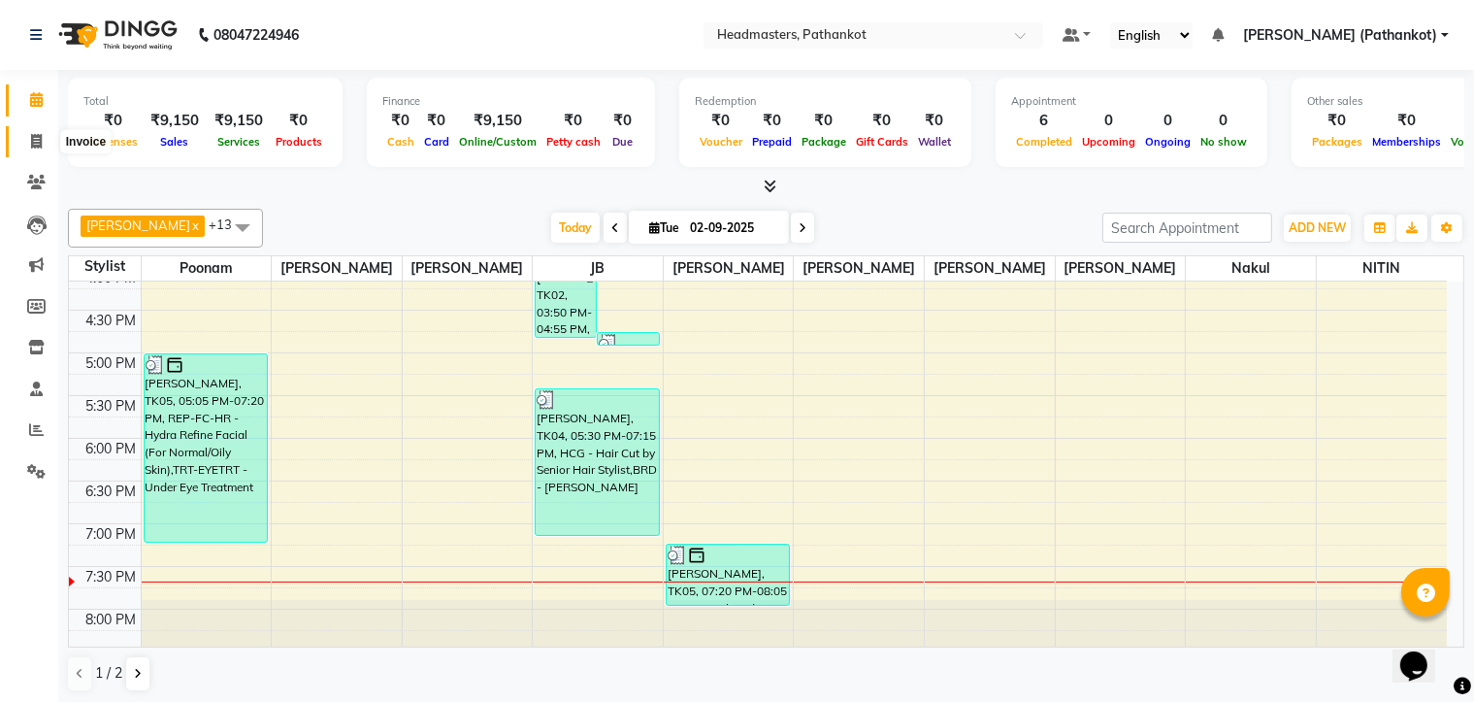
click at [24, 141] on span at bounding box center [36, 142] width 34 height 22
select select "service"
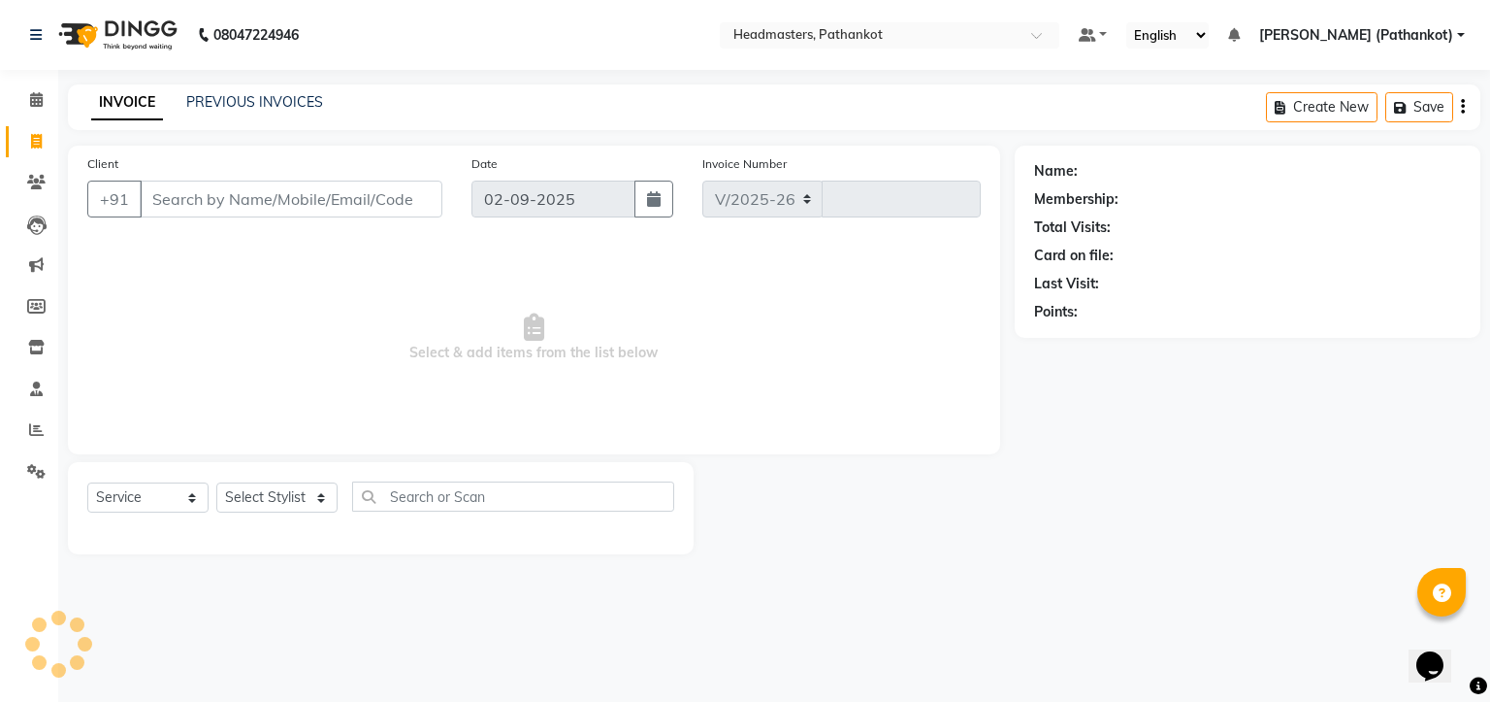
select select "7530"
type input "1654"
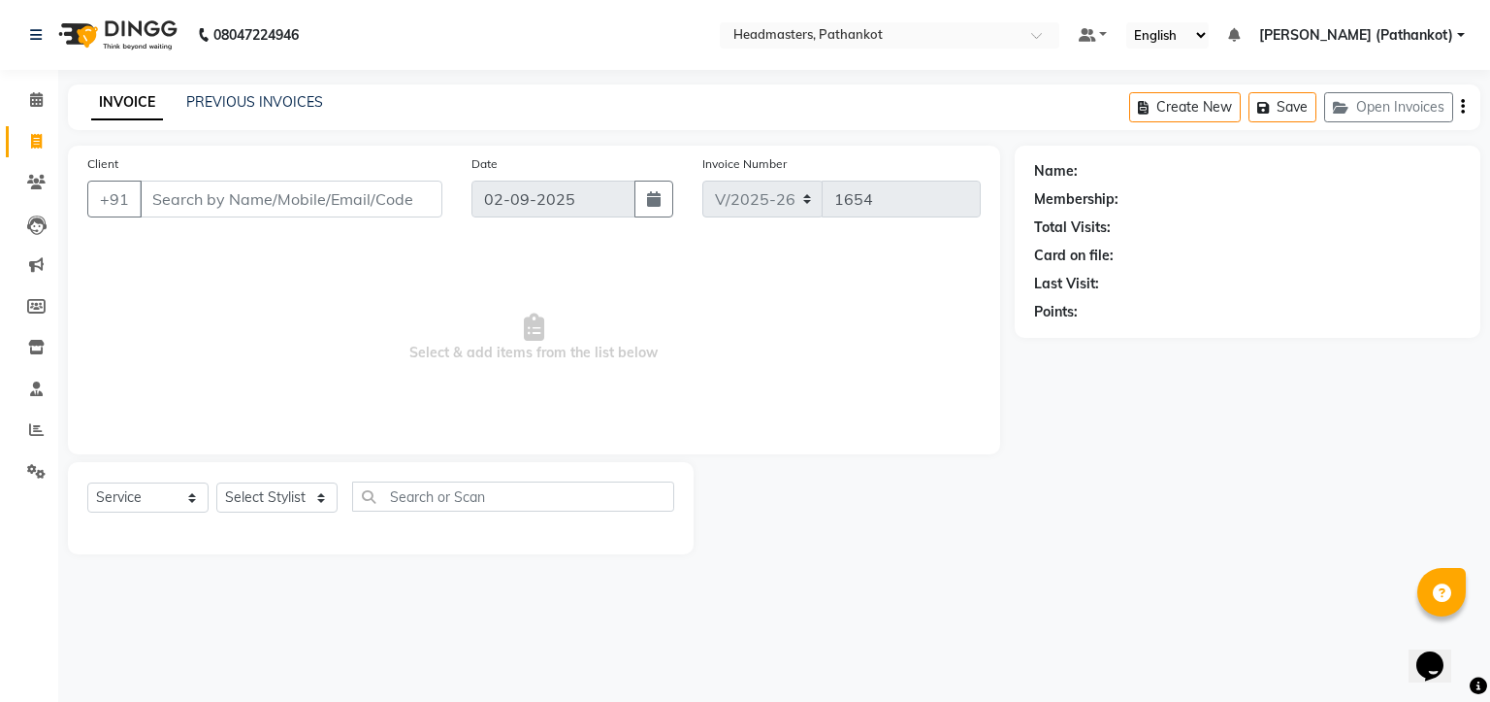
select select "66904"
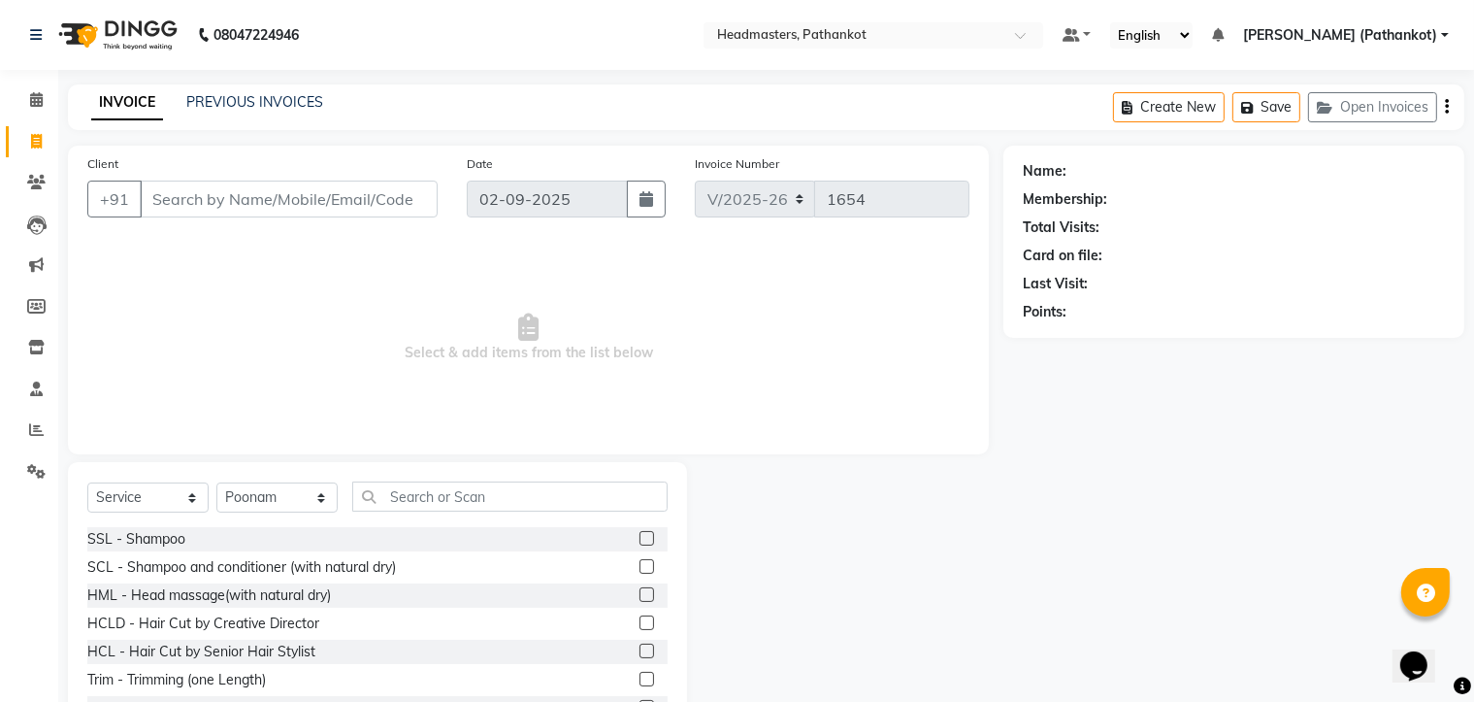
click at [184, 202] on input "Client" at bounding box center [289, 198] width 298 height 37
type input "9988515251"
click at [369, 206] on span "Add Client" at bounding box center [387, 198] width 77 height 19
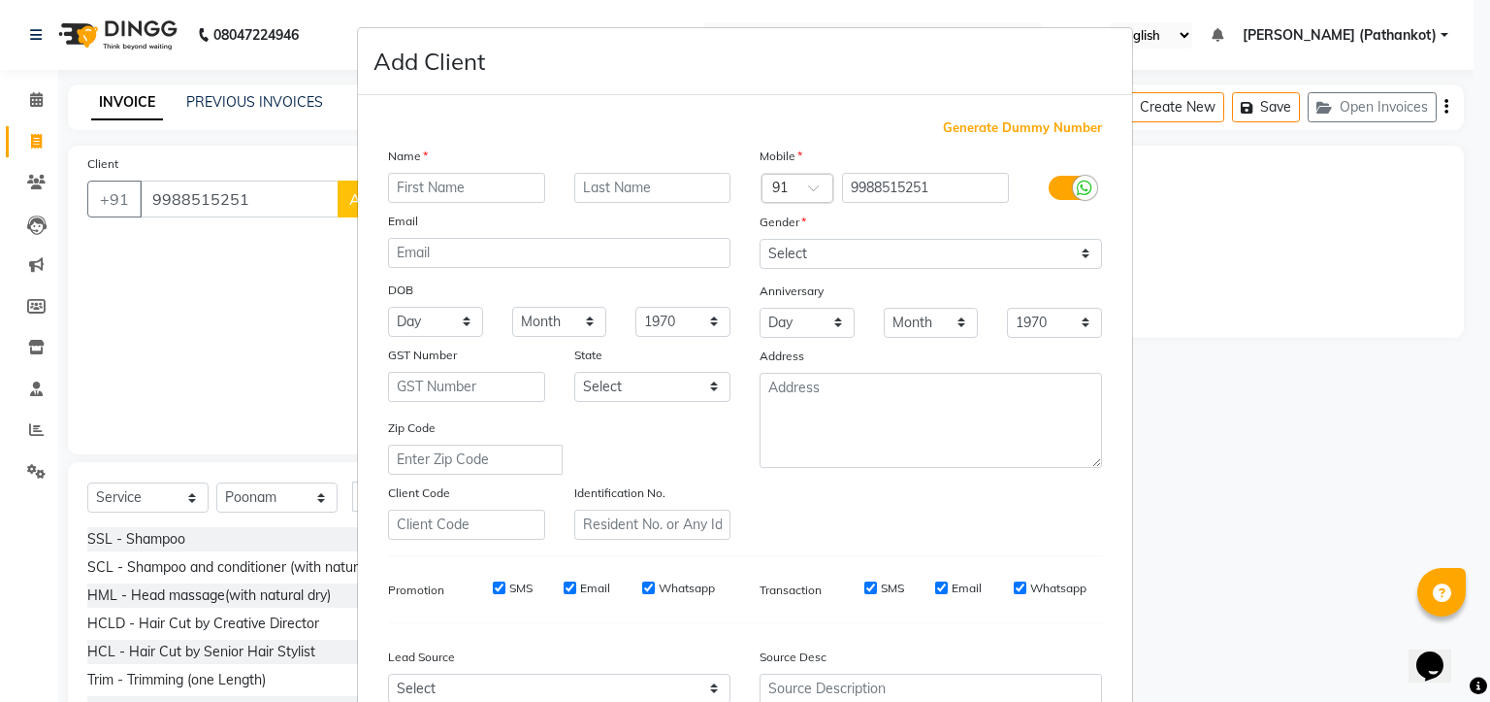
click at [401, 191] on input "text" at bounding box center [466, 188] width 157 height 30
type input "[PERSON_NAME]"
drag, startPoint x: 968, startPoint y: 237, endPoint x: 963, endPoint y: 248, distance: 13.0
click at [967, 237] on div "Gender" at bounding box center [931, 225] width 372 height 27
click at [959, 250] on select "Select [DEMOGRAPHIC_DATA] [DEMOGRAPHIC_DATA] Other Prefer Not To Say" at bounding box center [931, 254] width 343 height 30
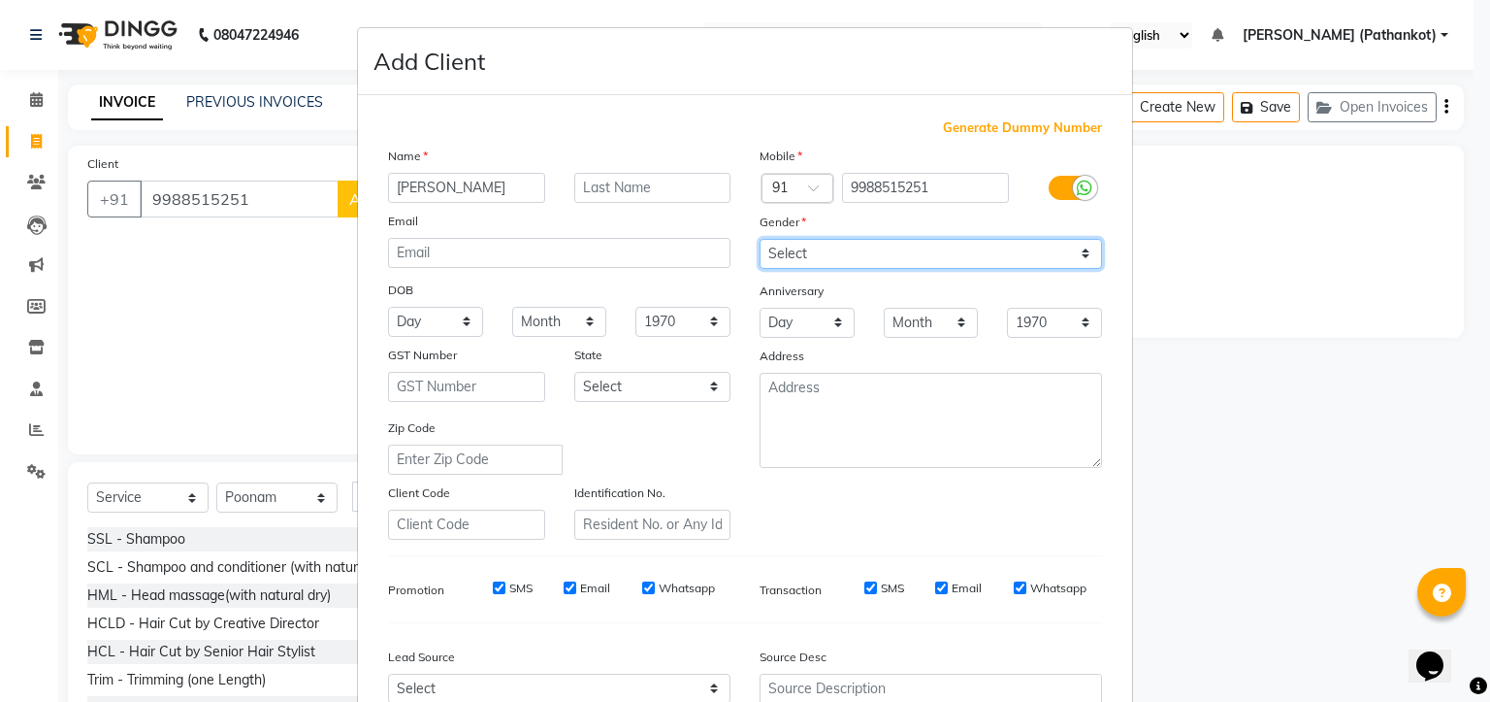
select select "[DEMOGRAPHIC_DATA]"
click at [760, 240] on select "Select [DEMOGRAPHIC_DATA] [DEMOGRAPHIC_DATA] Other Prefer Not To Say" at bounding box center [931, 254] width 343 height 30
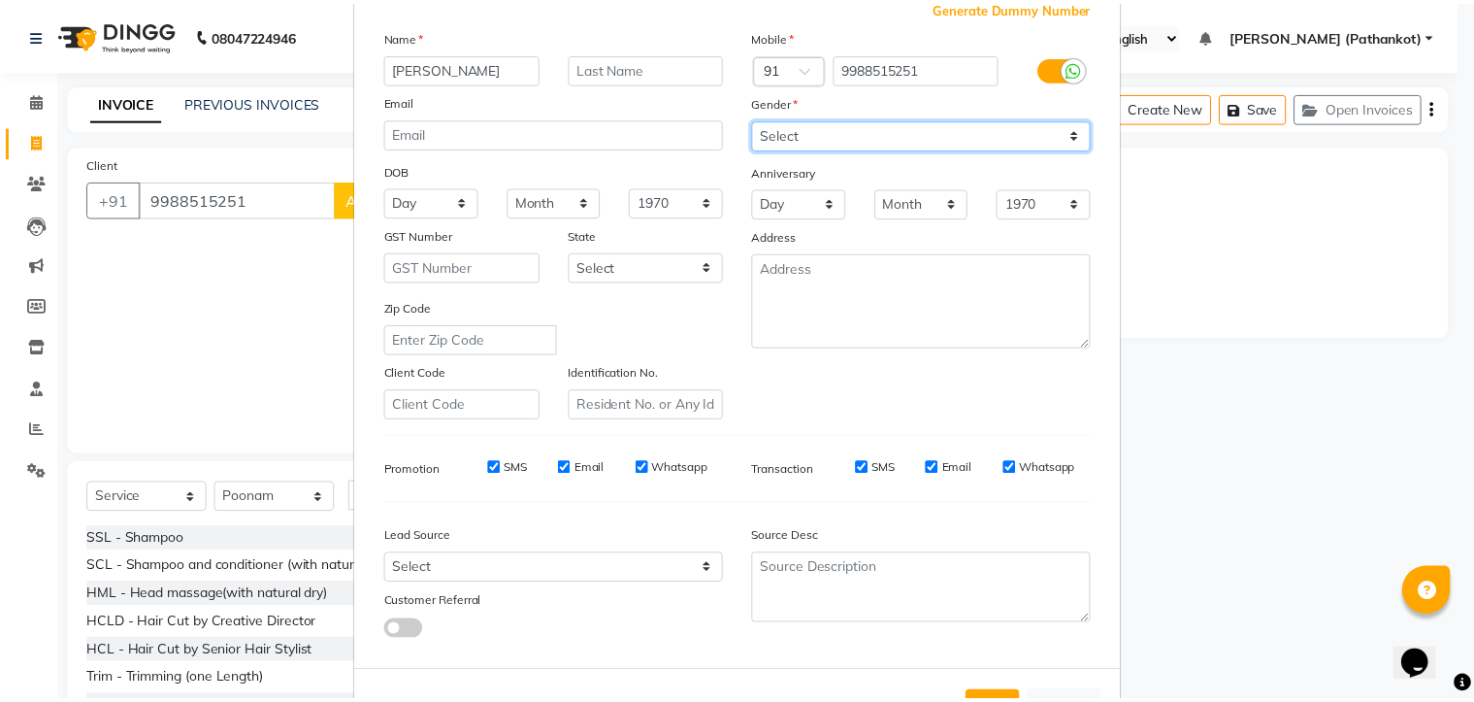
scroll to position [203, 0]
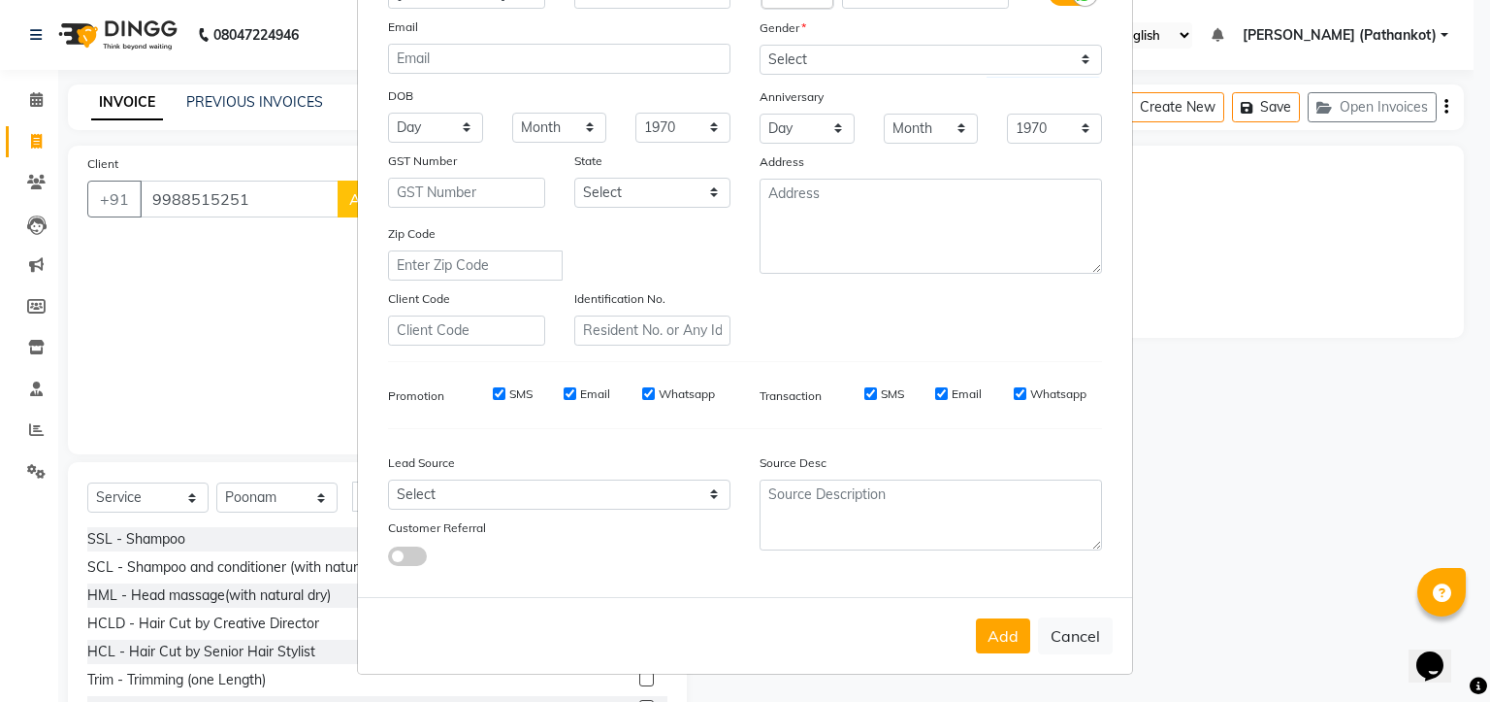
click at [989, 630] on button "Add" at bounding box center [1003, 635] width 54 height 35
select select
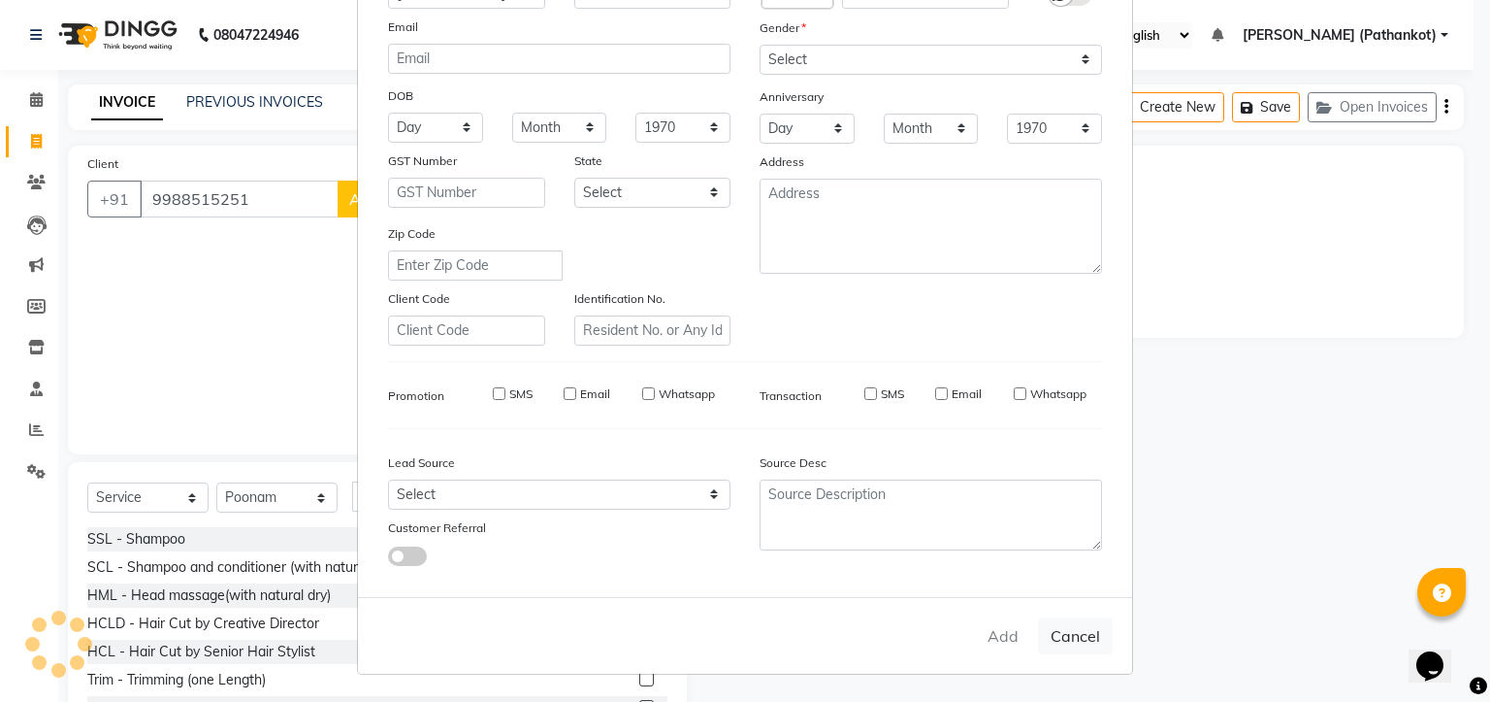
select select
checkbox input "false"
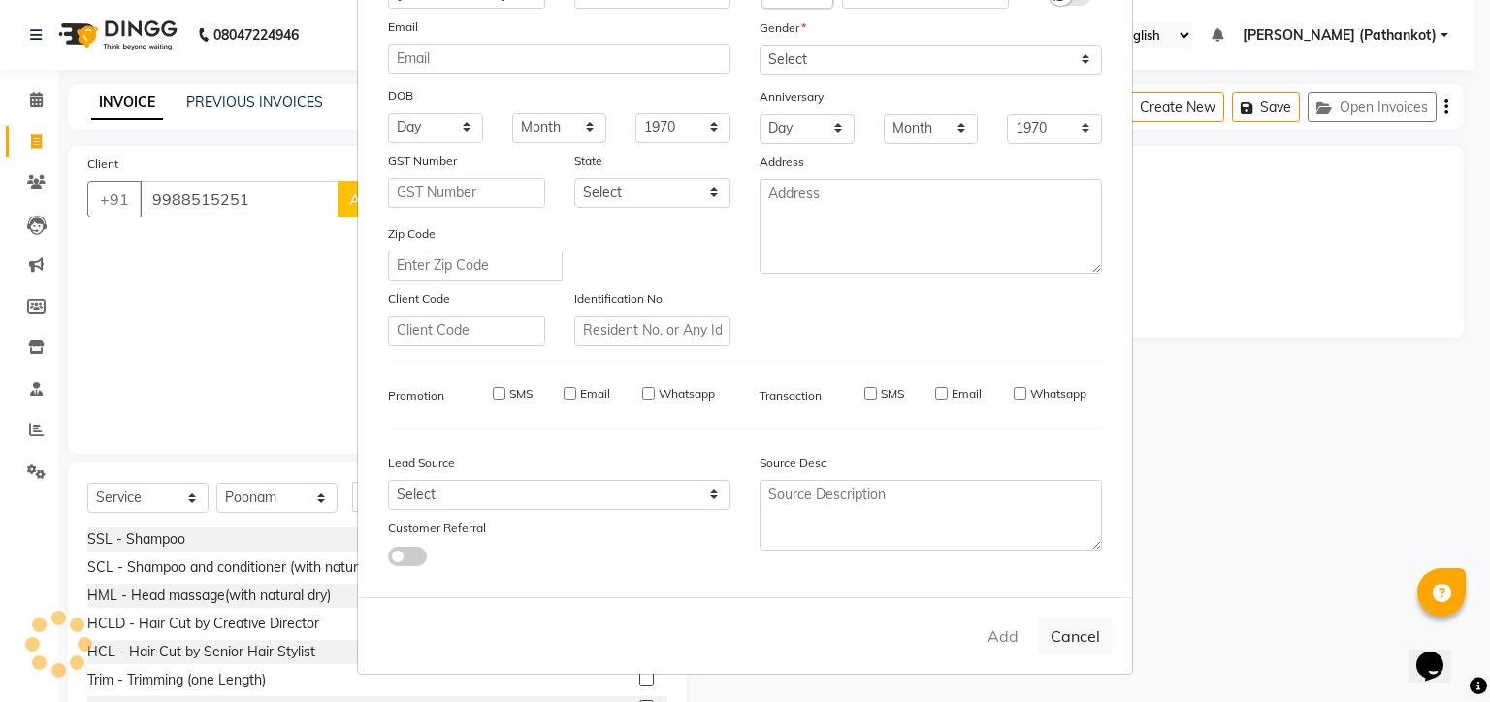
checkbox input "false"
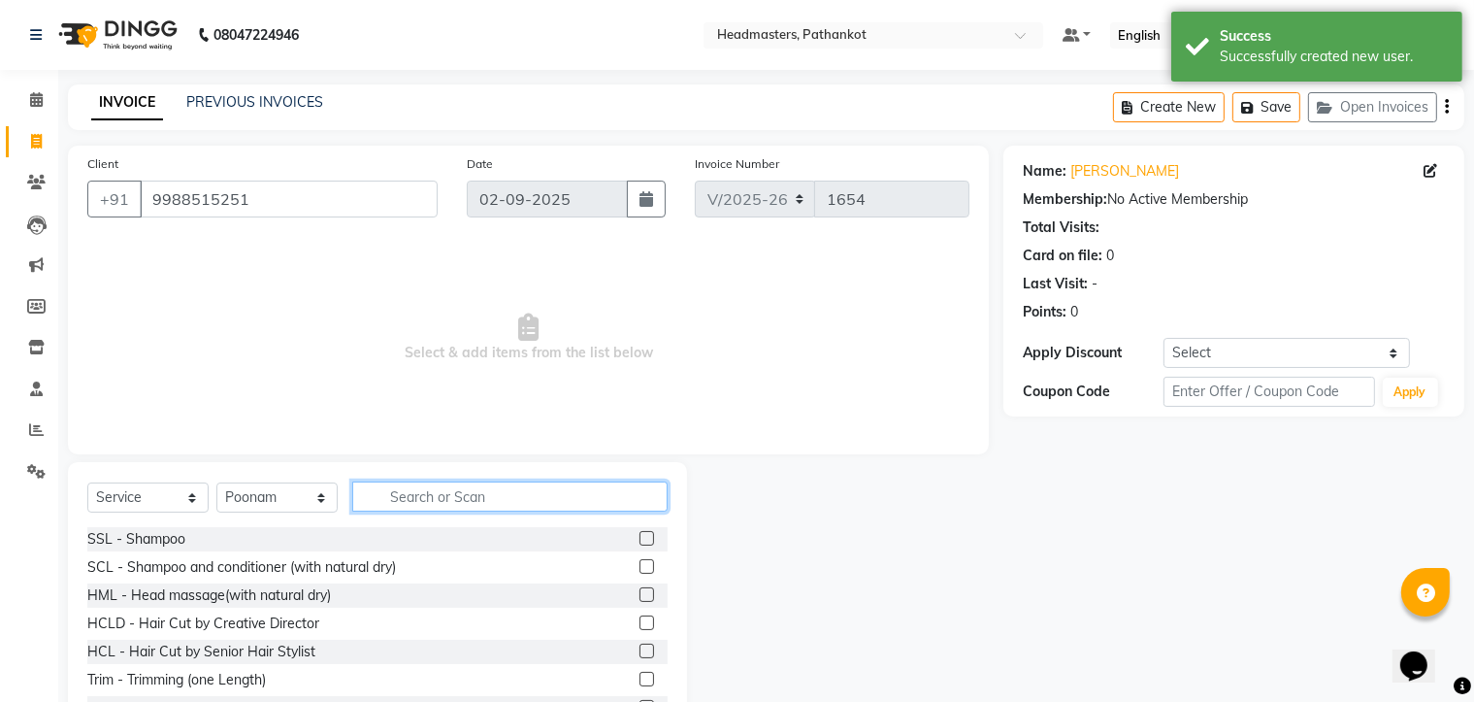
click at [455, 505] on input "text" at bounding box center [509, 496] width 315 height 30
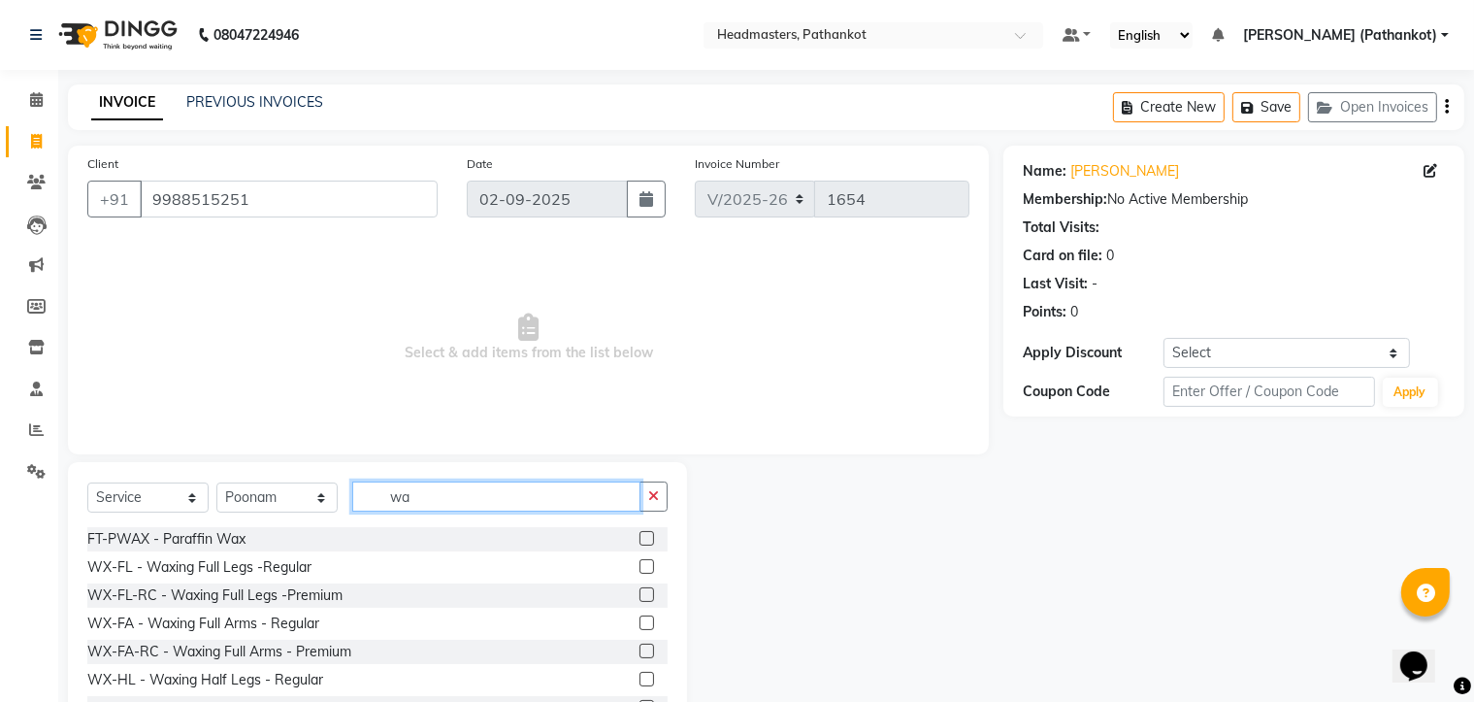
type input "w"
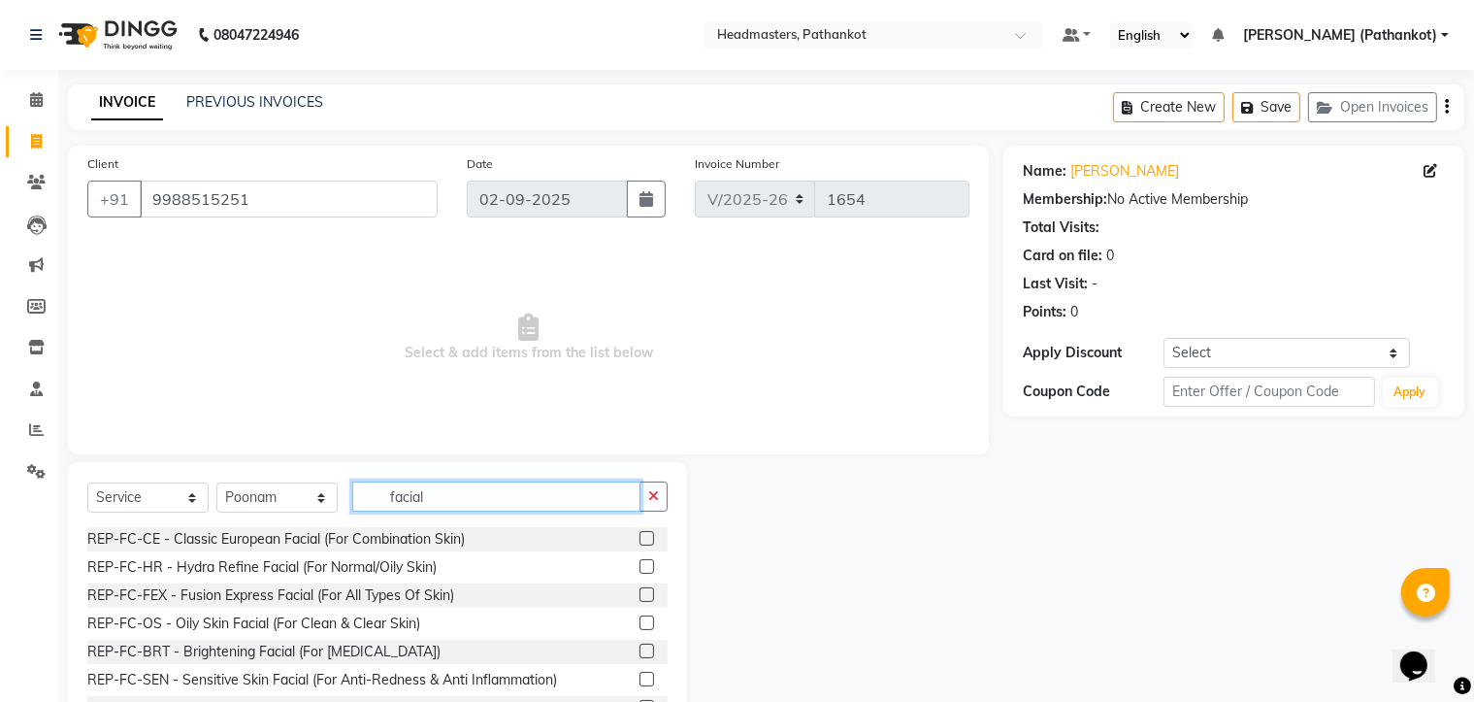
type input "facial"
click at [639, 538] on label at bounding box center [646, 538] width 15 height 15
click at [639, 538] on input "checkbox" at bounding box center [645, 539] width 13 height 13
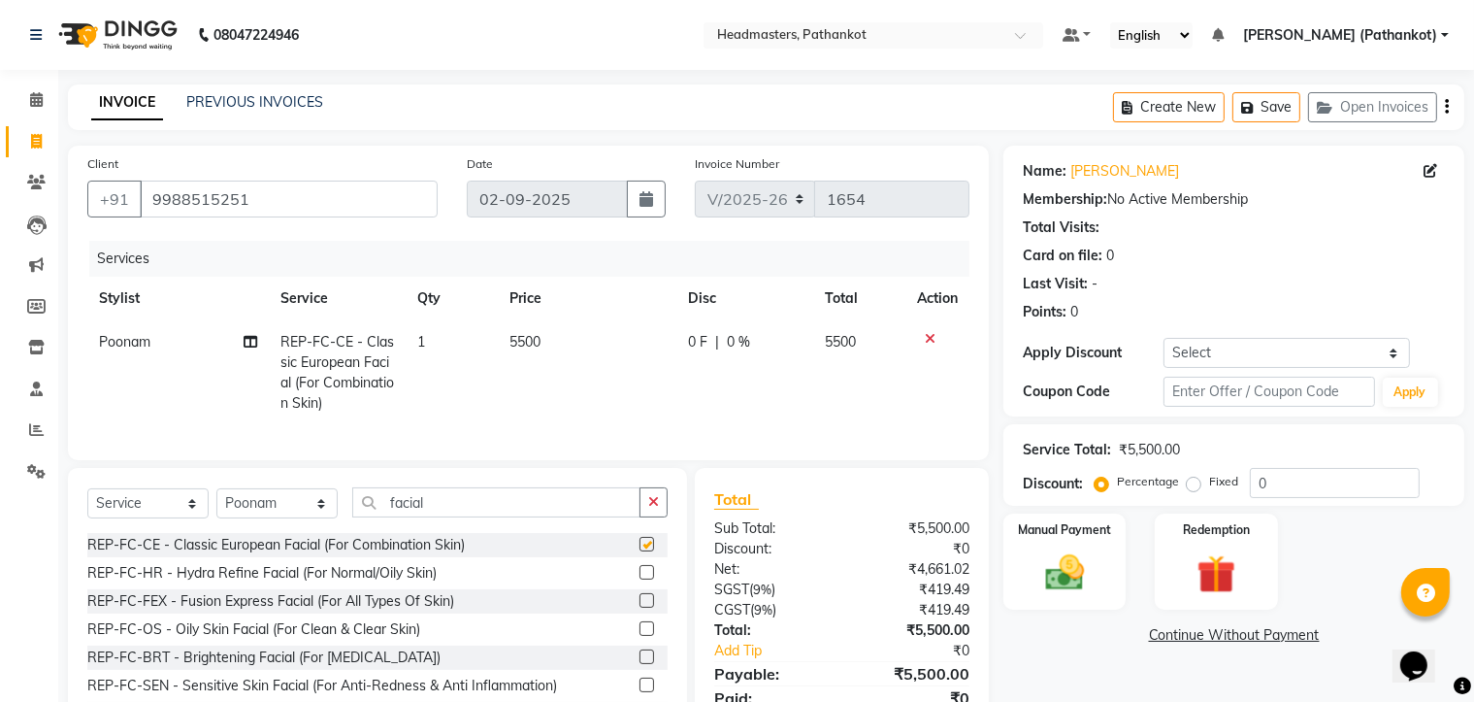
checkbox input "false"
click at [656, 508] on icon "button" at bounding box center [653, 502] width 11 height 14
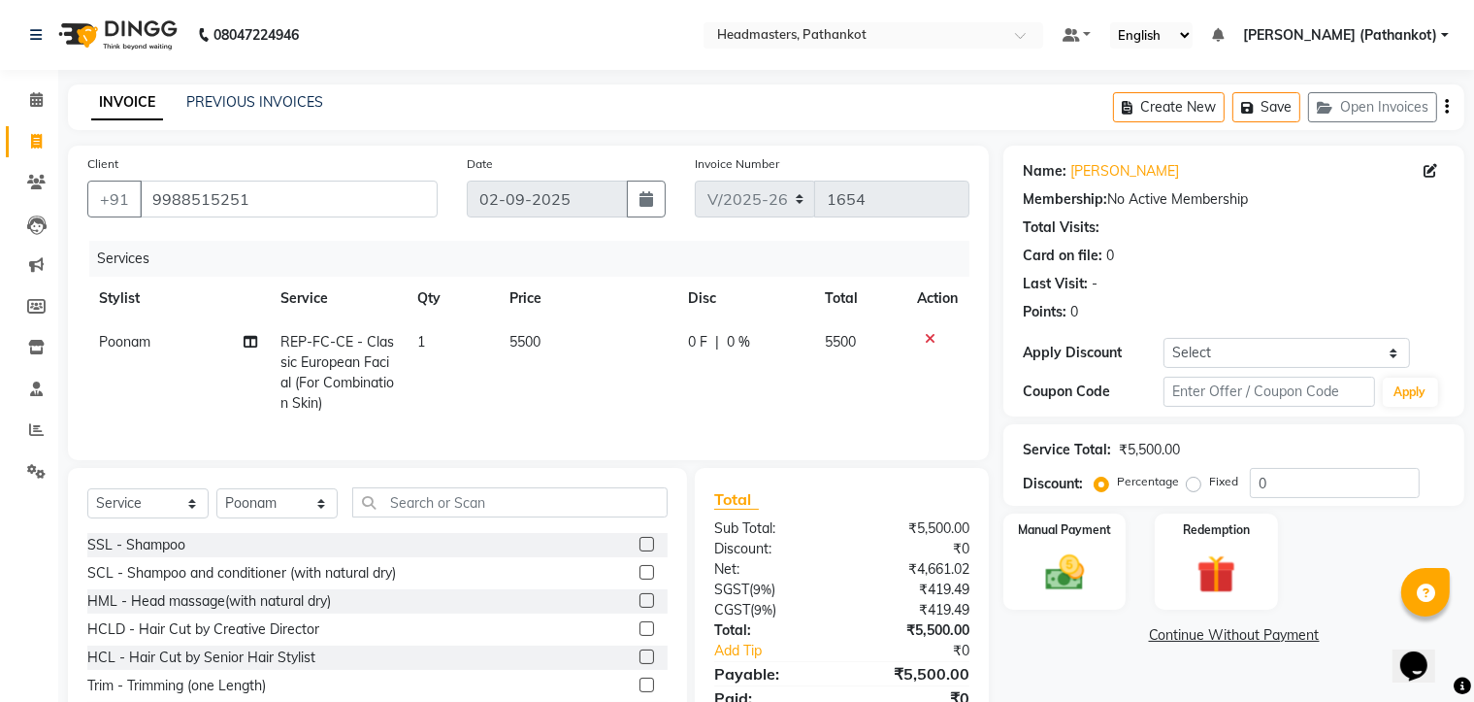
click at [930, 339] on icon at bounding box center [930, 339] width 11 height 14
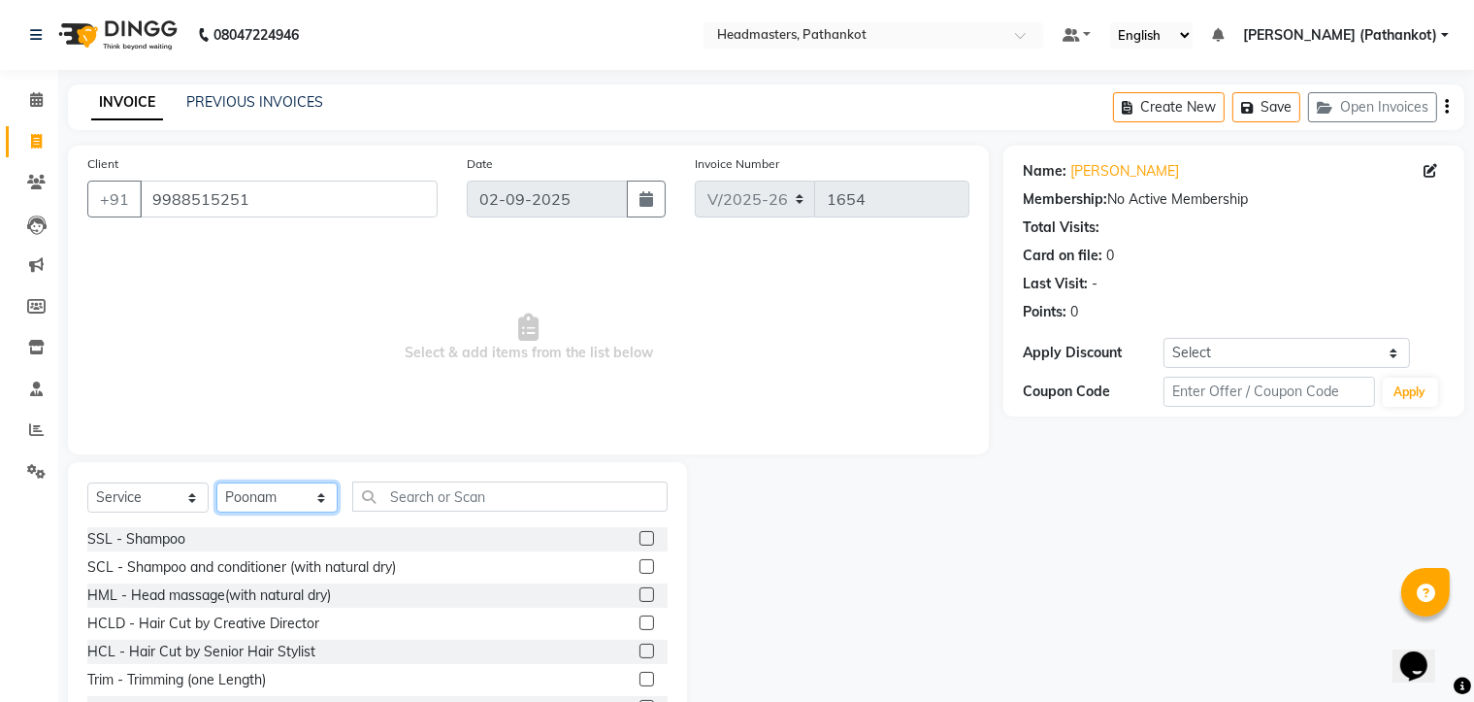
click at [283, 494] on select "Select Stylist Amir HEAD [PERSON_NAME] [PERSON_NAME] [PERSON_NAME] [PERSON_NAME…" at bounding box center [276, 497] width 121 height 30
click at [440, 401] on span "Select & add items from the list below" at bounding box center [528, 338] width 882 height 194
click at [427, 502] on input "text" at bounding box center [509, 496] width 315 height 30
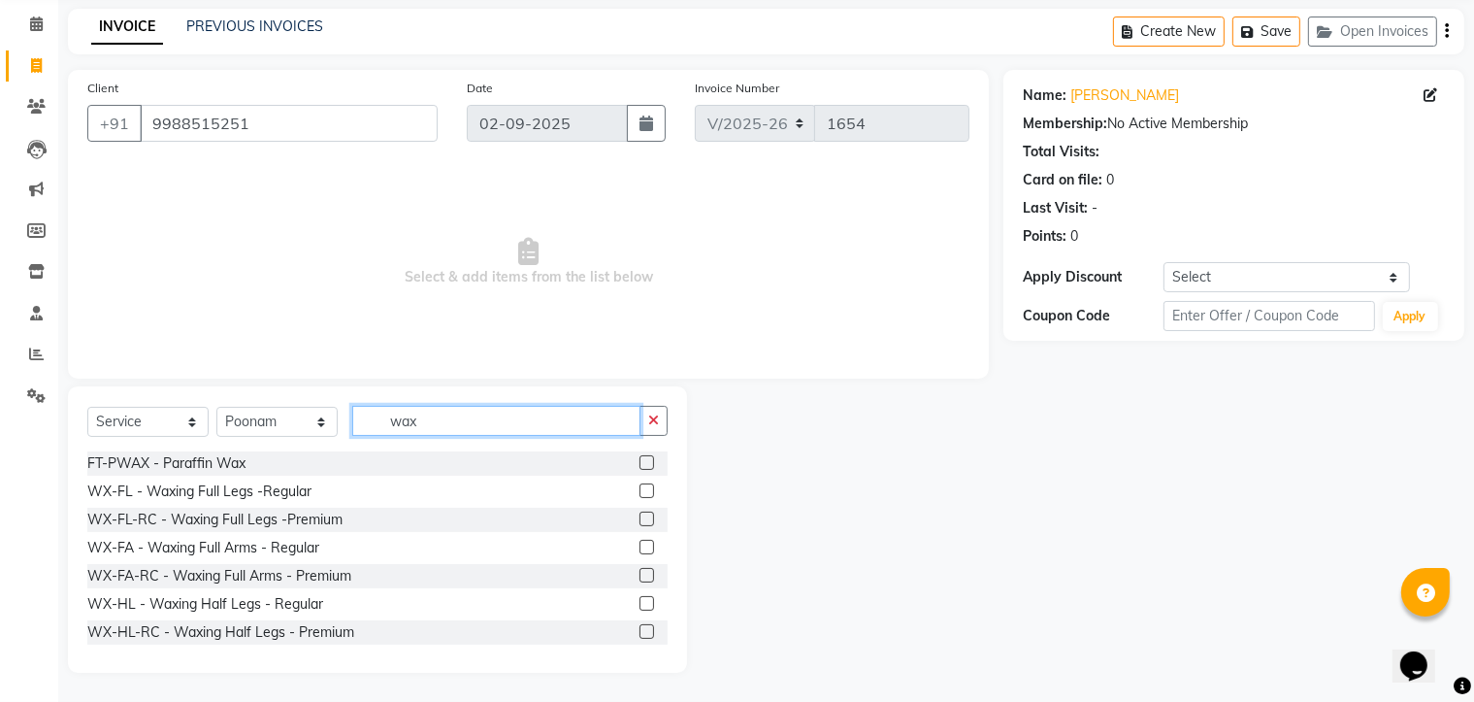
scroll to position [97, 0]
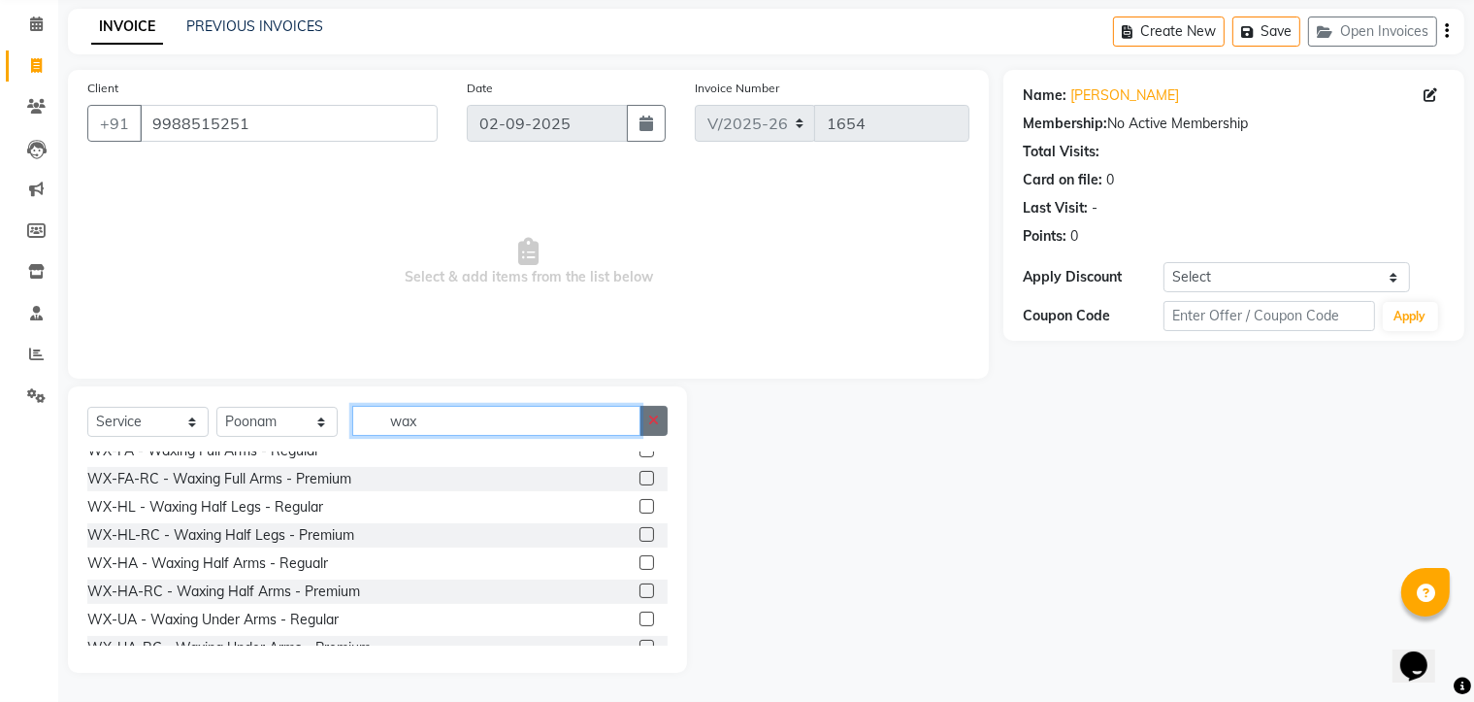
type input "wax"
click at [651, 416] on icon "button" at bounding box center [653, 420] width 11 height 14
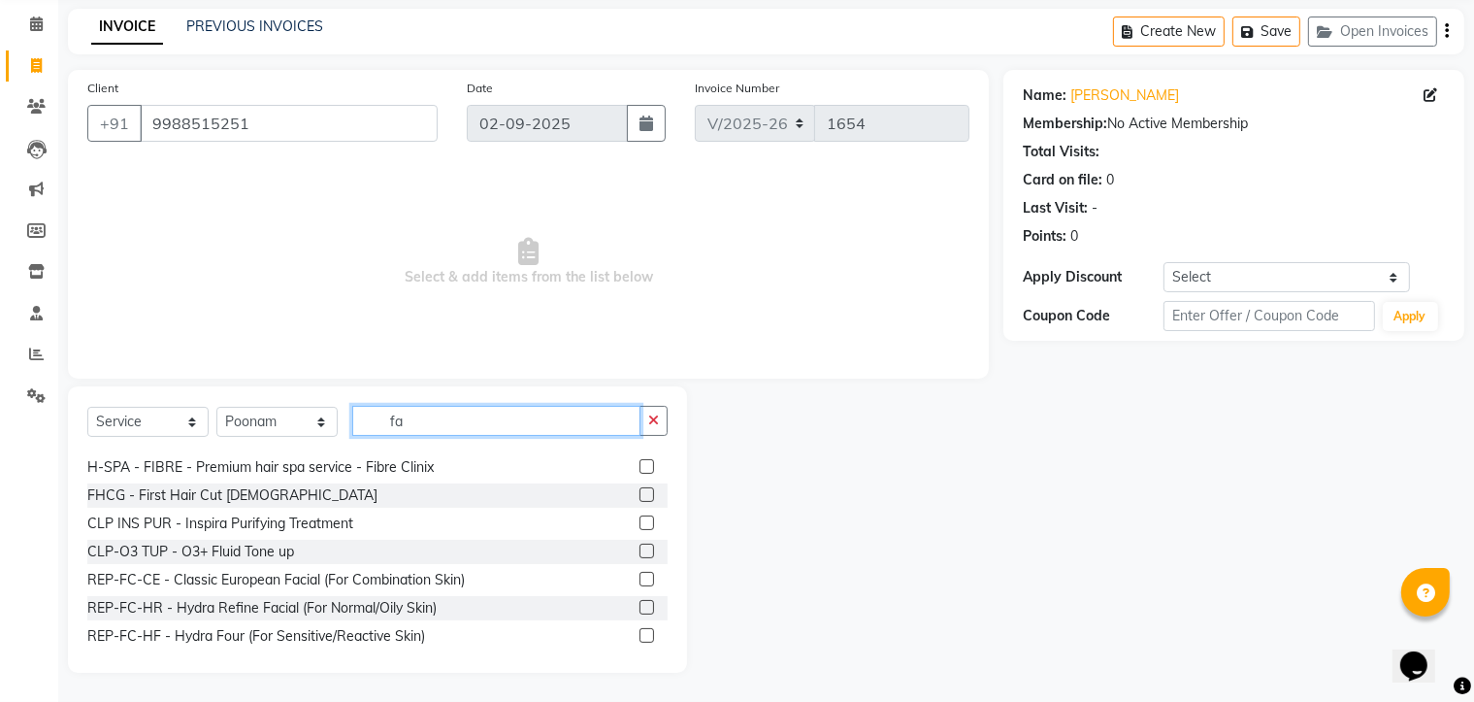
scroll to position [0, 0]
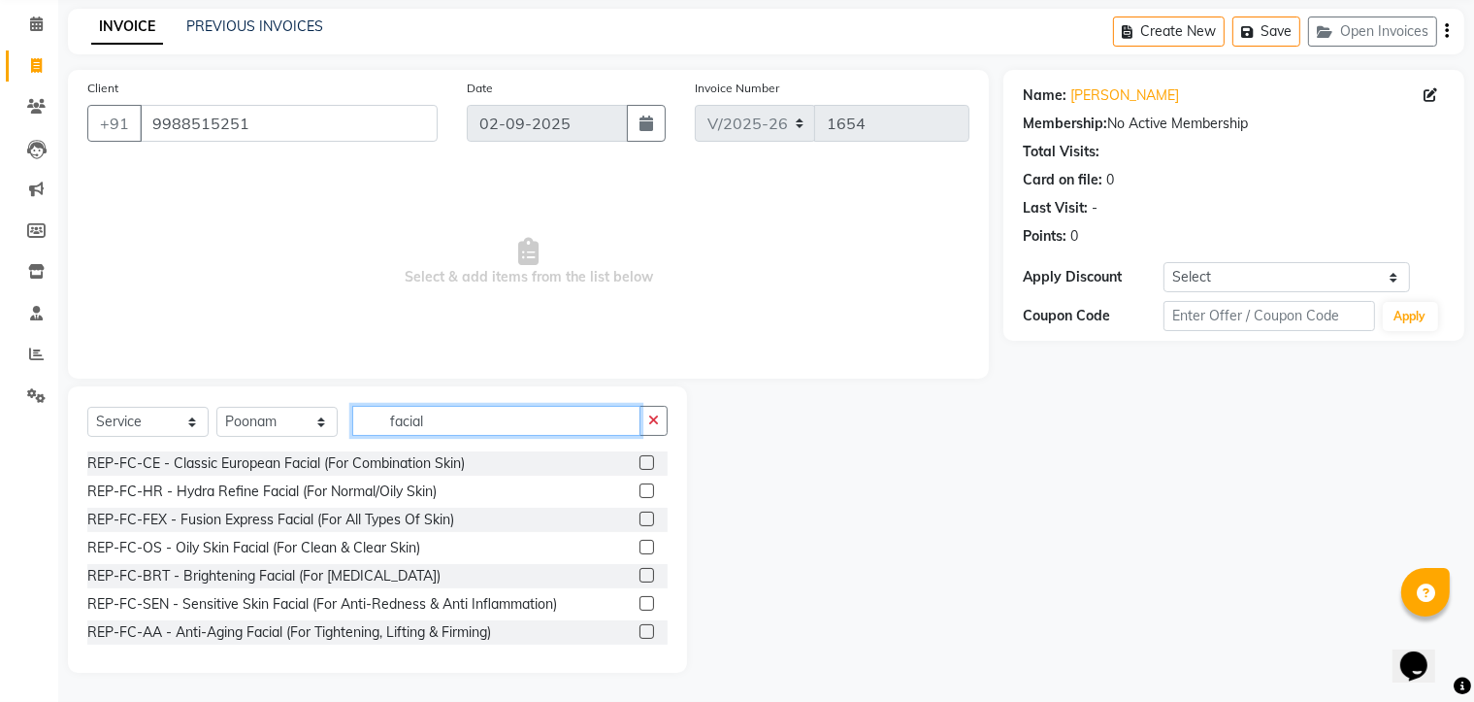
type input "facial"
click at [639, 457] on label at bounding box center [646, 462] width 15 height 15
click at [639, 457] on input "checkbox" at bounding box center [645, 463] width 13 height 13
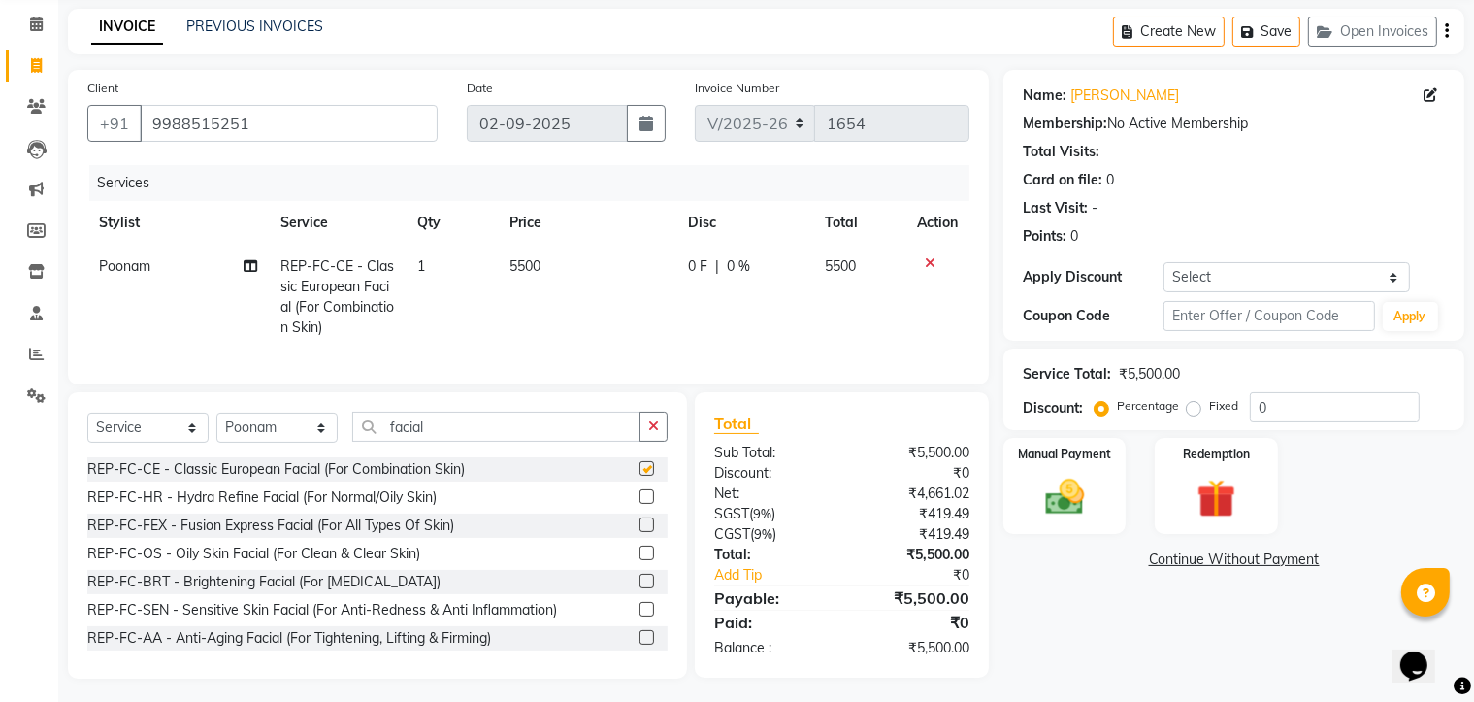
checkbox input "false"
click at [931, 259] on icon at bounding box center [930, 263] width 11 height 14
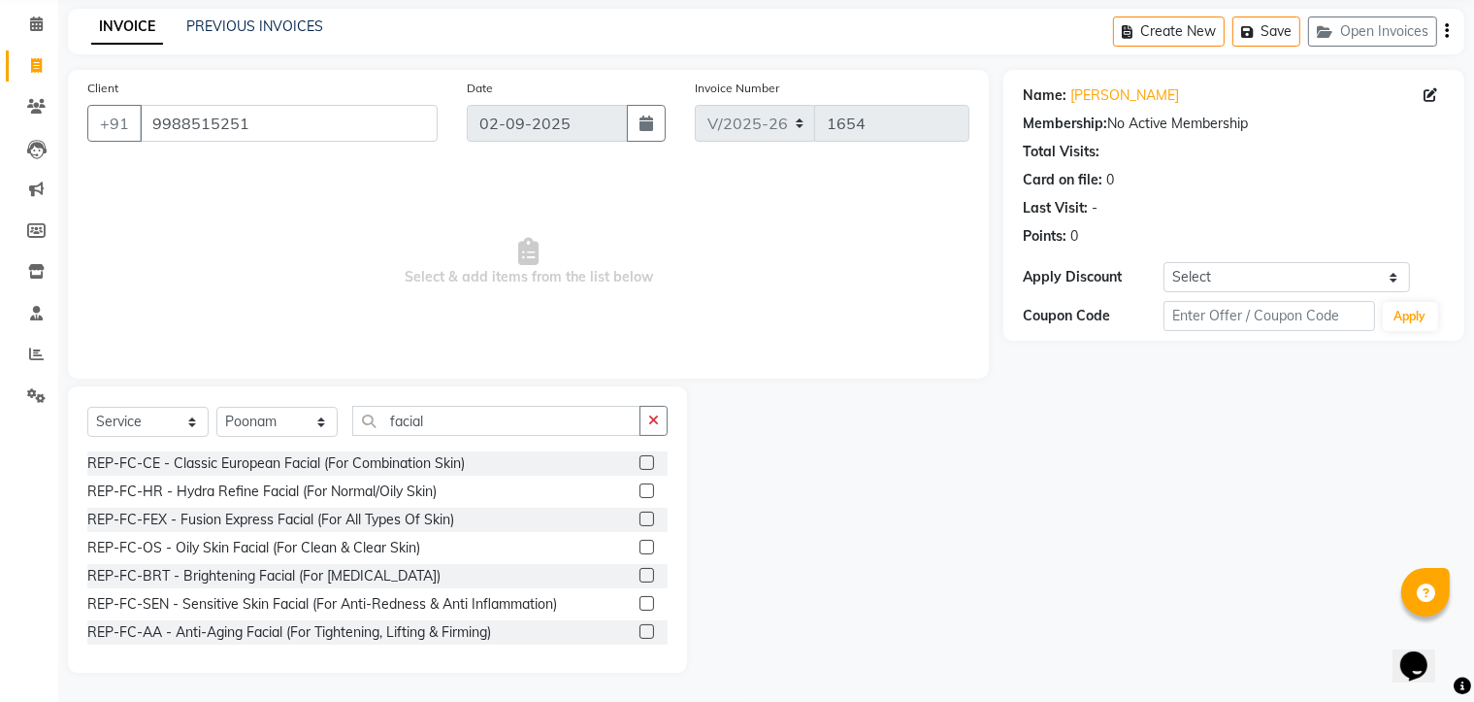
click at [639, 548] on label at bounding box center [646, 546] width 15 height 15
click at [639, 548] on input "checkbox" at bounding box center [645, 547] width 13 height 13
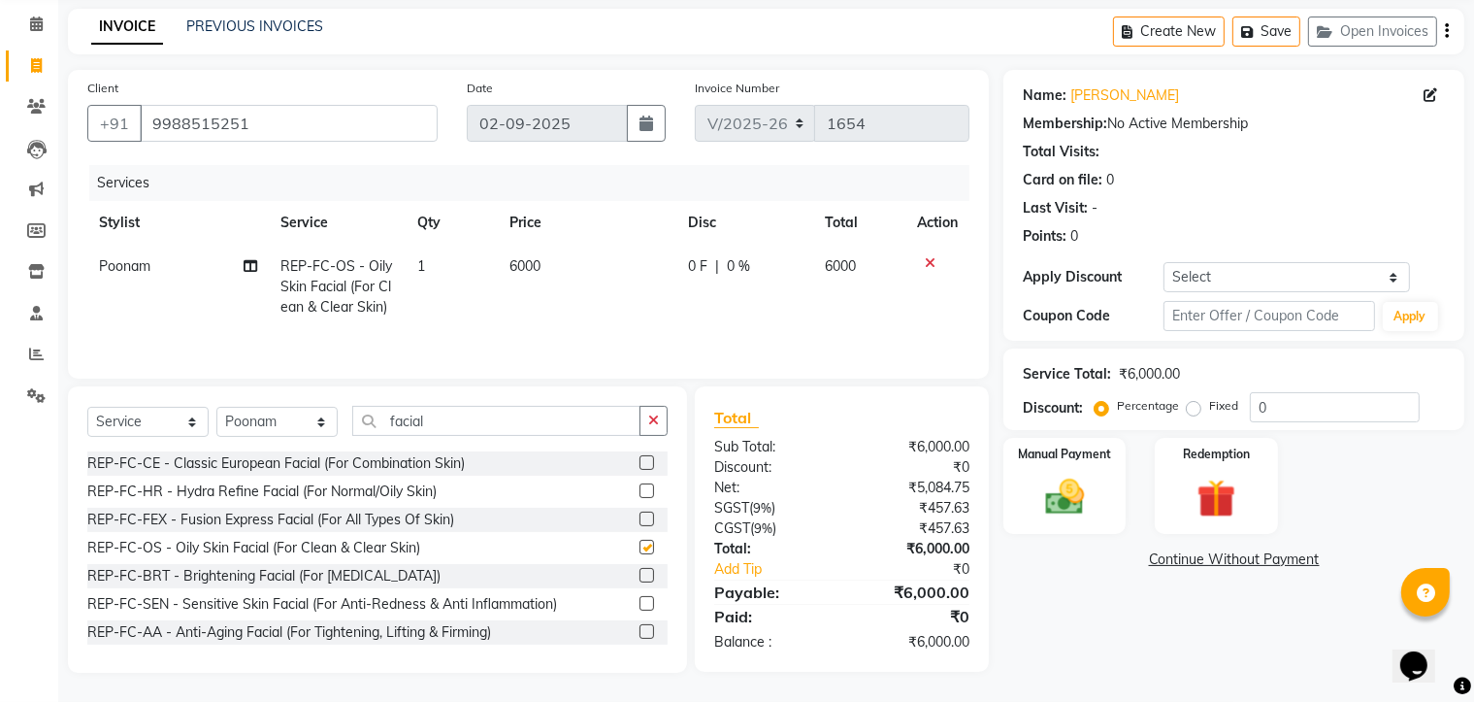
checkbox input "false"
click at [937, 255] on td at bounding box center [937, 287] width 64 height 84
click at [931, 261] on icon at bounding box center [930, 263] width 11 height 14
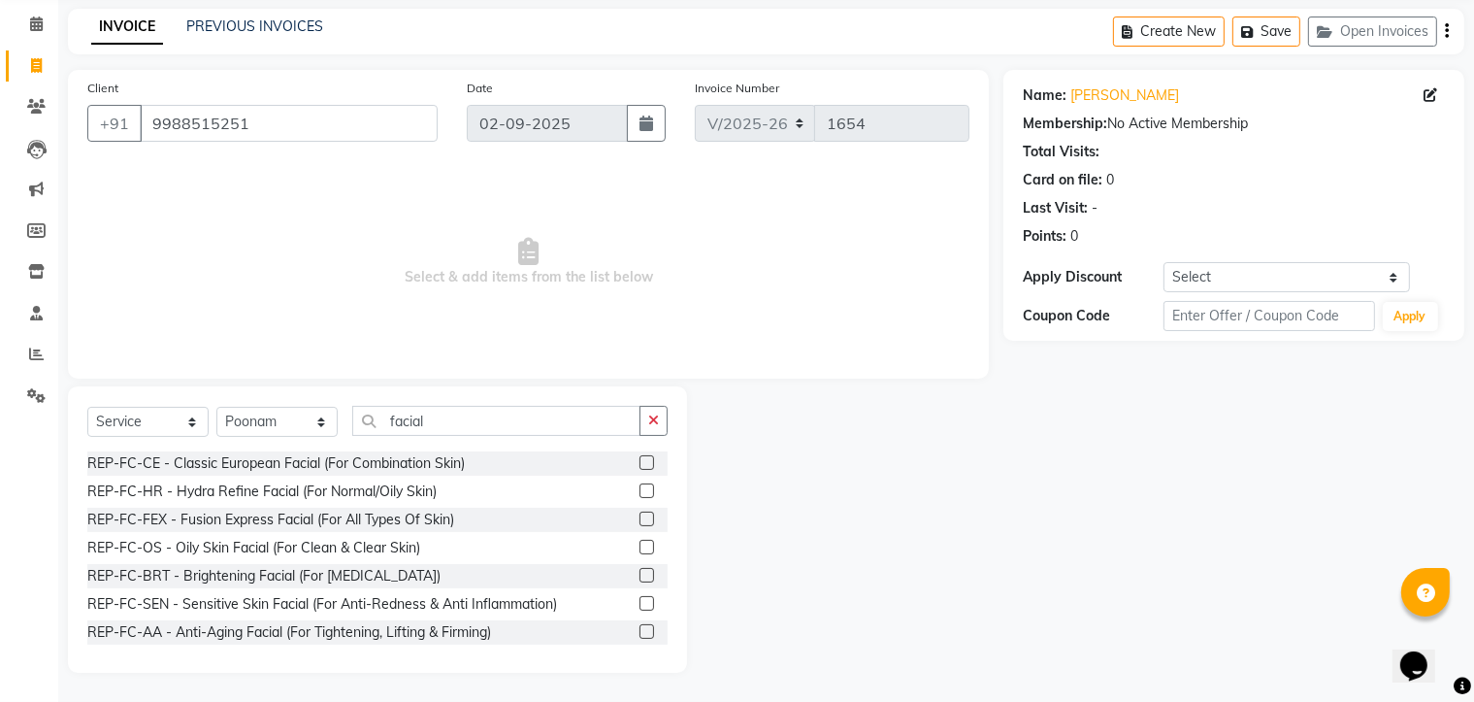
click at [639, 490] on label at bounding box center [646, 490] width 15 height 15
click at [639, 490] on input "checkbox" at bounding box center [645, 491] width 13 height 13
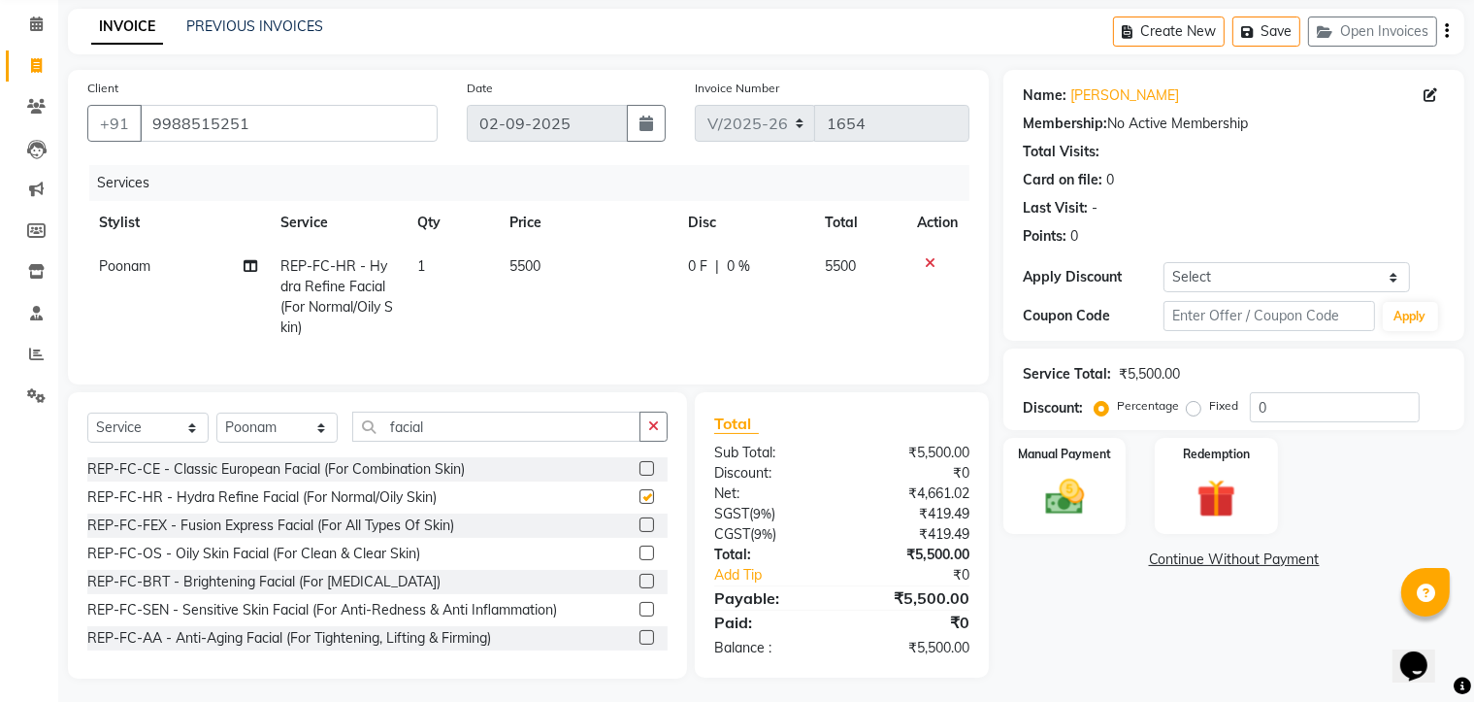
checkbox input "false"
click at [927, 264] on icon at bounding box center [930, 263] width 11 height 14
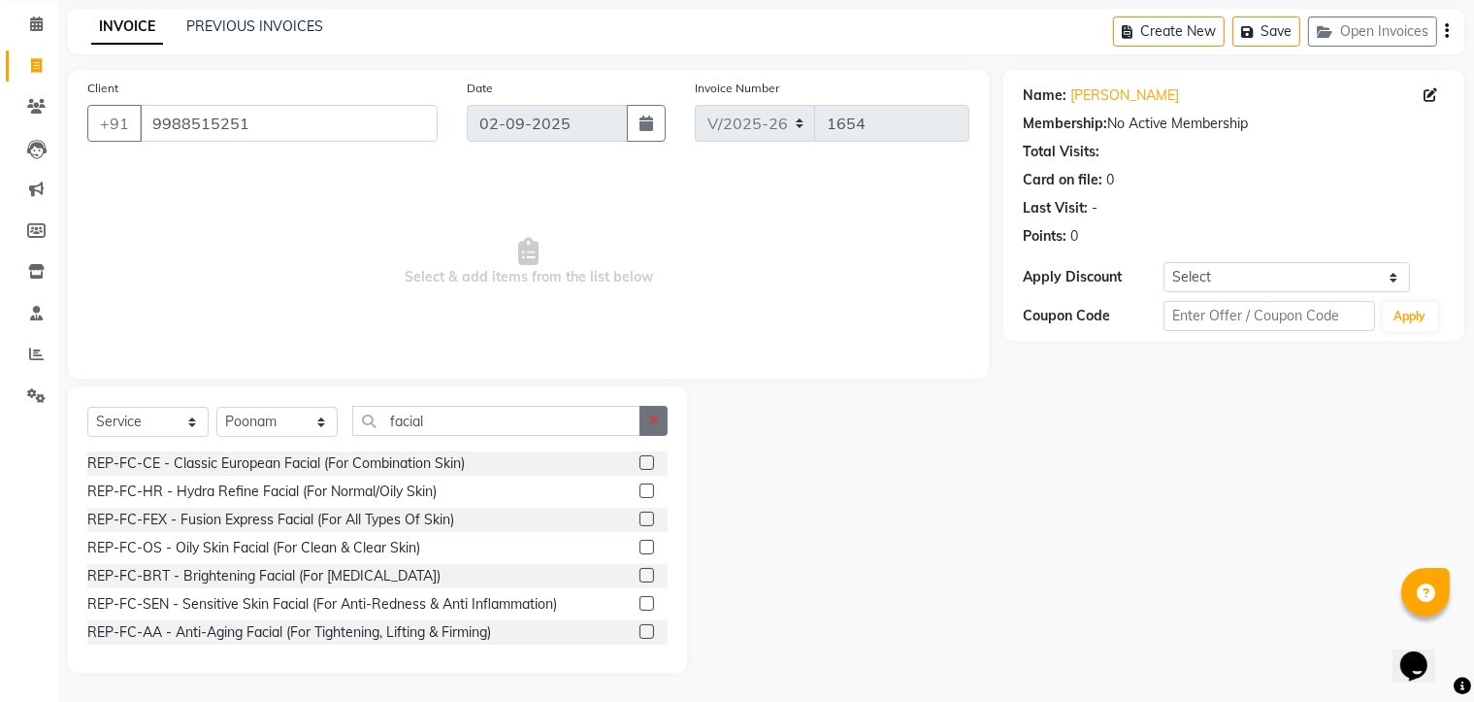
click at [651, 425] on icon "button" at bounding box center [653, 420] width 11 height 14
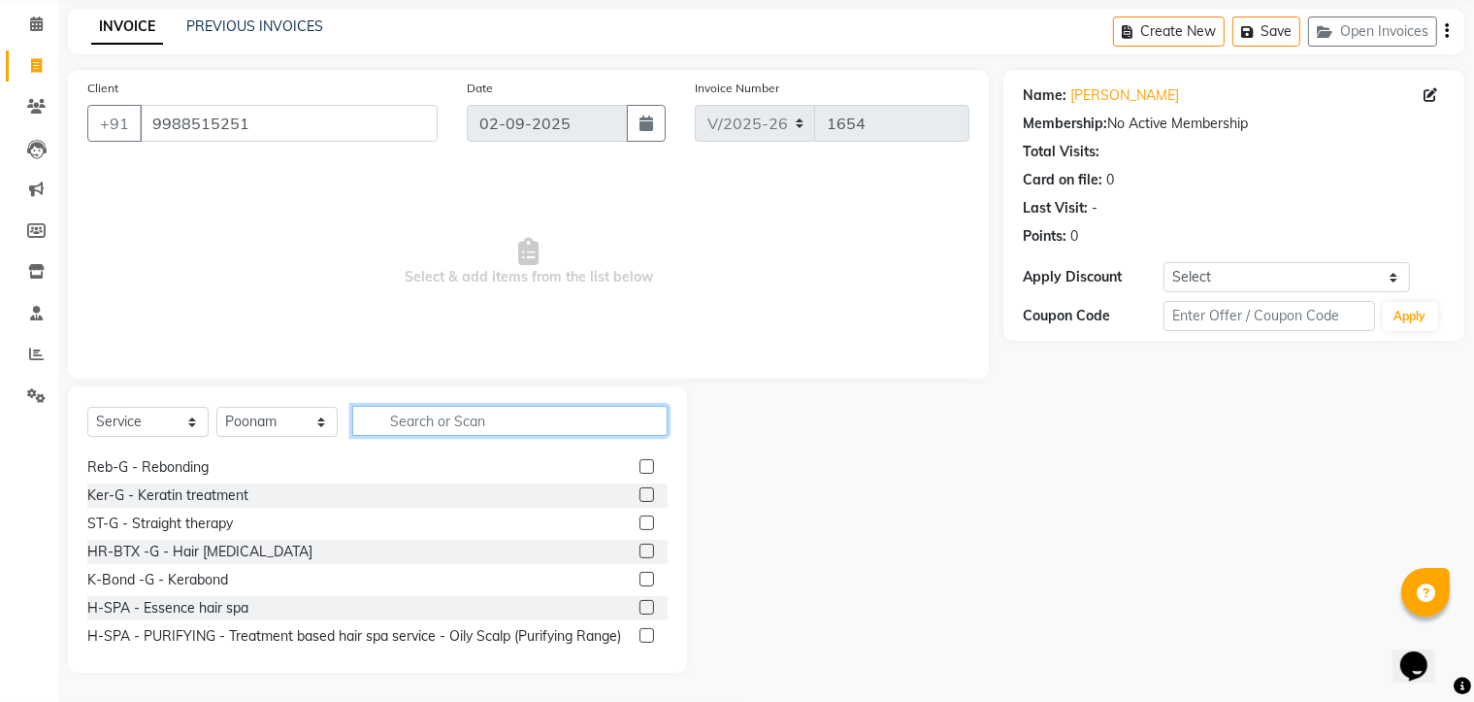
scroll to position [1229, 0]
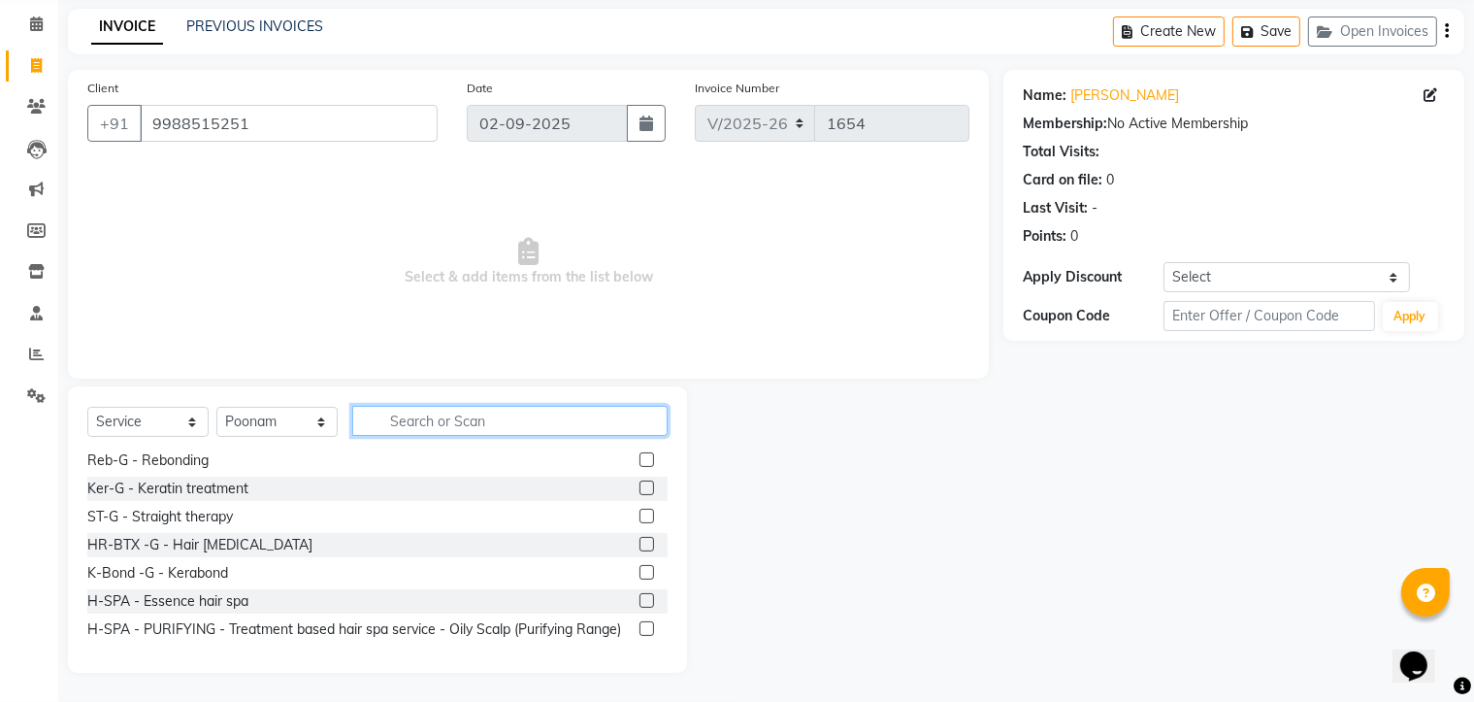
click at [462, 423] on input "text" at bounding box center [509, 421] width 315 height 30
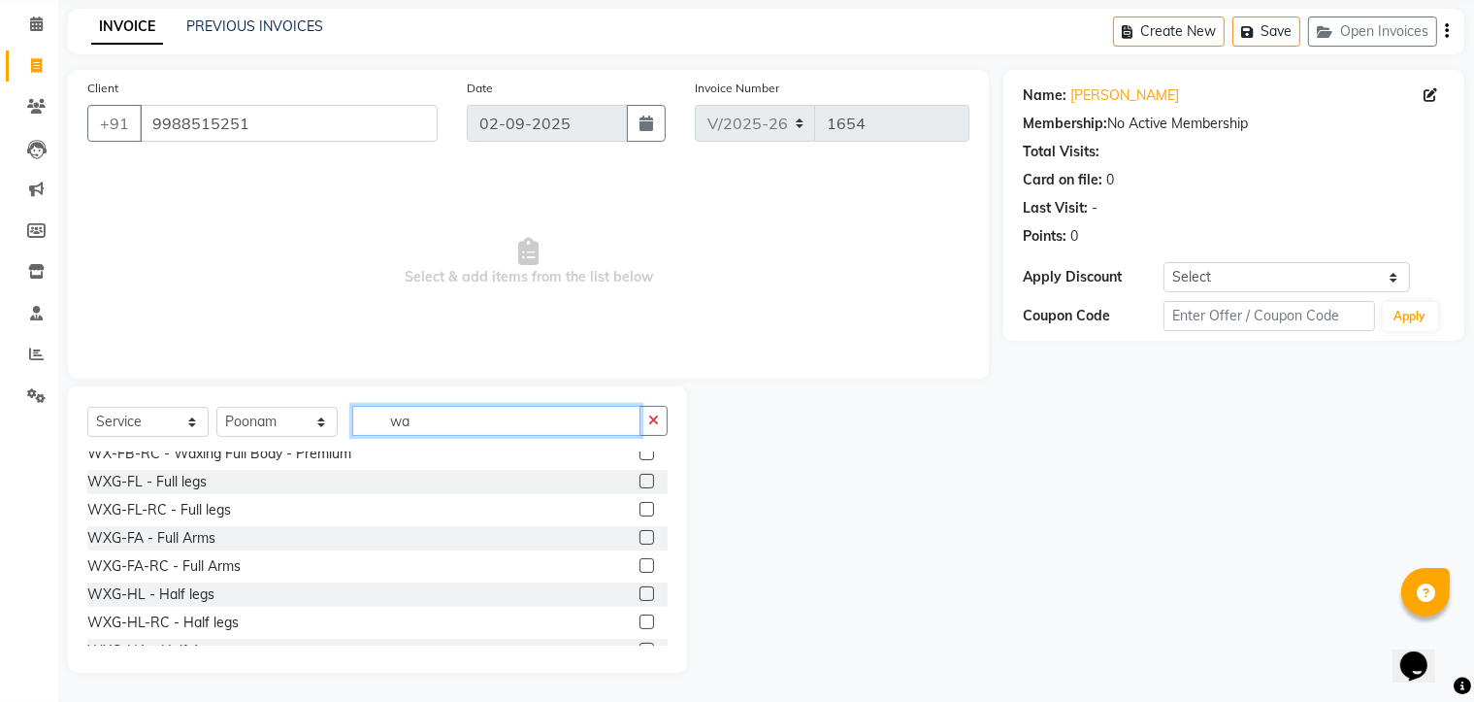
scroll to position [753, 0]
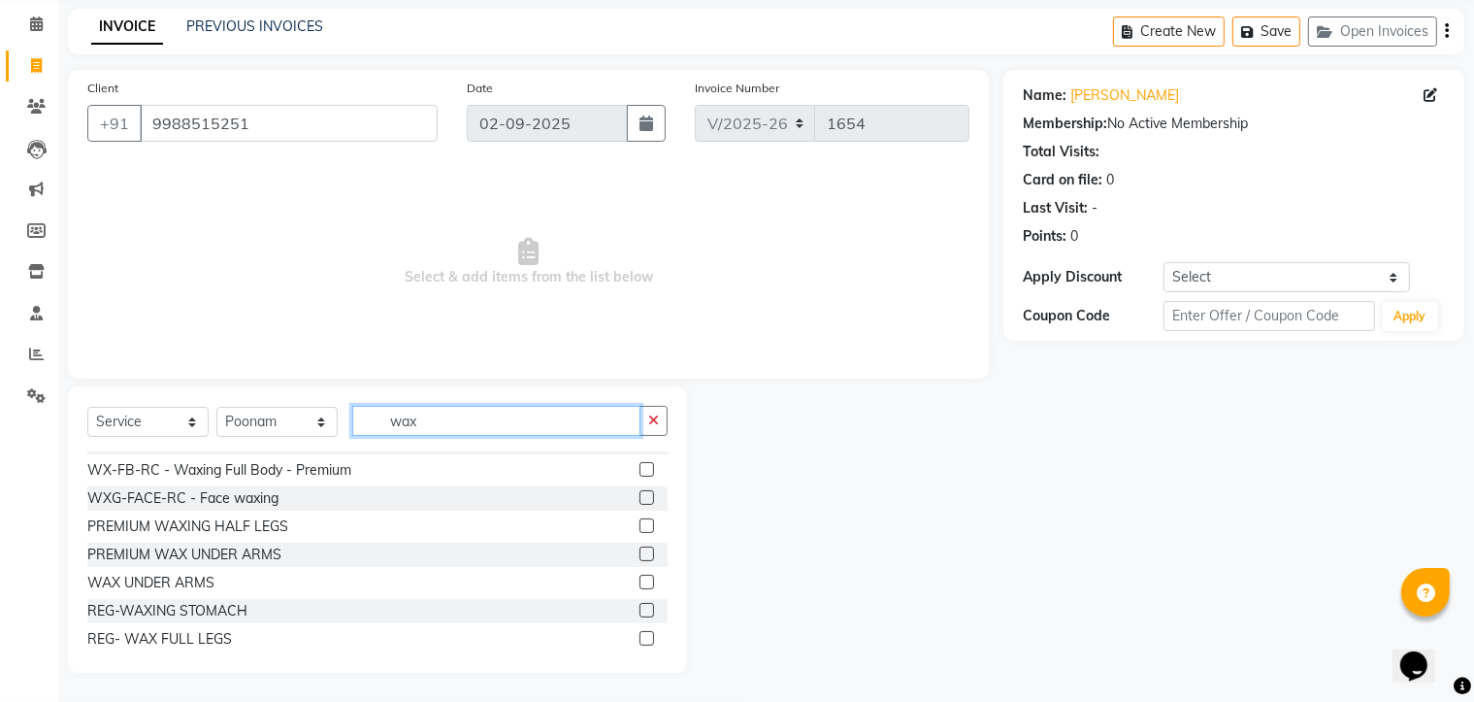
type input "wax"
click at [639, 473] on label at bounding box center [646, 469] width 15 height 15
click at [639, 473] on input "checkbox" at bounding box center [645, 470] width 13 height 13
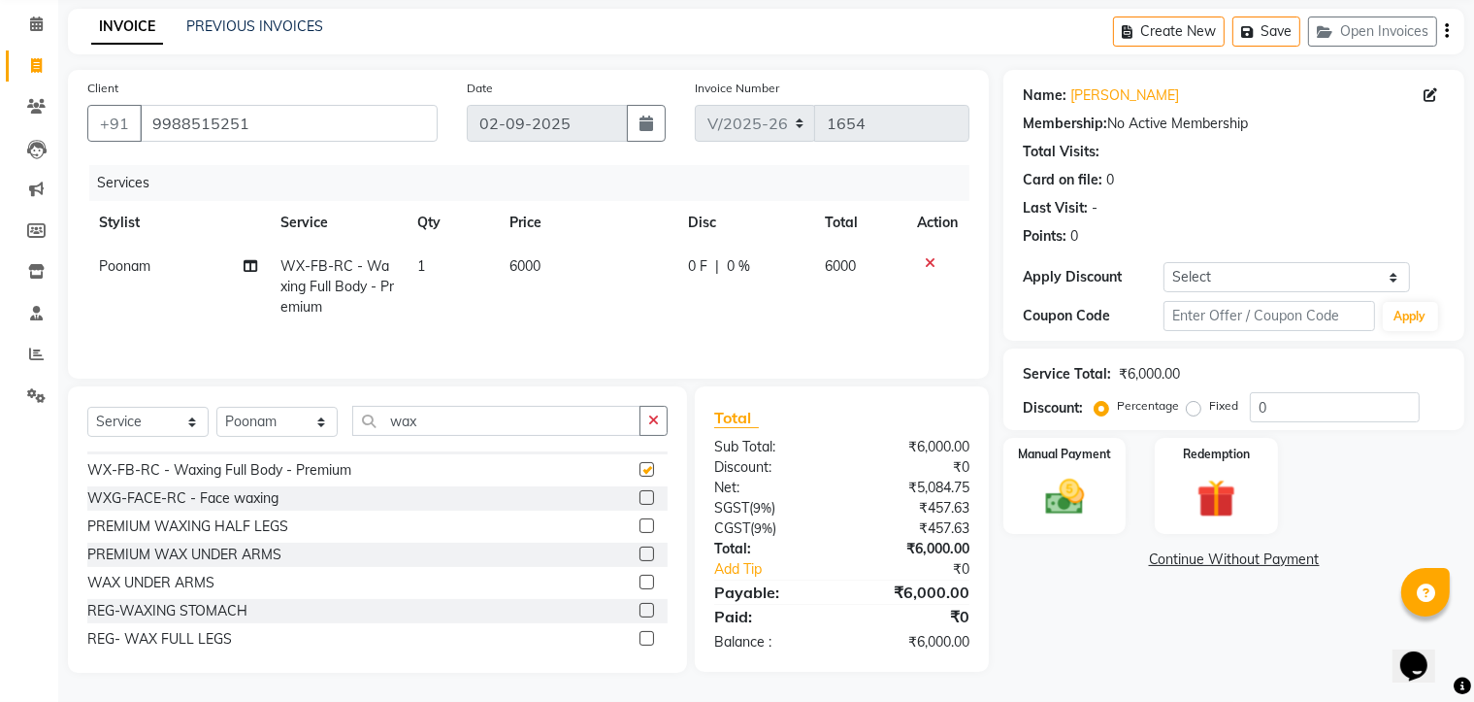
checkbox input "false"
click at [925, 260] on icon at bounding box center [930, 263] width 11 height 14
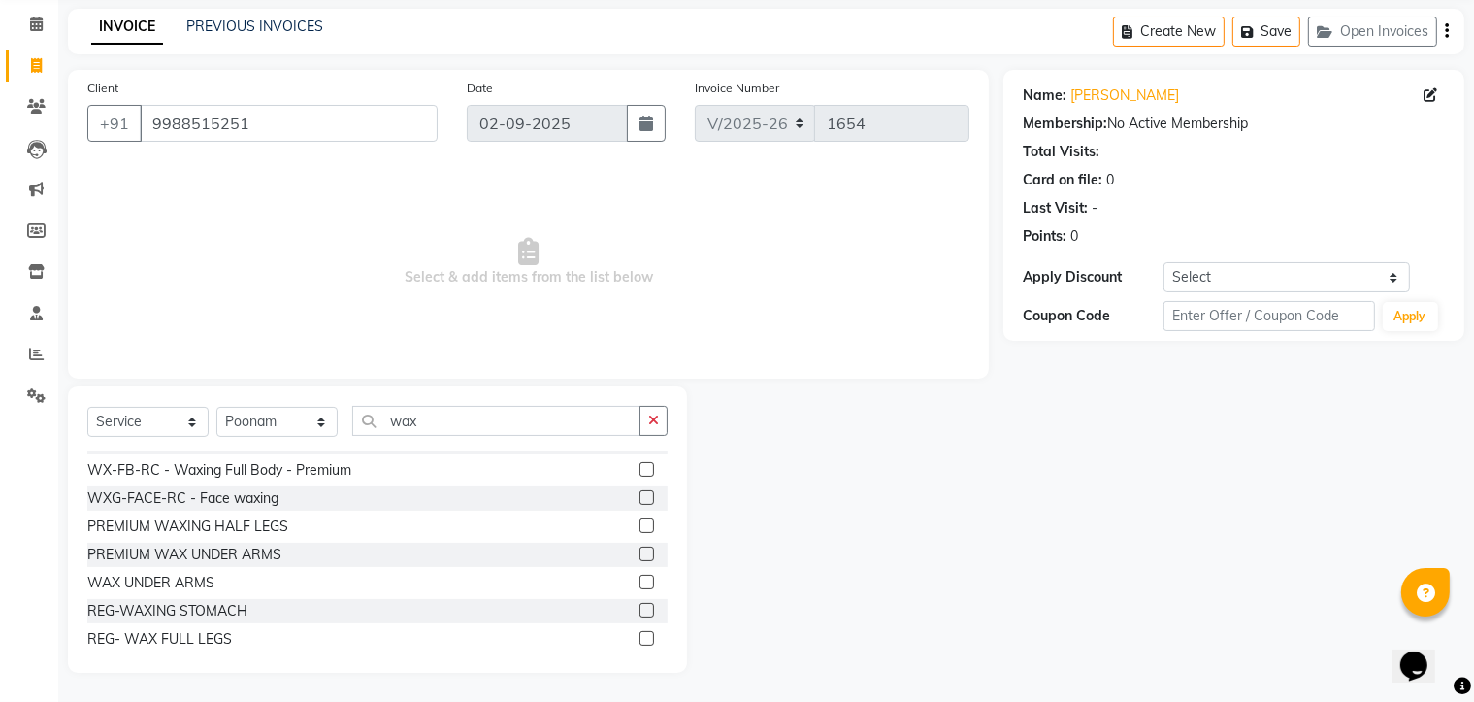
click at [639, 524] on label at bounding box center [646, 525] width 15 height 15
click at [639, 524] on input "checkbox" at bounding box center [645, 526] width 13 height 13
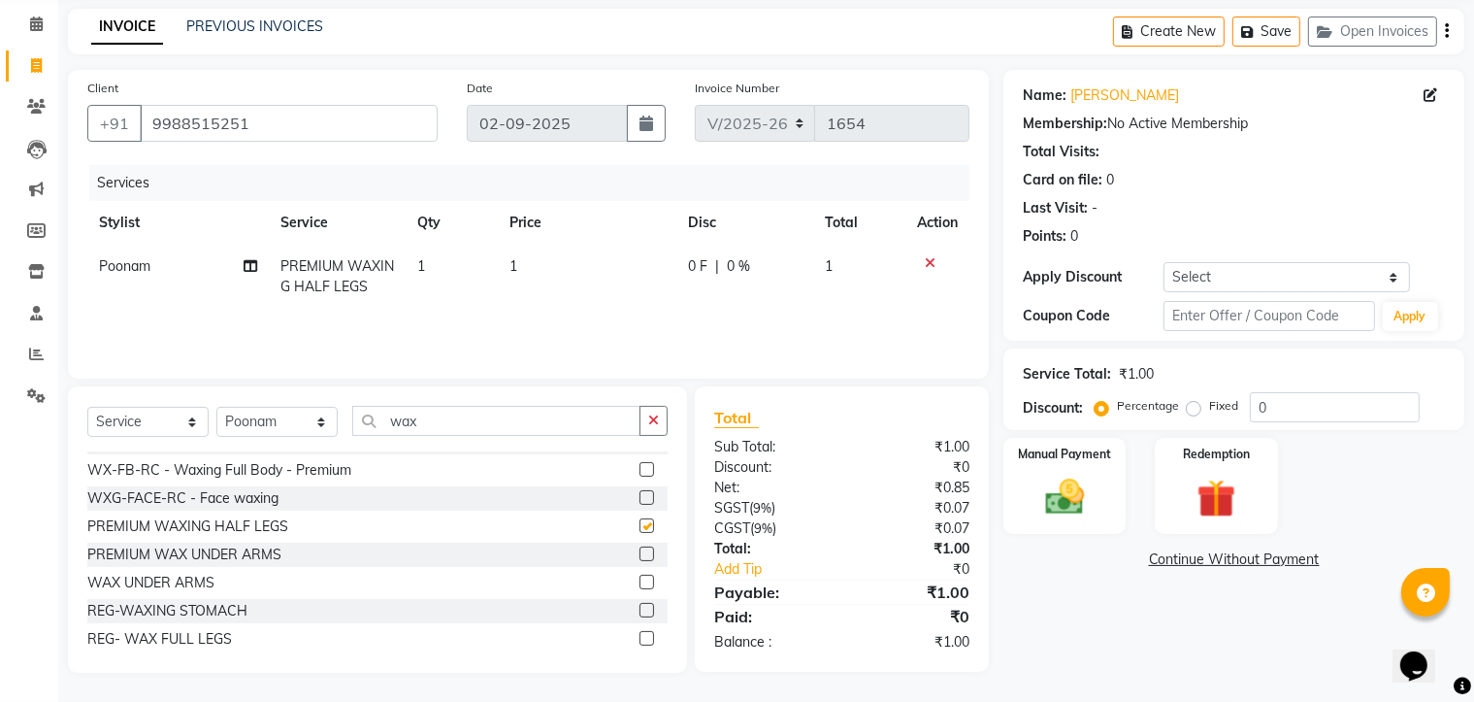
checkbox input "false"
click at [646, 424] on button "button" at bounding box center [653, 421] width 28 height 30
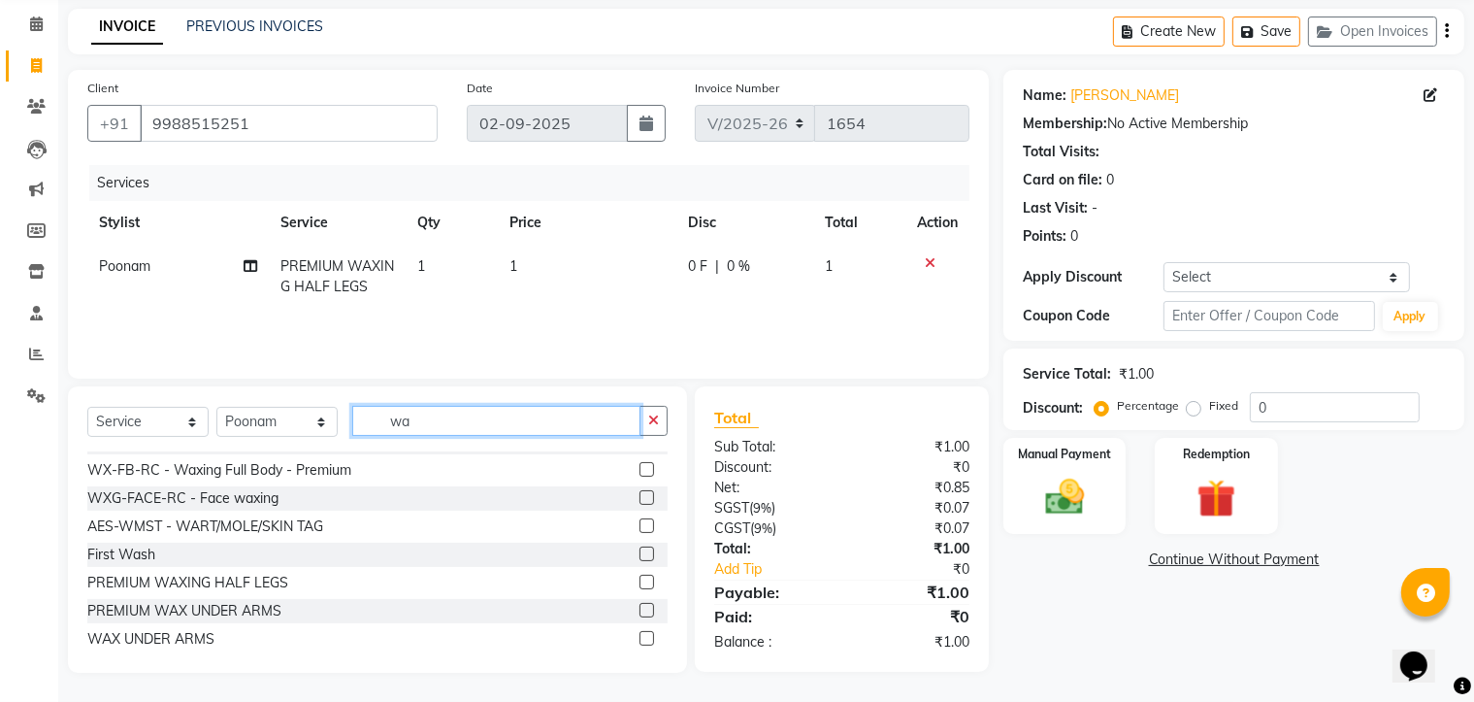
scroll to position [276, 0]
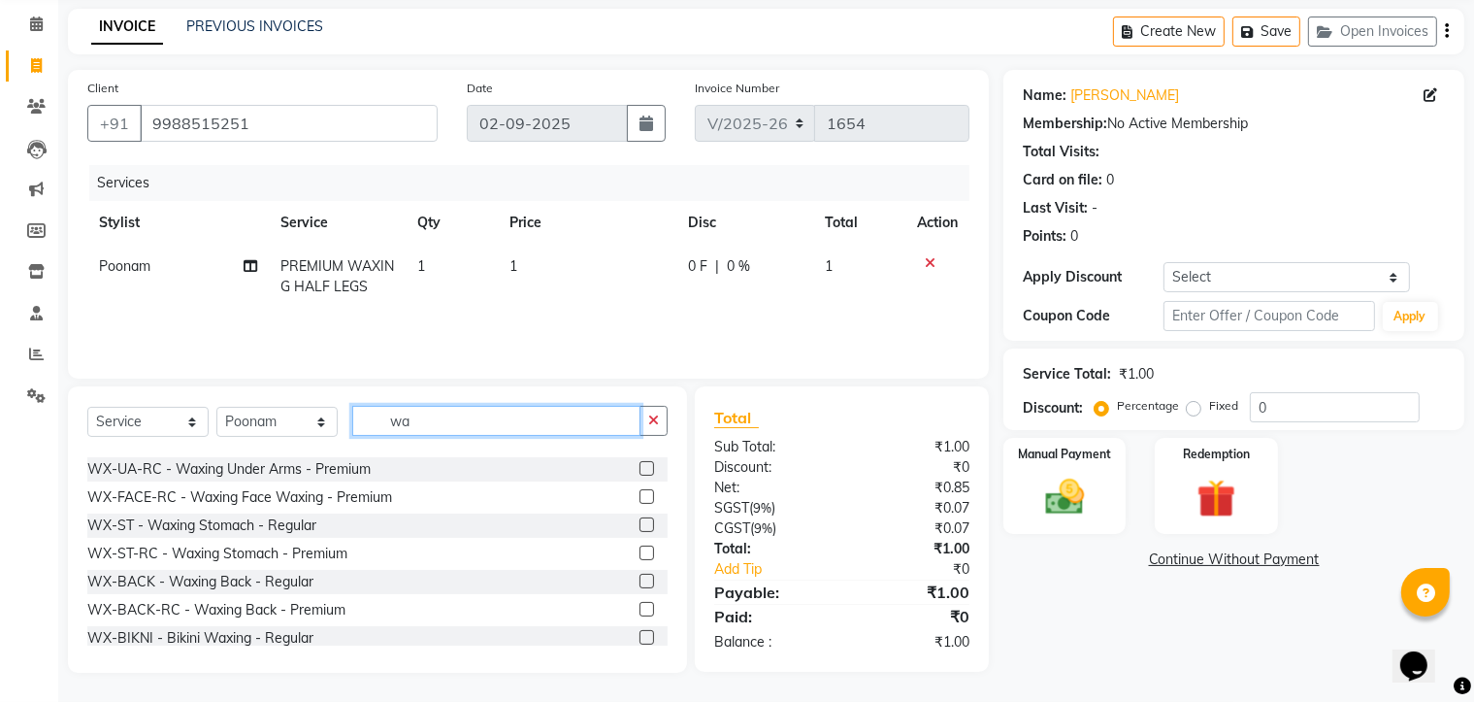
type input "w"
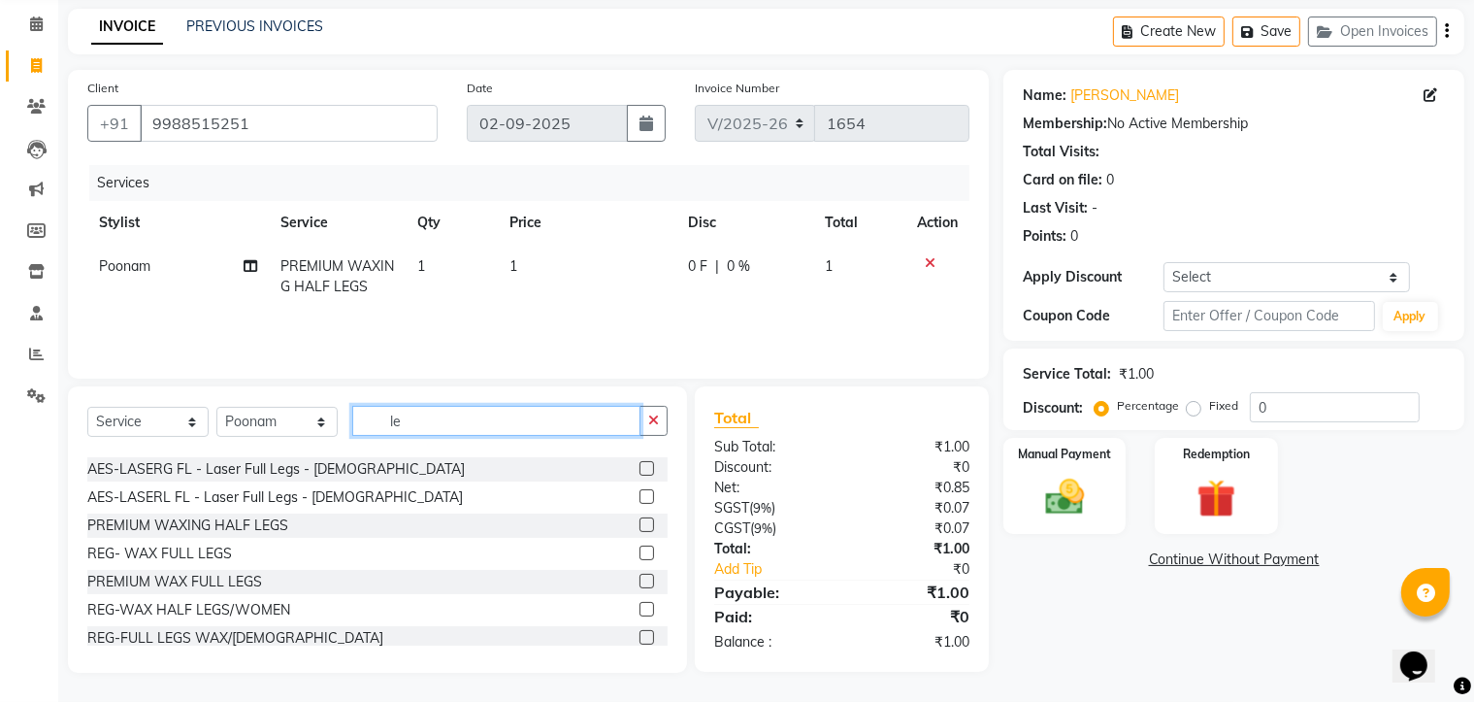
type input "l"
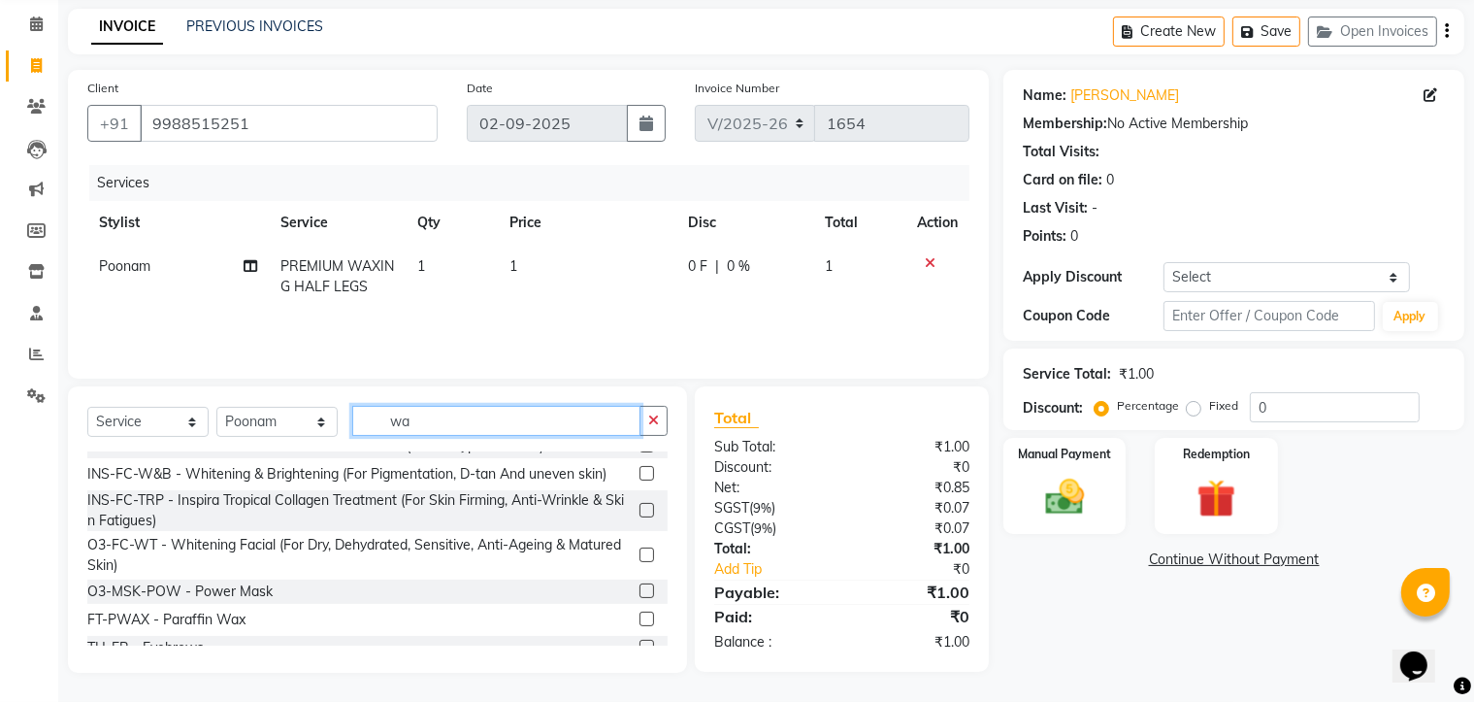
scroll to position [0, 0]
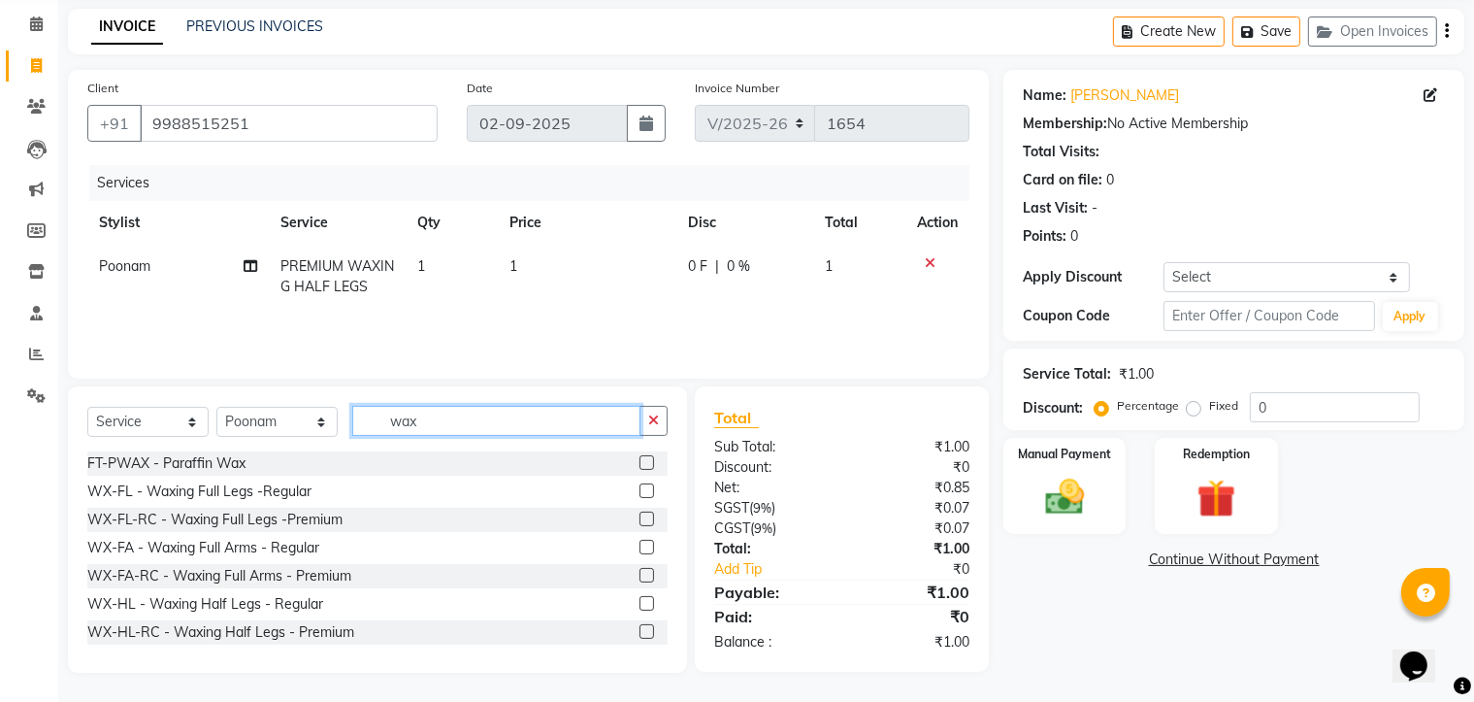
type input "wax"
click at [528, 261] on td "1" at bounding box center [588, 277] width 180 height 64
select select "66904"
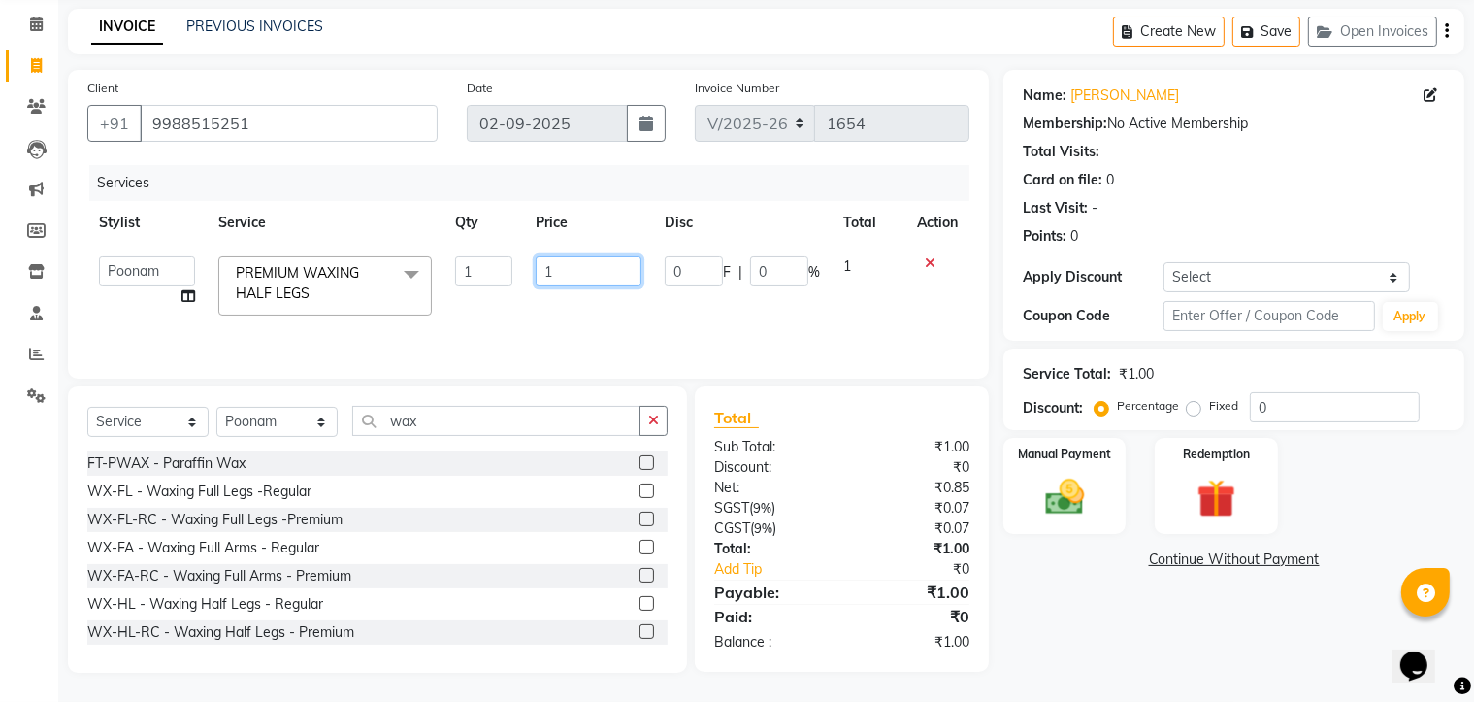
click at [562, 268] on input "1" at bounding box center [589, 271] width 107 height 30
type input "4"
type input "500"
click at [639, 549] on label at bounding box center [646, 546] width 15 height 15
click at [639, 549] on input "checkbox" at bounding box center [645, 547] width 13 height 13
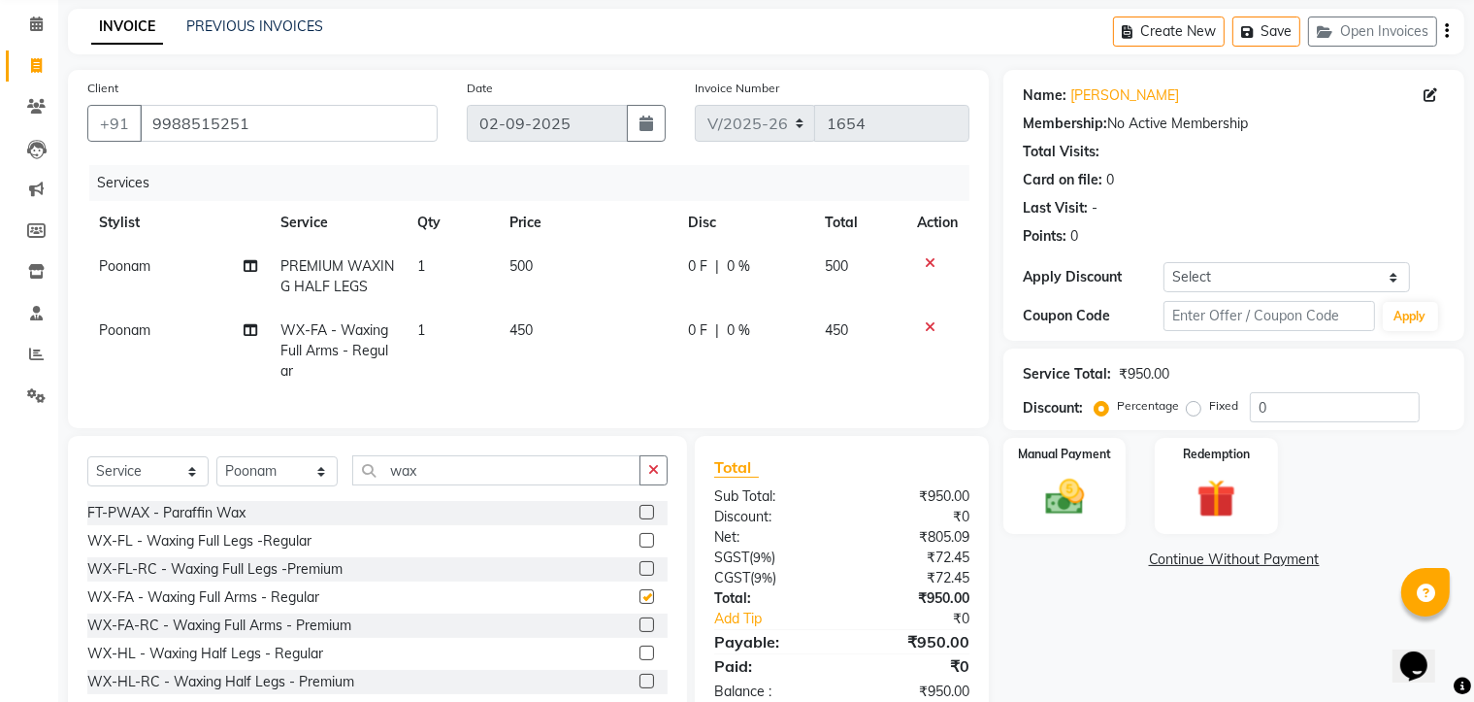
checkbox input "false"
click at [565, 331] on td "450" at bounding box center [588, 351] width 180 height 84
select select "66904"
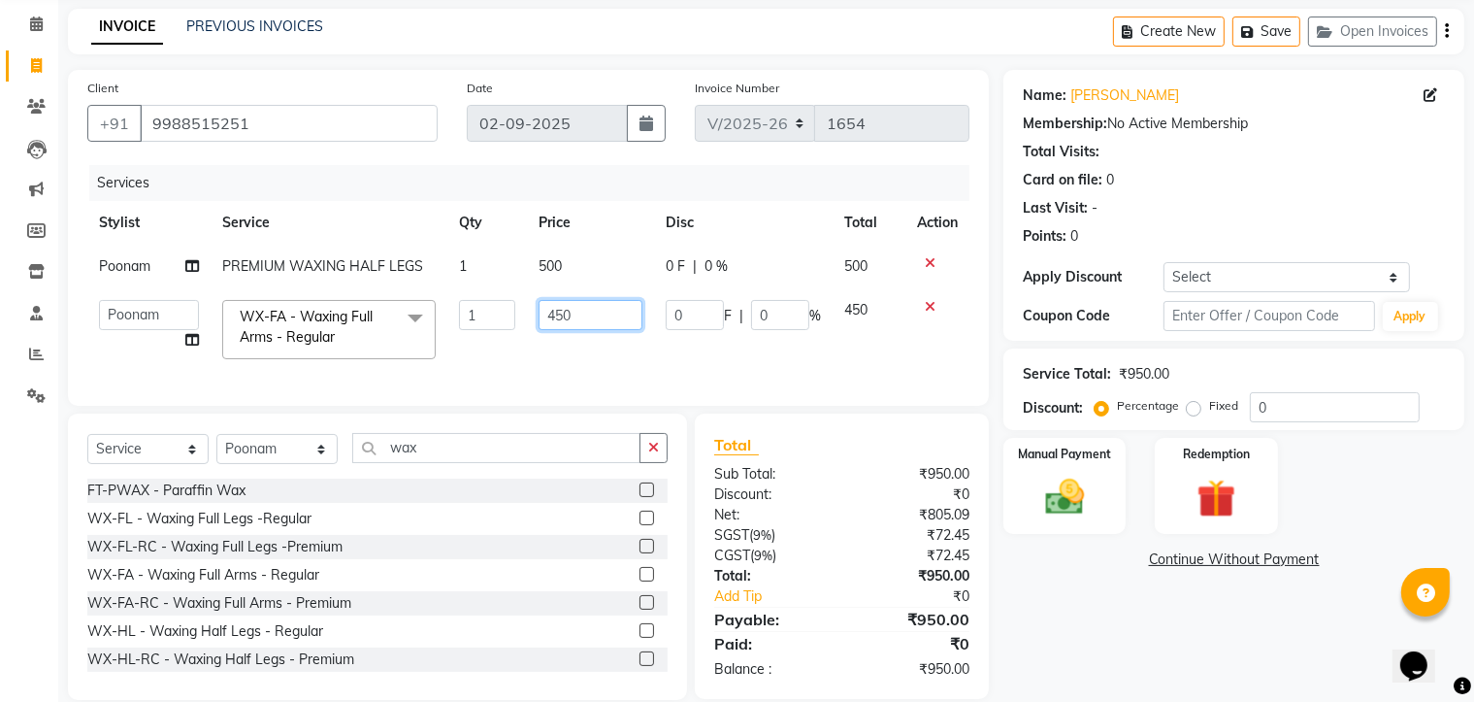
click at [598, 322] on input "450" at bounding box center [591, 315] width 104 height 30
type input "4"
type input "500"
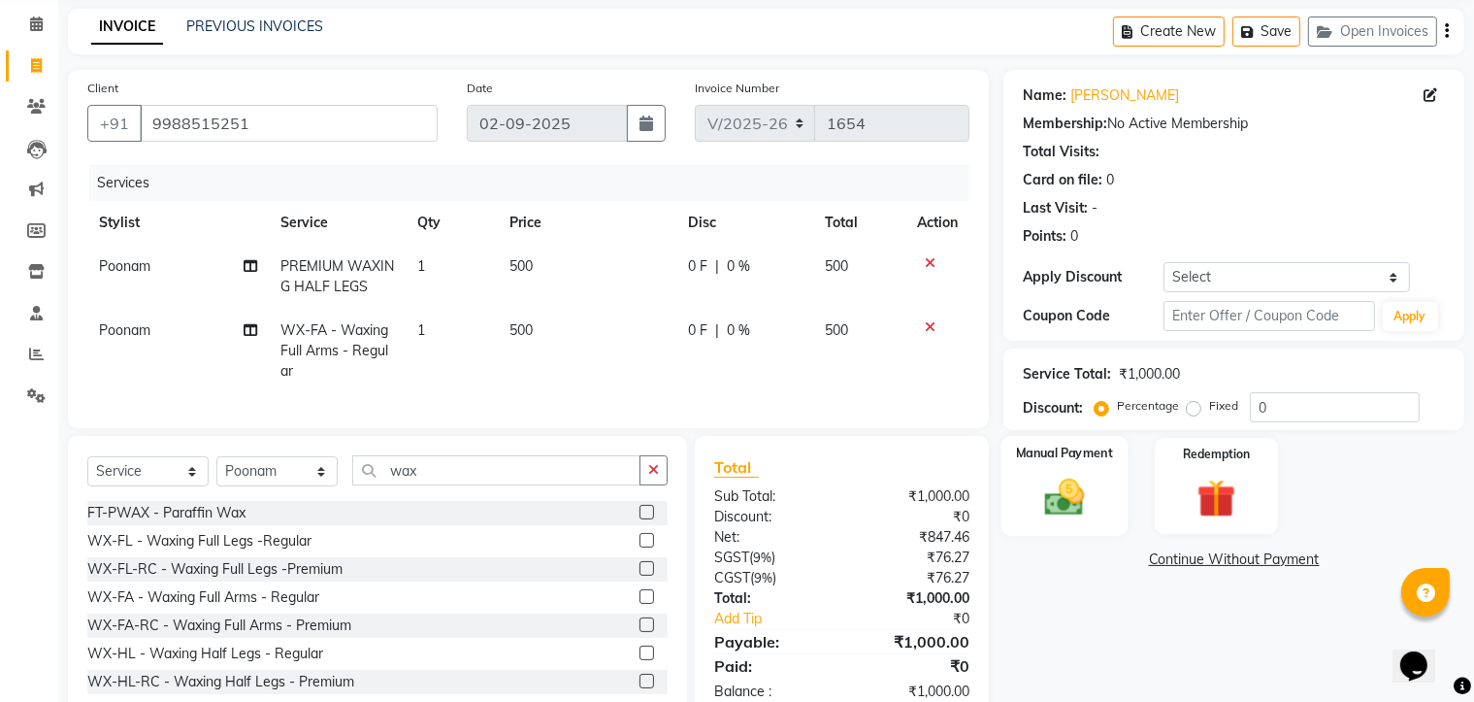
scroll to position [142, 0]
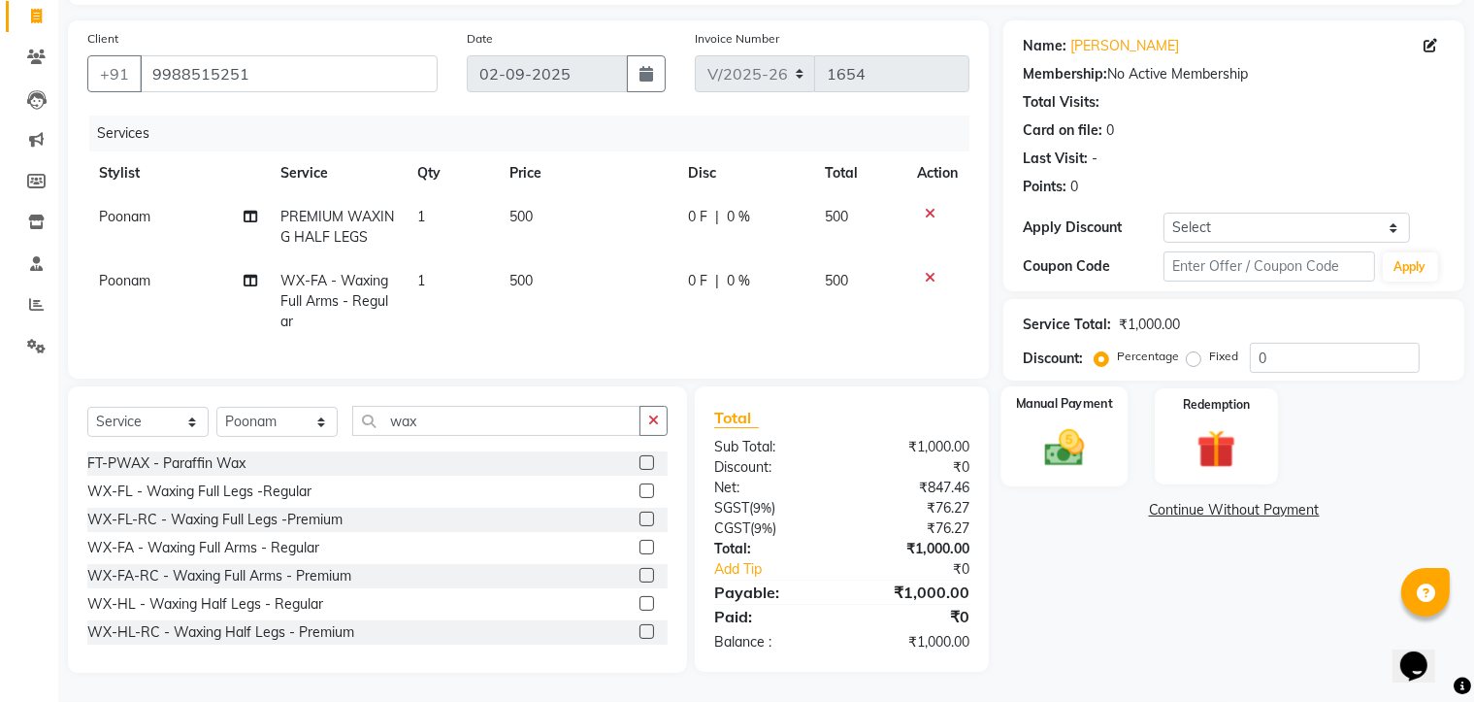
click at [1038, 405] on div "Manual Payment" at bounding box center [1064, 436] width 127 height 100
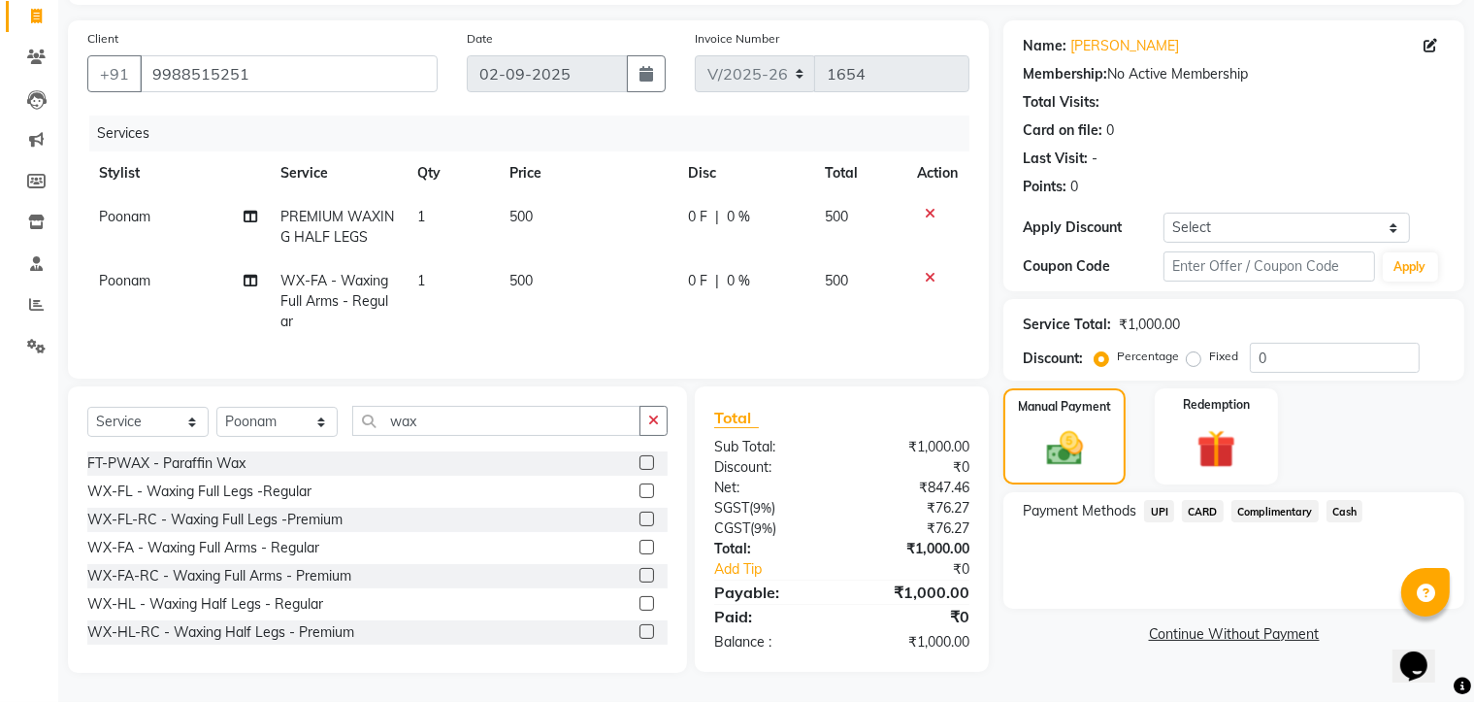
click at [1164, 500] on span "UPI" at bounding box center [1159, 511] width 30 height 22
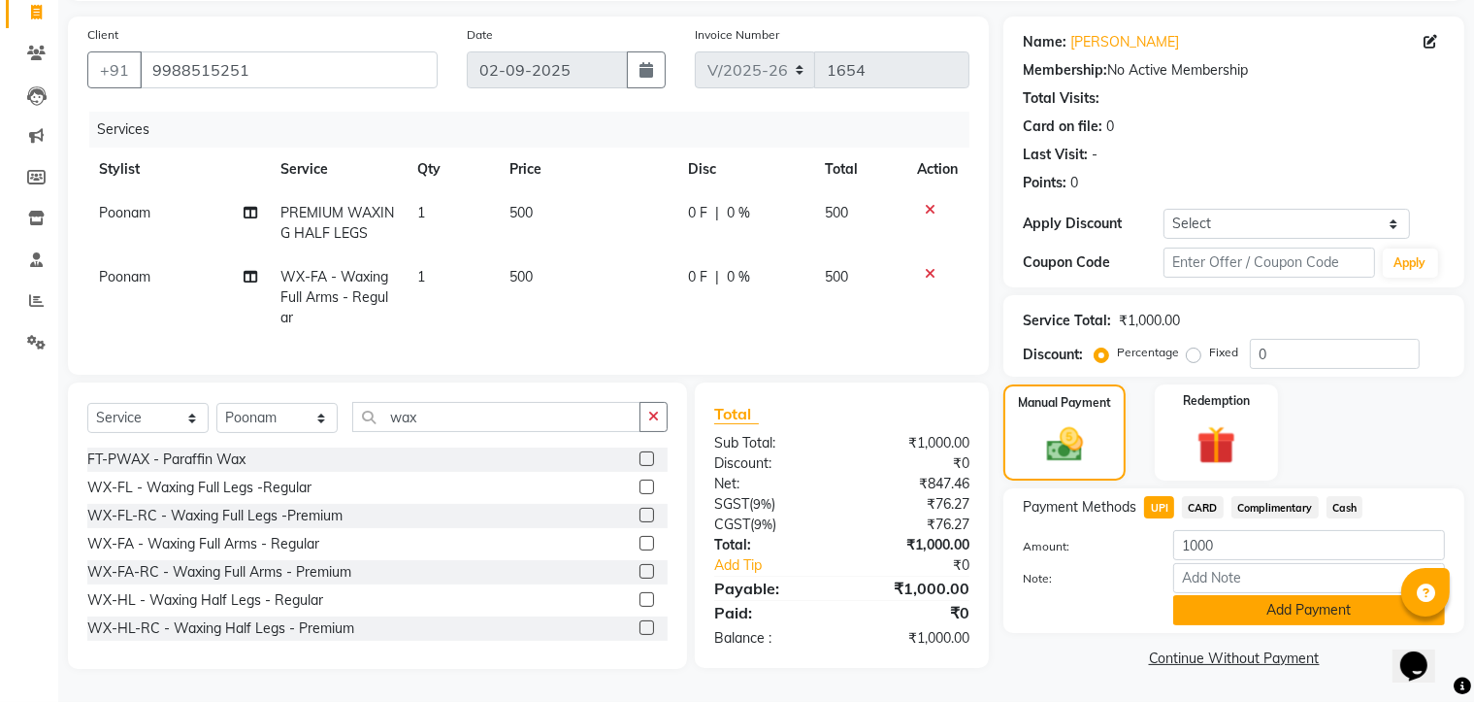
click at [1281, 599] on button "Add Payment" at bounding box center [1309, 610] width 272 height 30
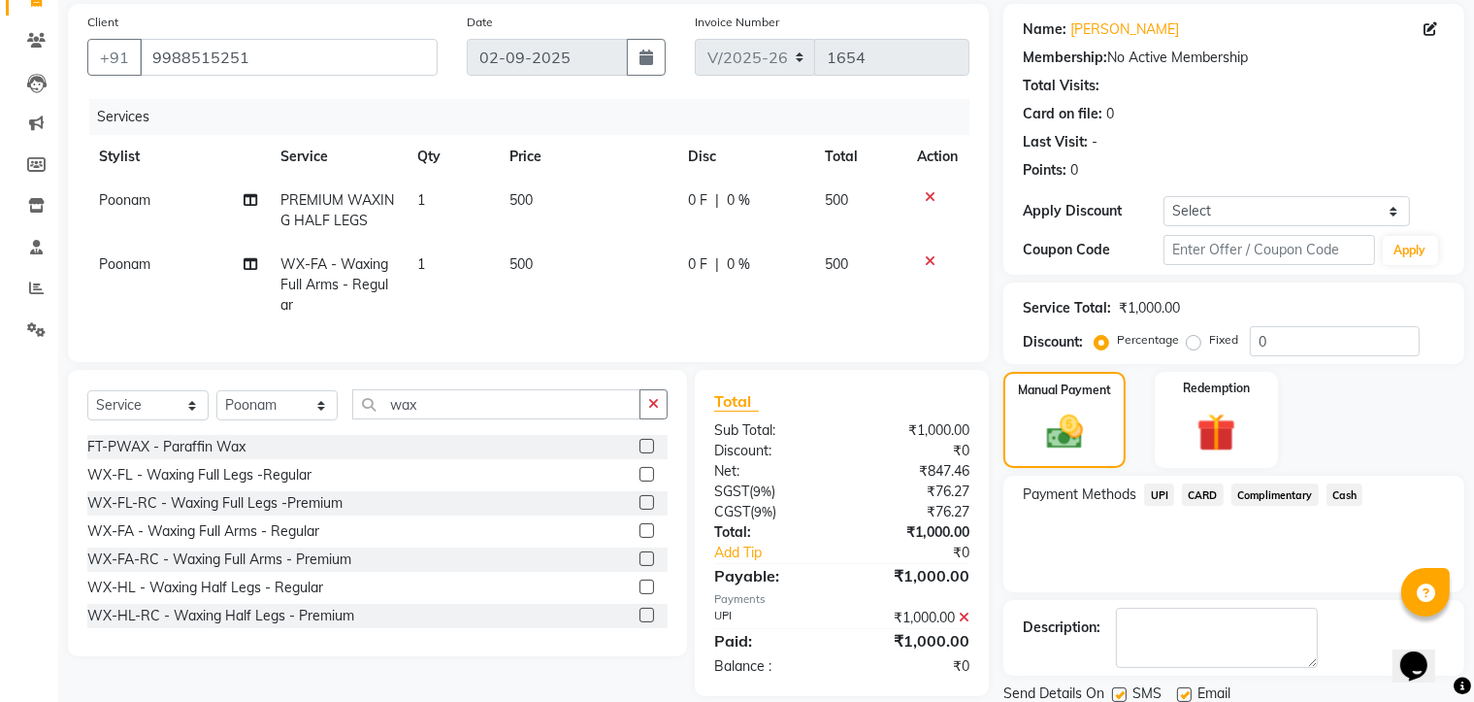
scroll to position [210, 0]
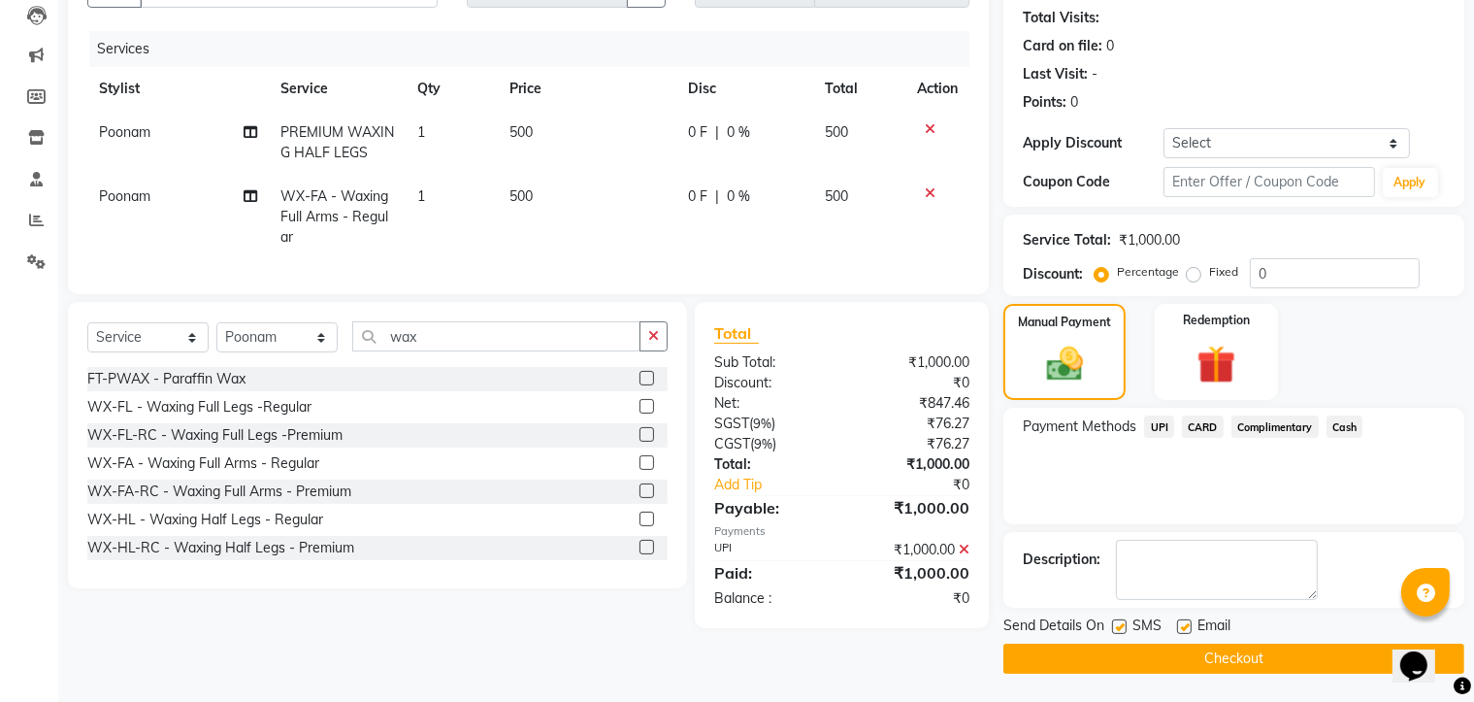
click at [1225, 660] on button "Checkout" at bounding box center [1233, 658] width 461 height 30
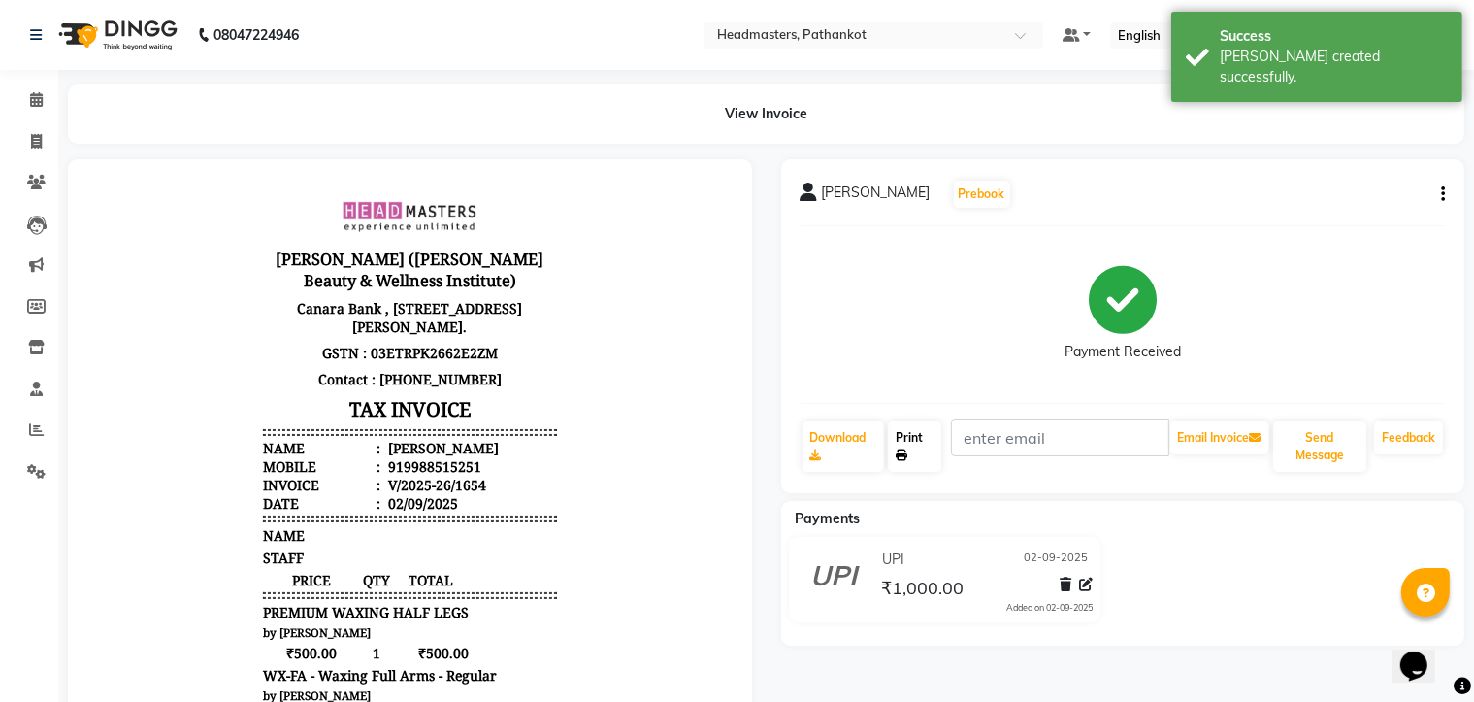
click at [918, 454] on link "Print" at bounding box center [914, 446] width 53 height 50
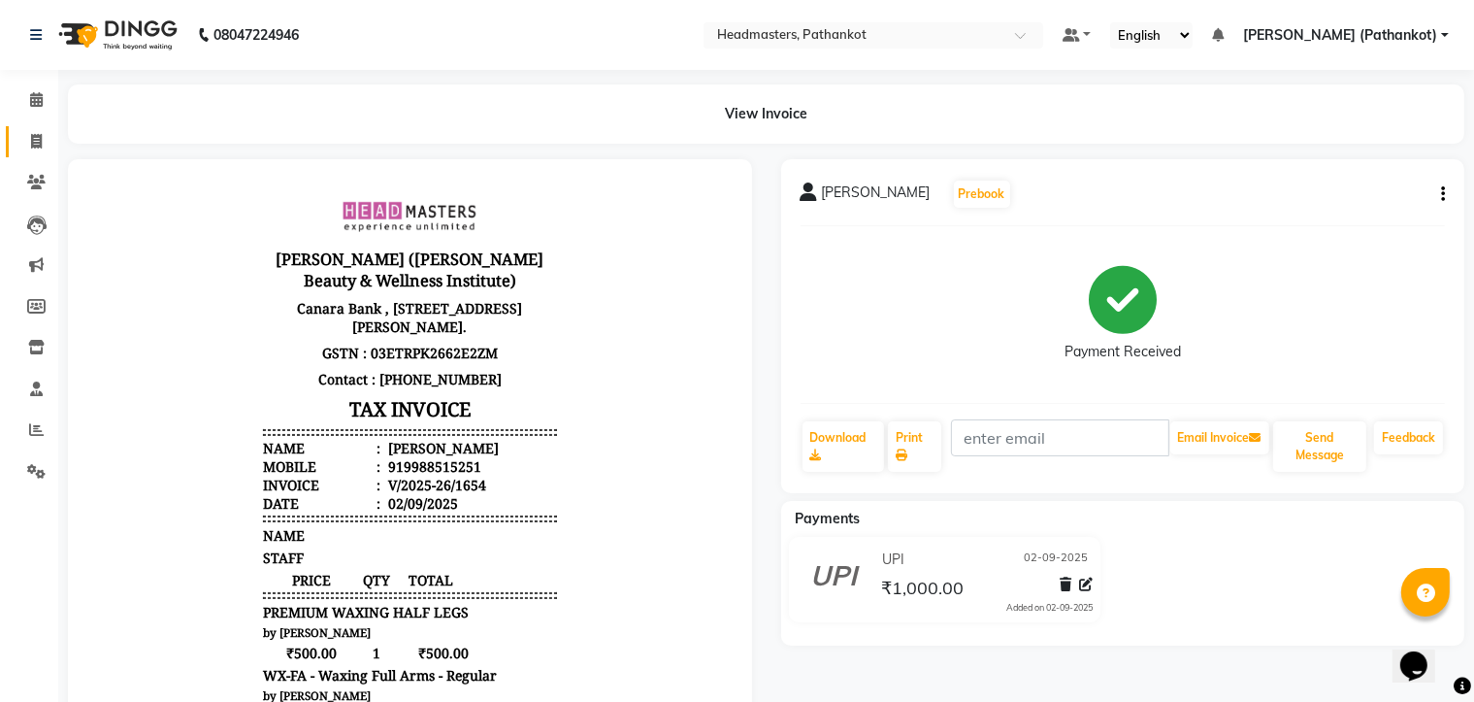
click at [16, 145] on link "Invoice" at bounding box center [29, 142] width 47 height 32
select select "service"
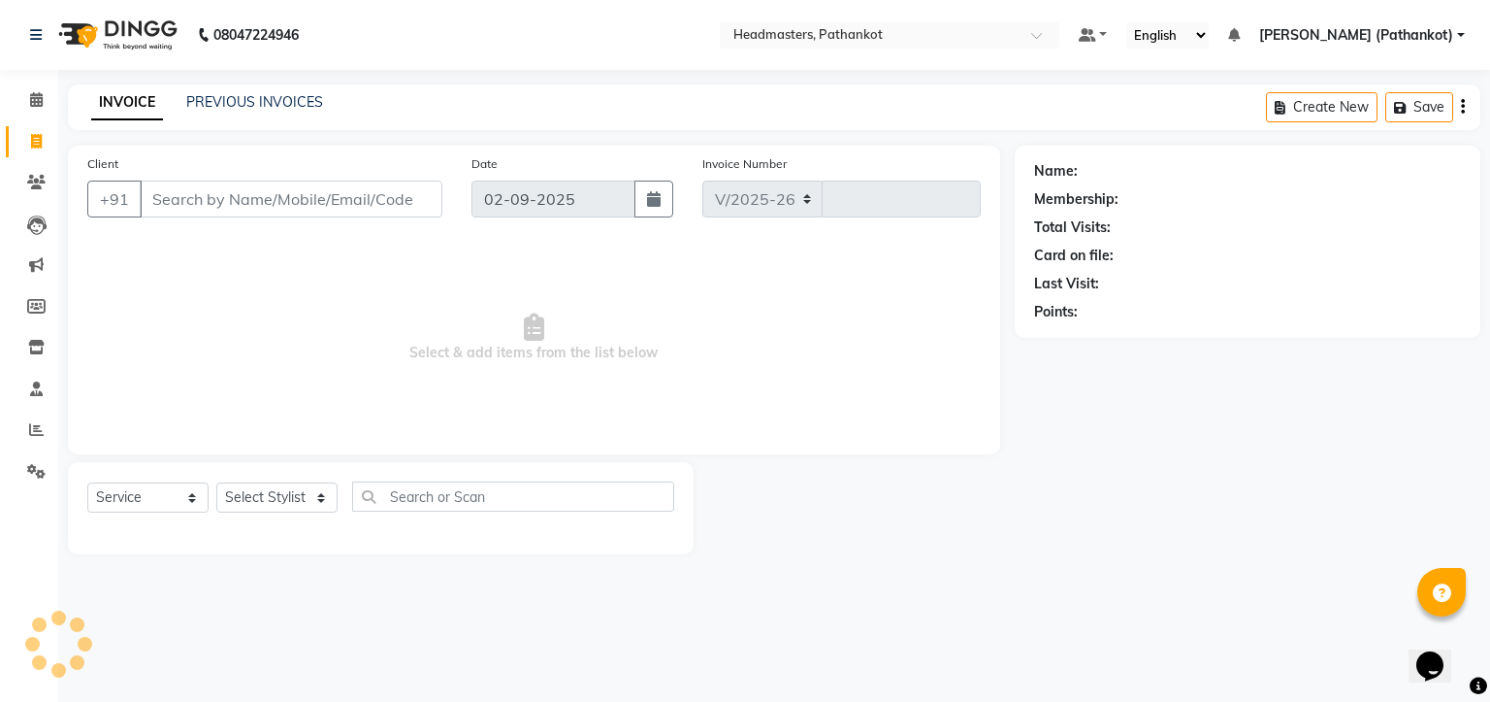
select select "7530"
type input "1655"
click at [182, 197] on input "Client" at bounding box center [291, 198] width 303 height 37
select select "66904"
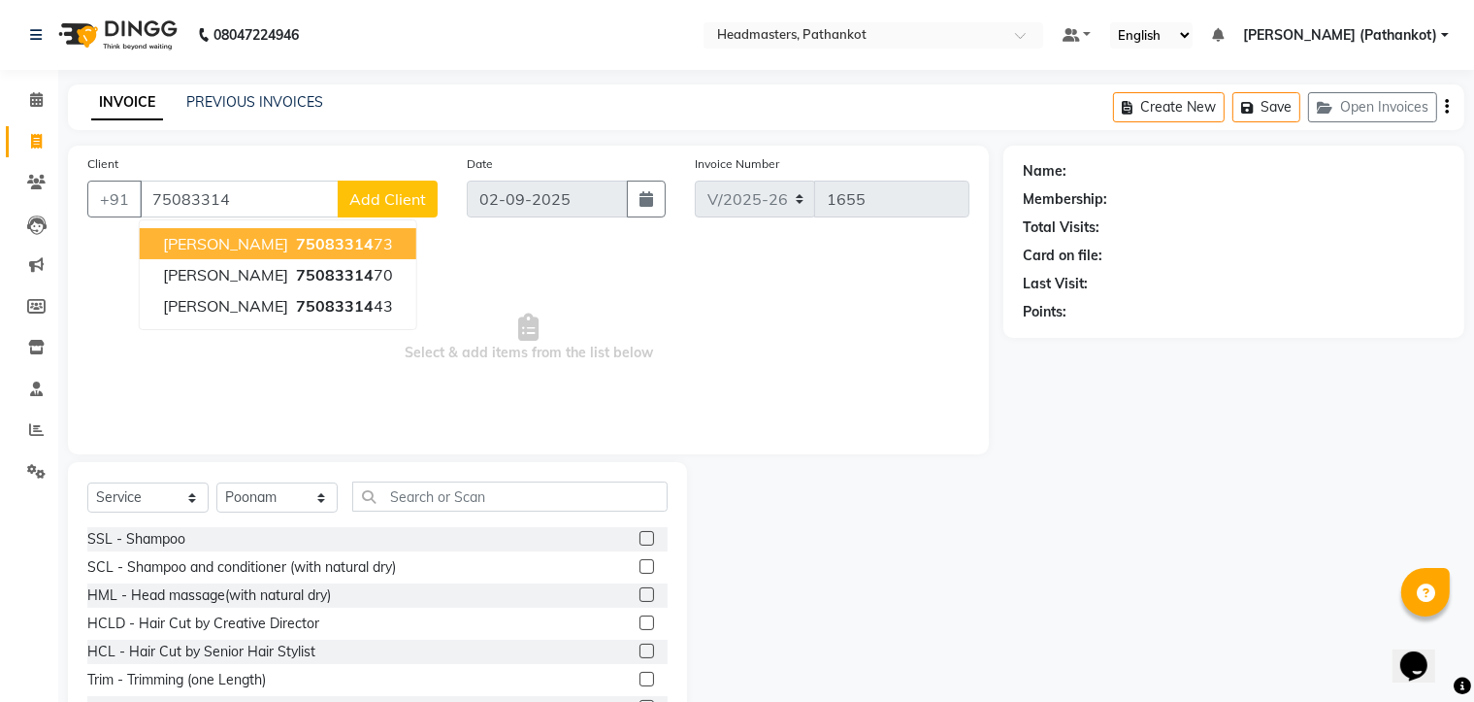
click at [296, 244] on span "75083314" at bounding box center [335, 243] width 78 height 19
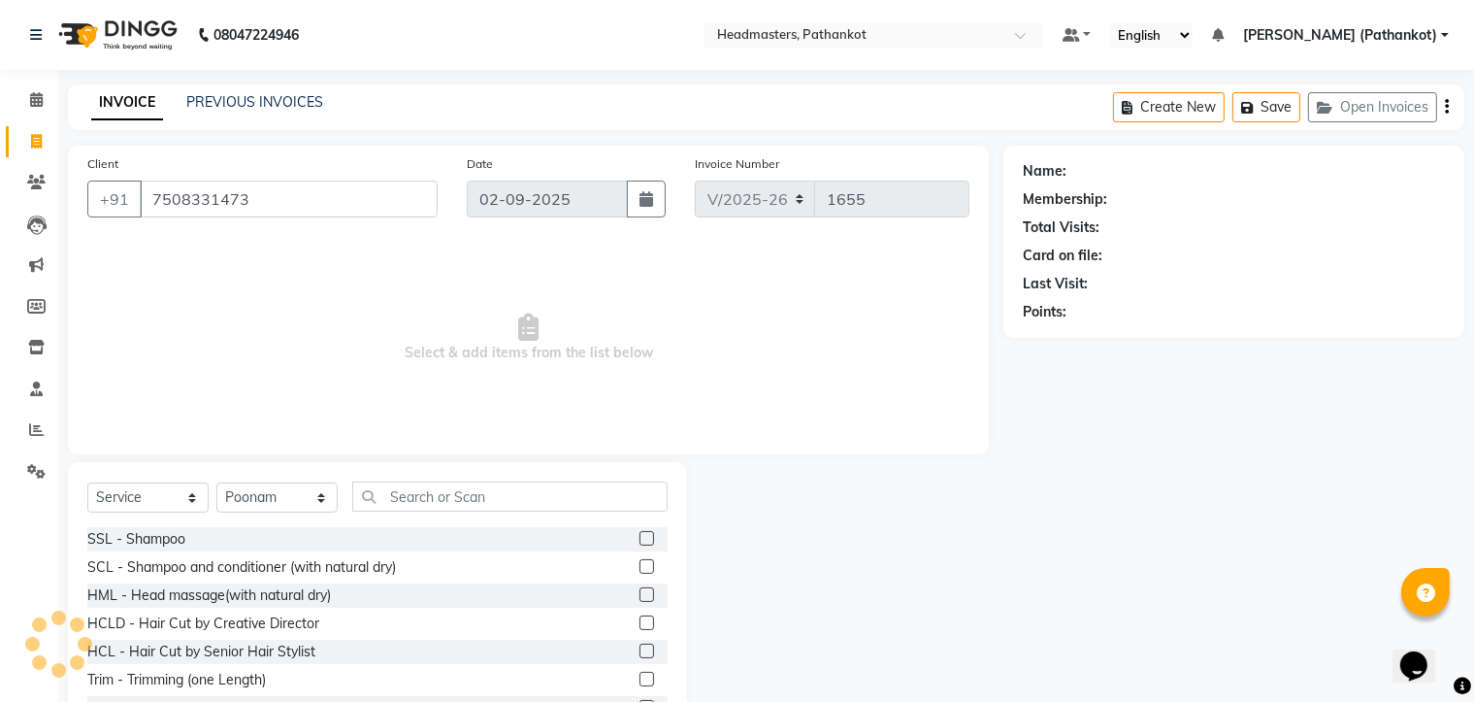
type input "7508331473"
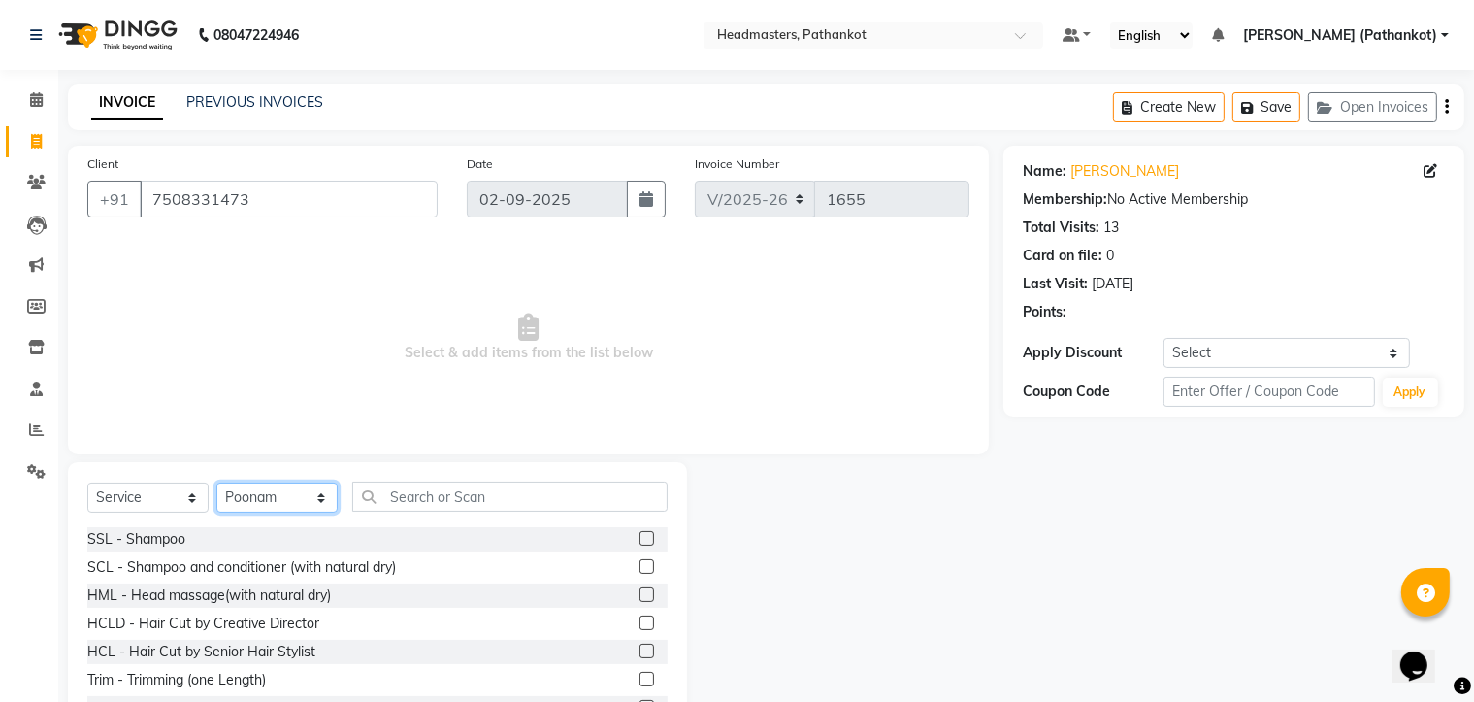
click at [314, 496] on select "Select Stylist Amir HEAD [PERSON_NAME] [PERSON_NAME] [PERSON_NAME] [PERSON_NAME…" at bounding box center [276, 497] width 121 height 30
select select "66907"
click at [216, 483] on select "Select Stylist Amir HEAD [PERSON_NAME] [PERSON_NAME] [PERSON_NAME] [PERSON_NAME…" at bounding box center [276, 497] width 121 height 30
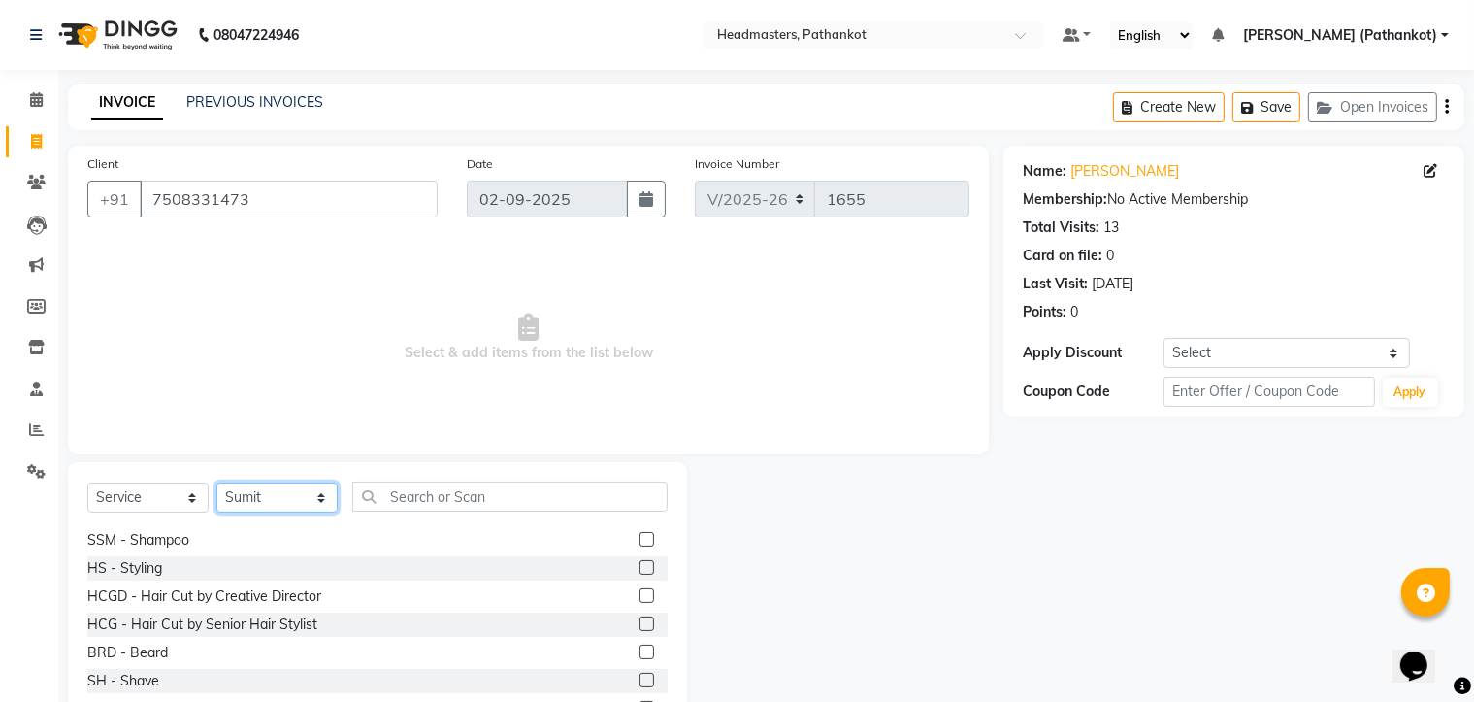
scroll to position [873, 0]
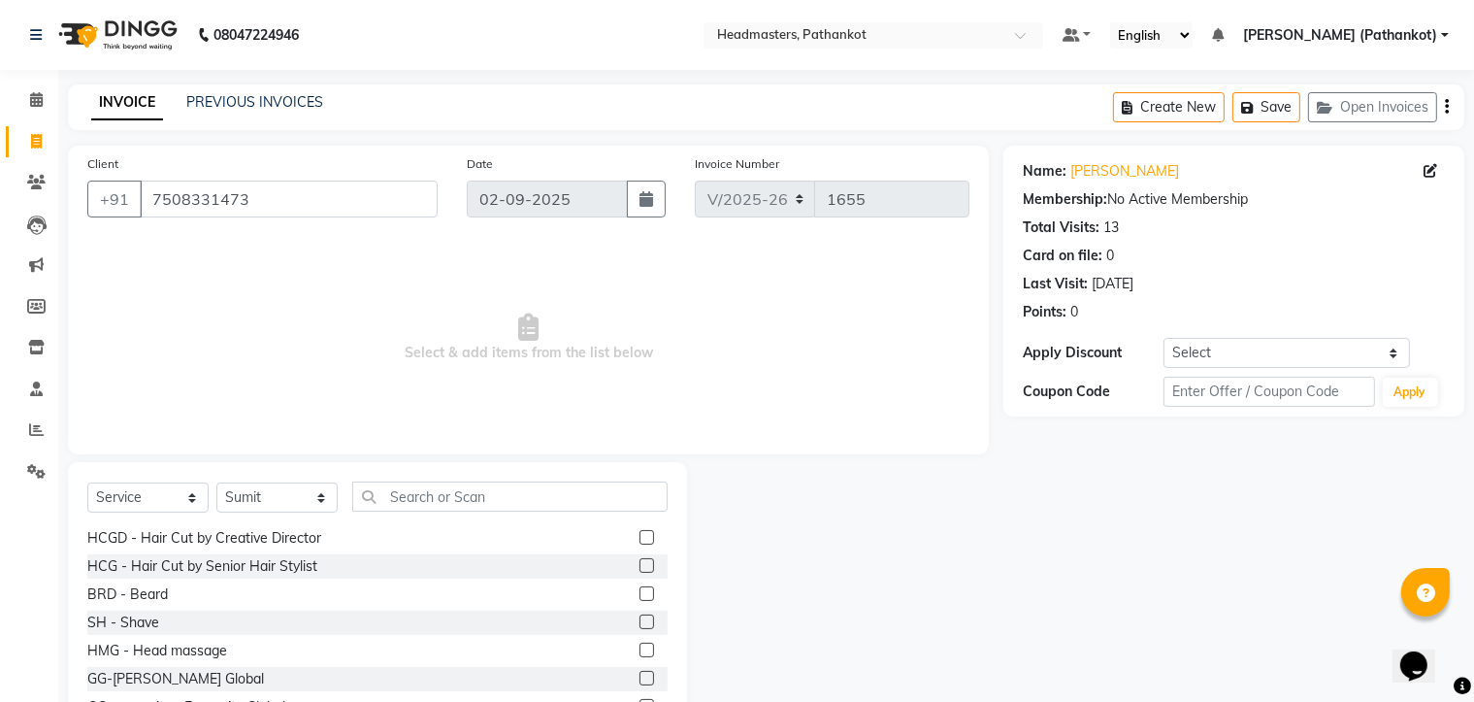
click at [639, 598] on label at bounding box center [646, 593] width 15 height 15
click at [639, 598] on input "checkbox" at bounding box center [645, 594] width 13 height 13
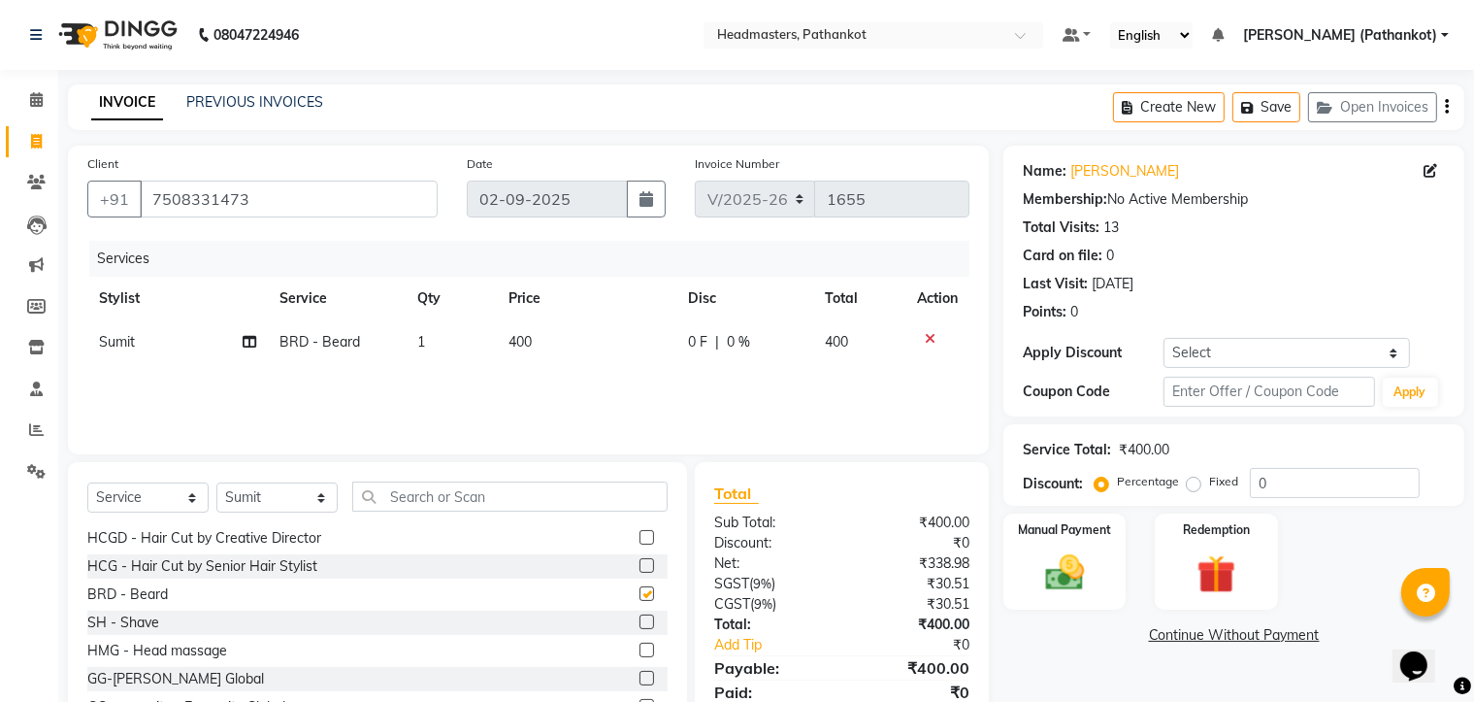
checkbox input "false"
click at [564, 343] on td "400" at bounding box center [587, 342] width 180 height 44
select select "66907"
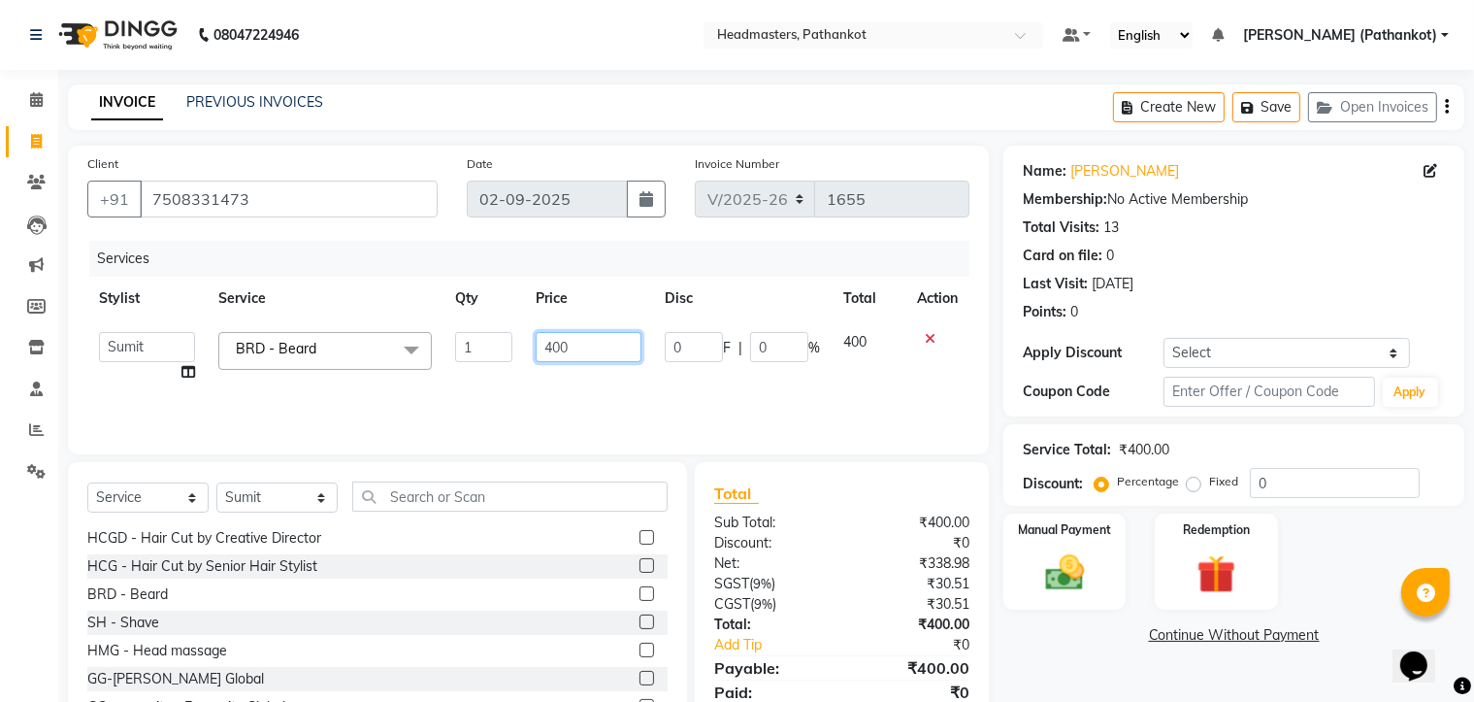
click at [597, 337] on input "400" at bounding box center [589, 347] width 107 height 30
type input "4"
type input "150"
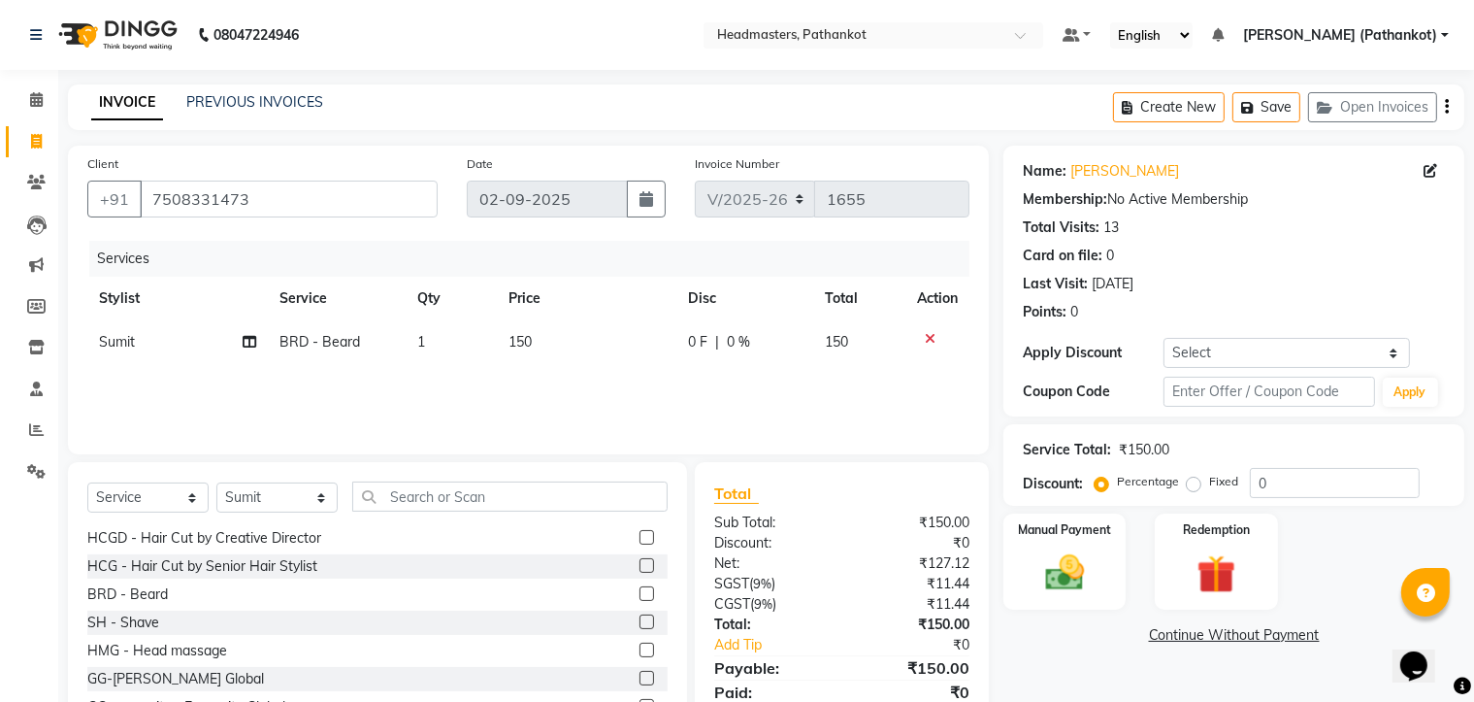
scroll to position [76, 0]
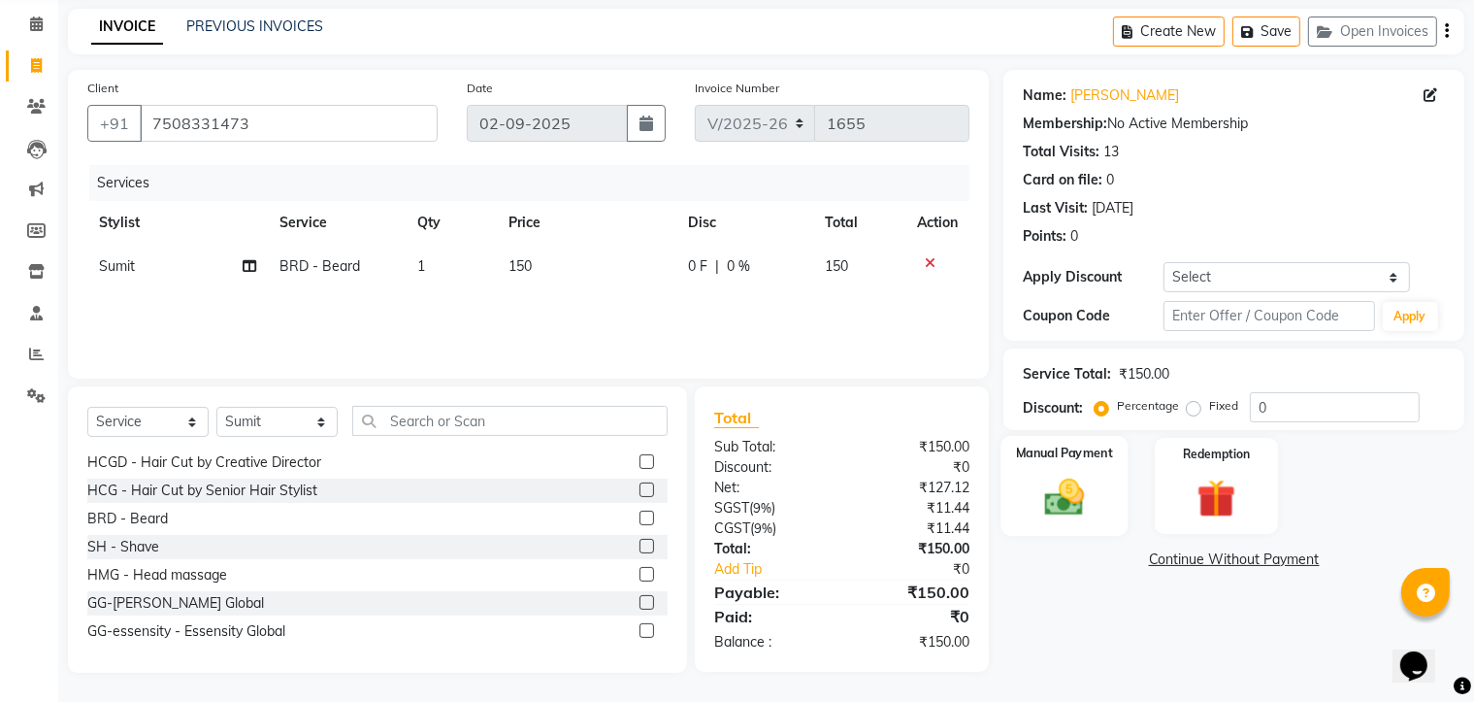
click at [1048, 512] on img at bounding box center [1064, 497] width 65 height 47
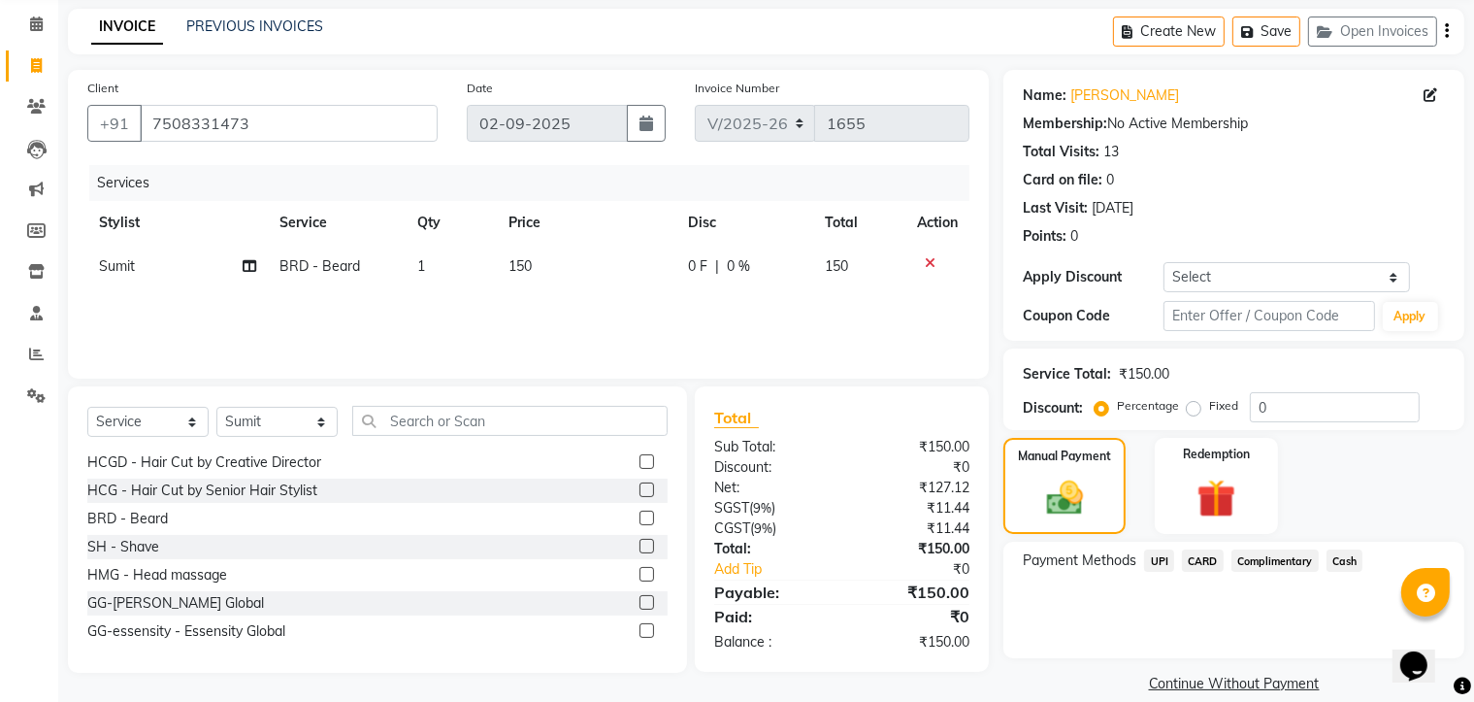
scroll to position [101, 0]
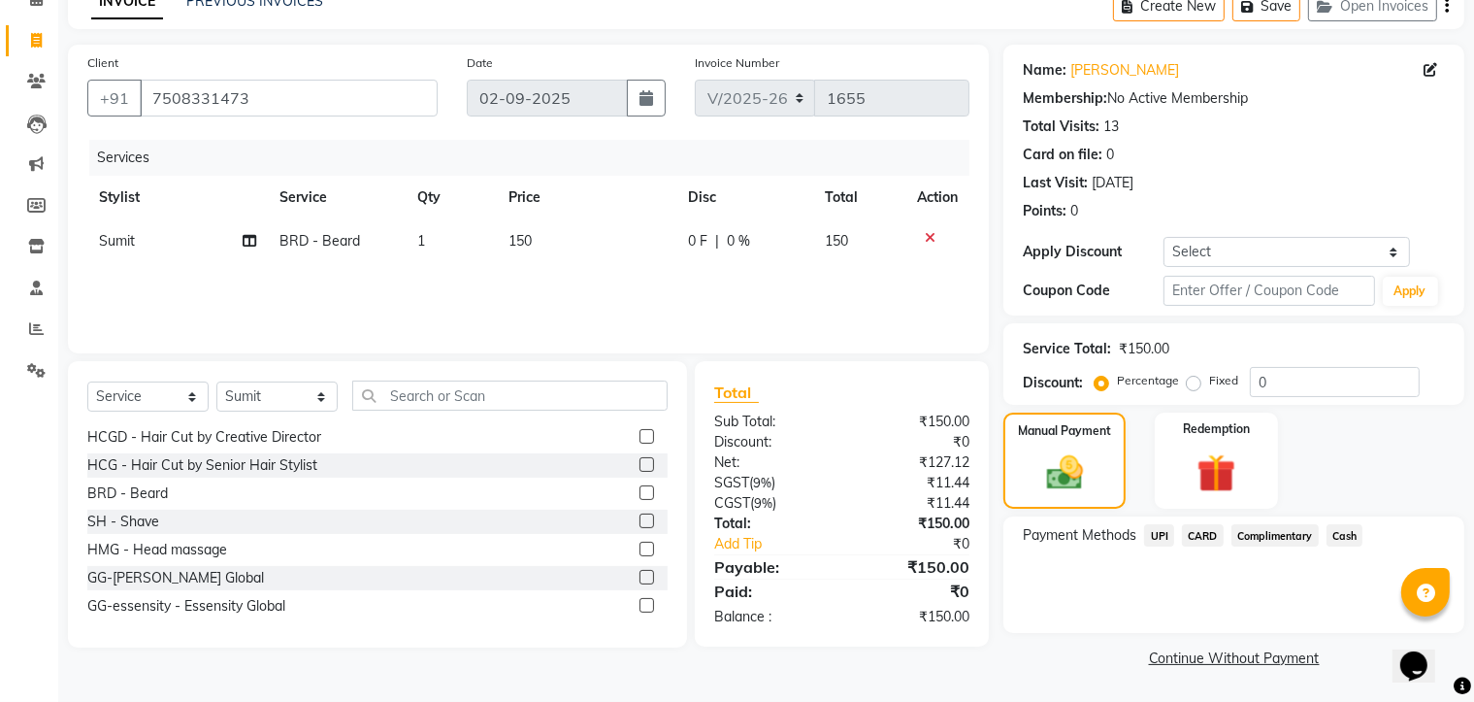
click at [1345, 533] on span "Cash" at bounding box center [1344, 535] width 37 height 22
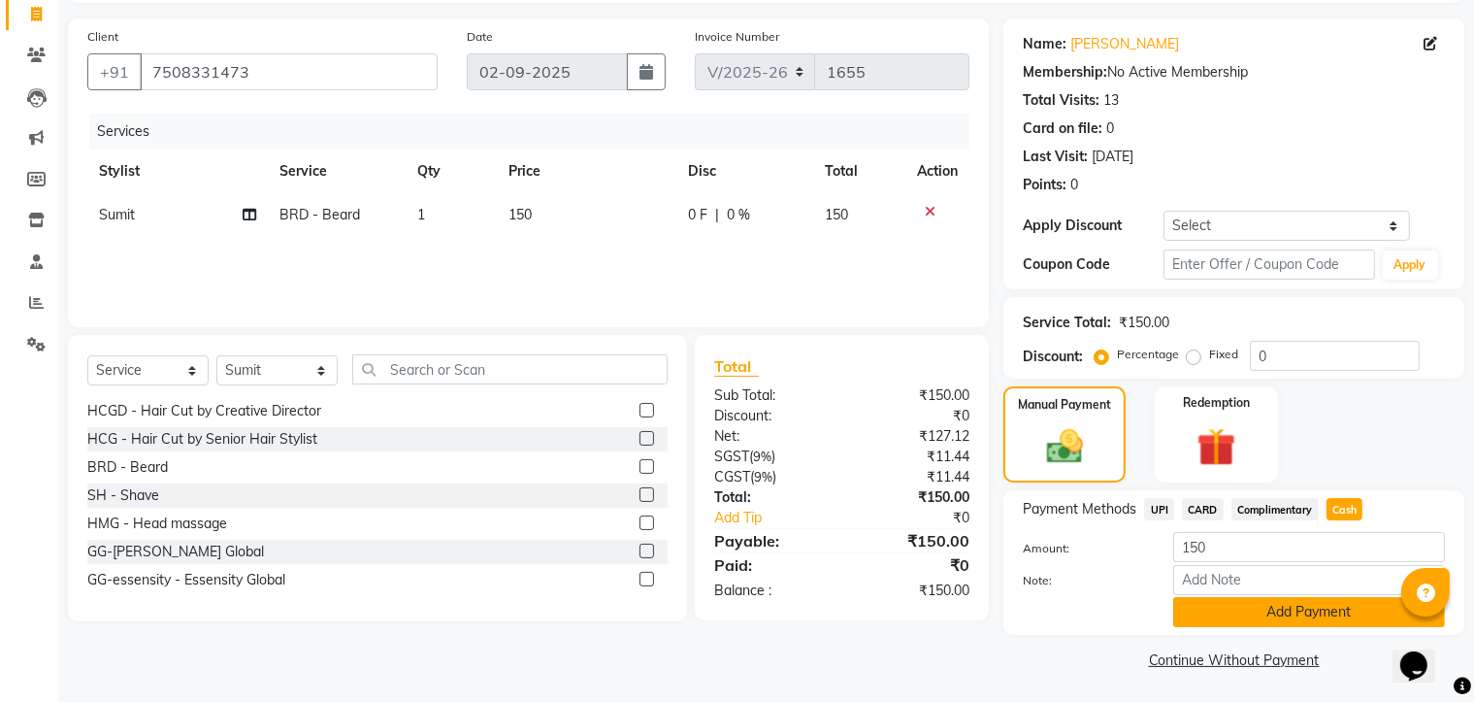
scroll to position [131, 0]
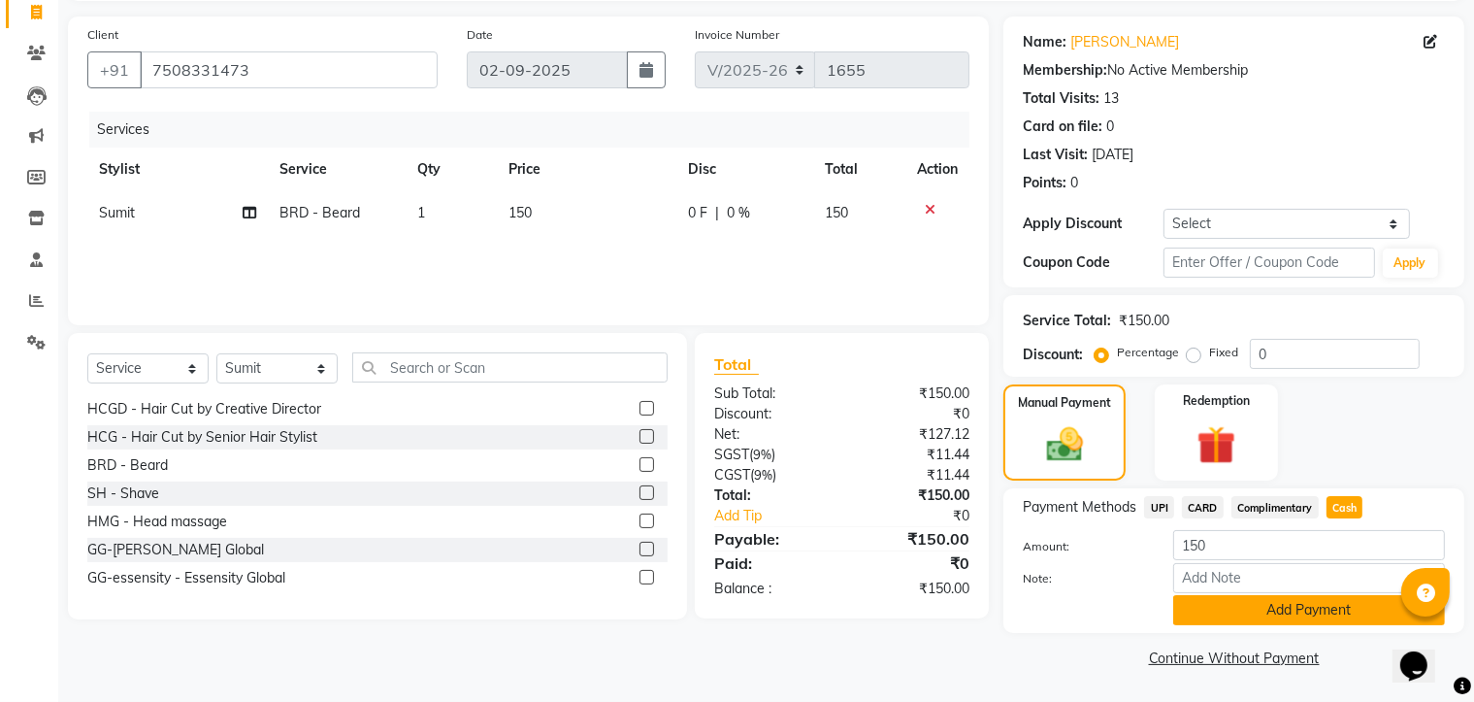
click at [1291, 617] on button "Add Payment" at bounding box center [1309, 610] width 272 height 30
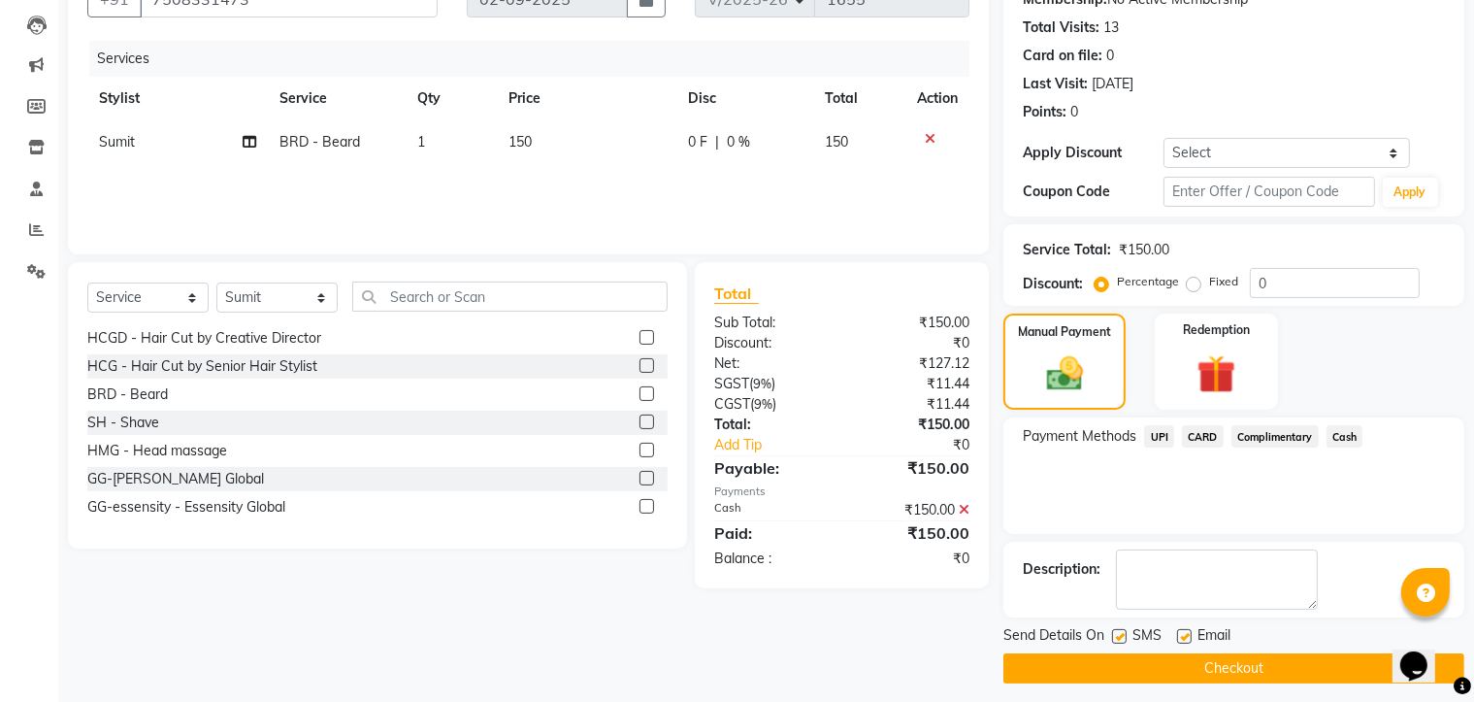
scroll to position [210, 0]
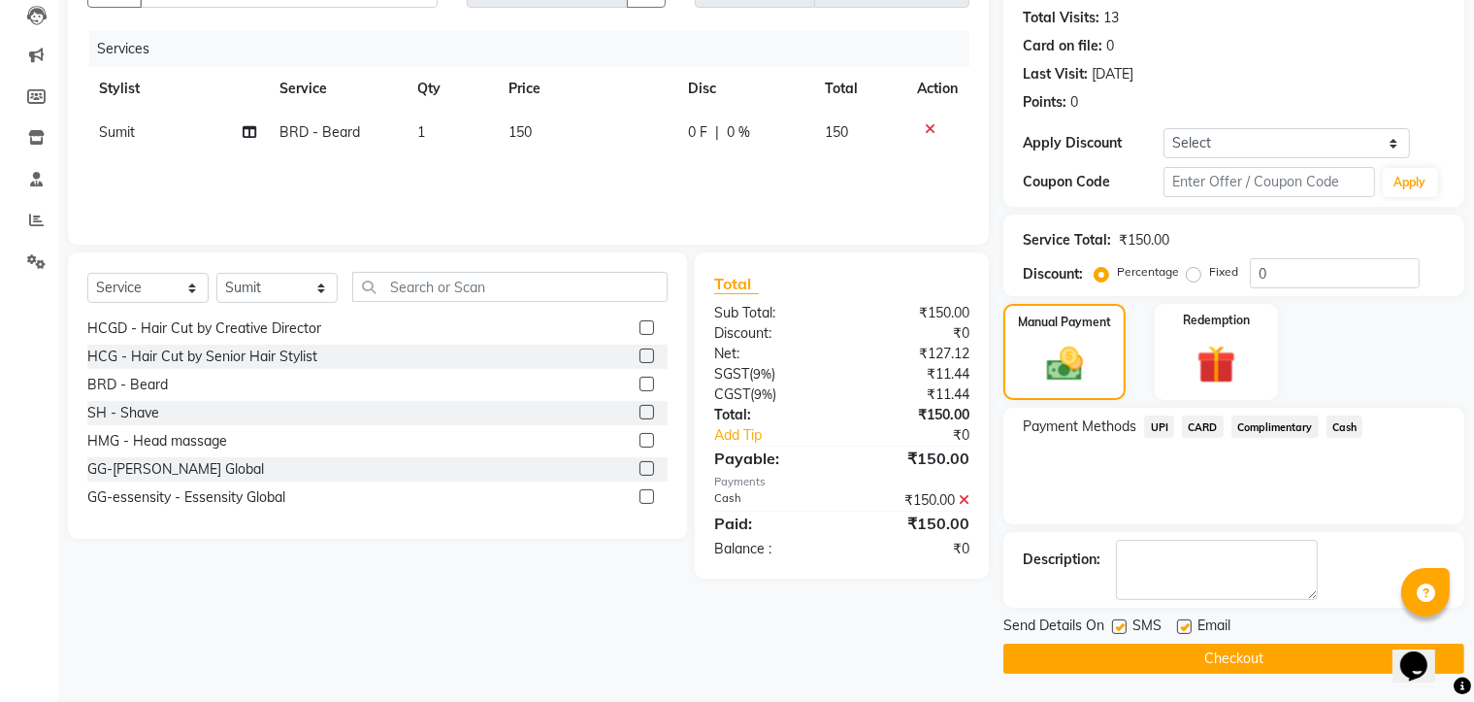
click at [1141, 661] on button "Checkout" at bounding box center [1233, 658] width 461 height 30
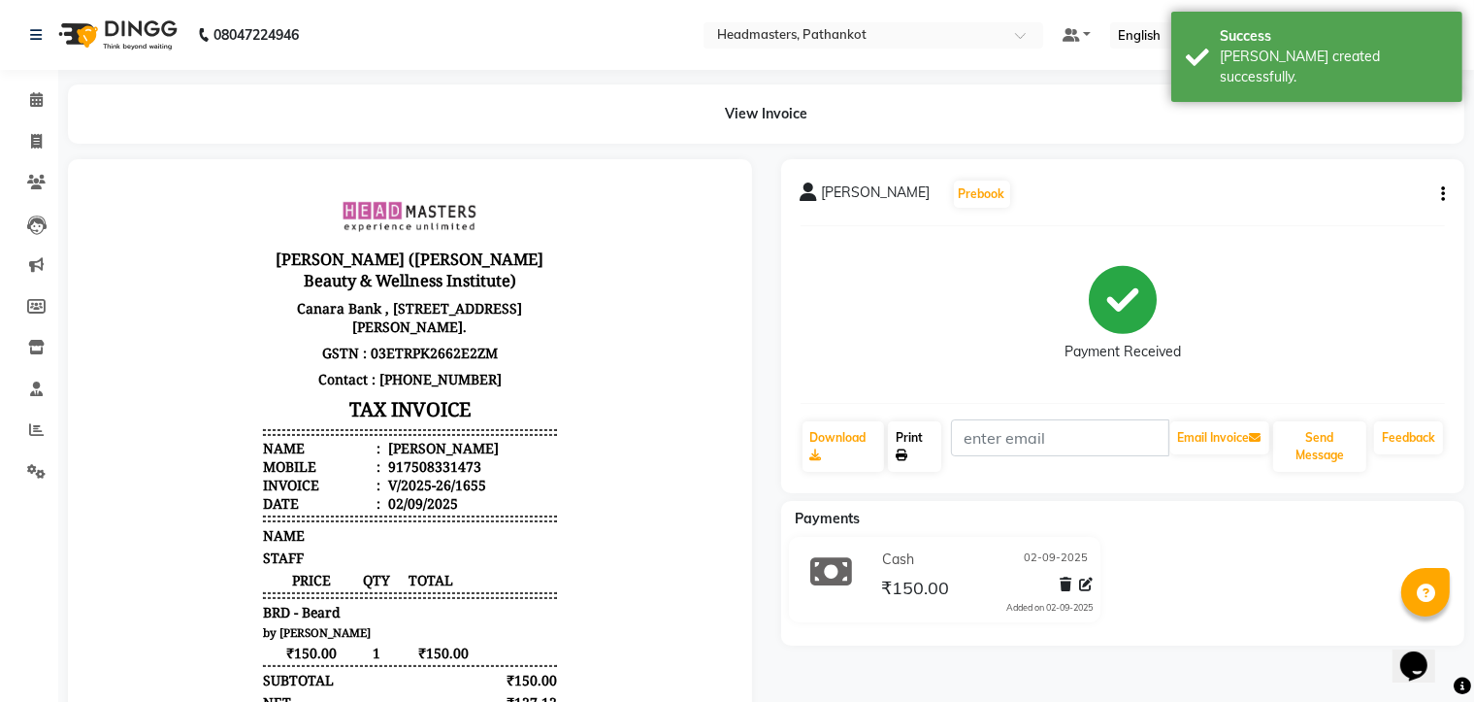
click at [912, 455] on link "Print" at bounding box center [914, 446] width 53 height 50
